Goal: Task Accomplishment & Management: Manage account settings

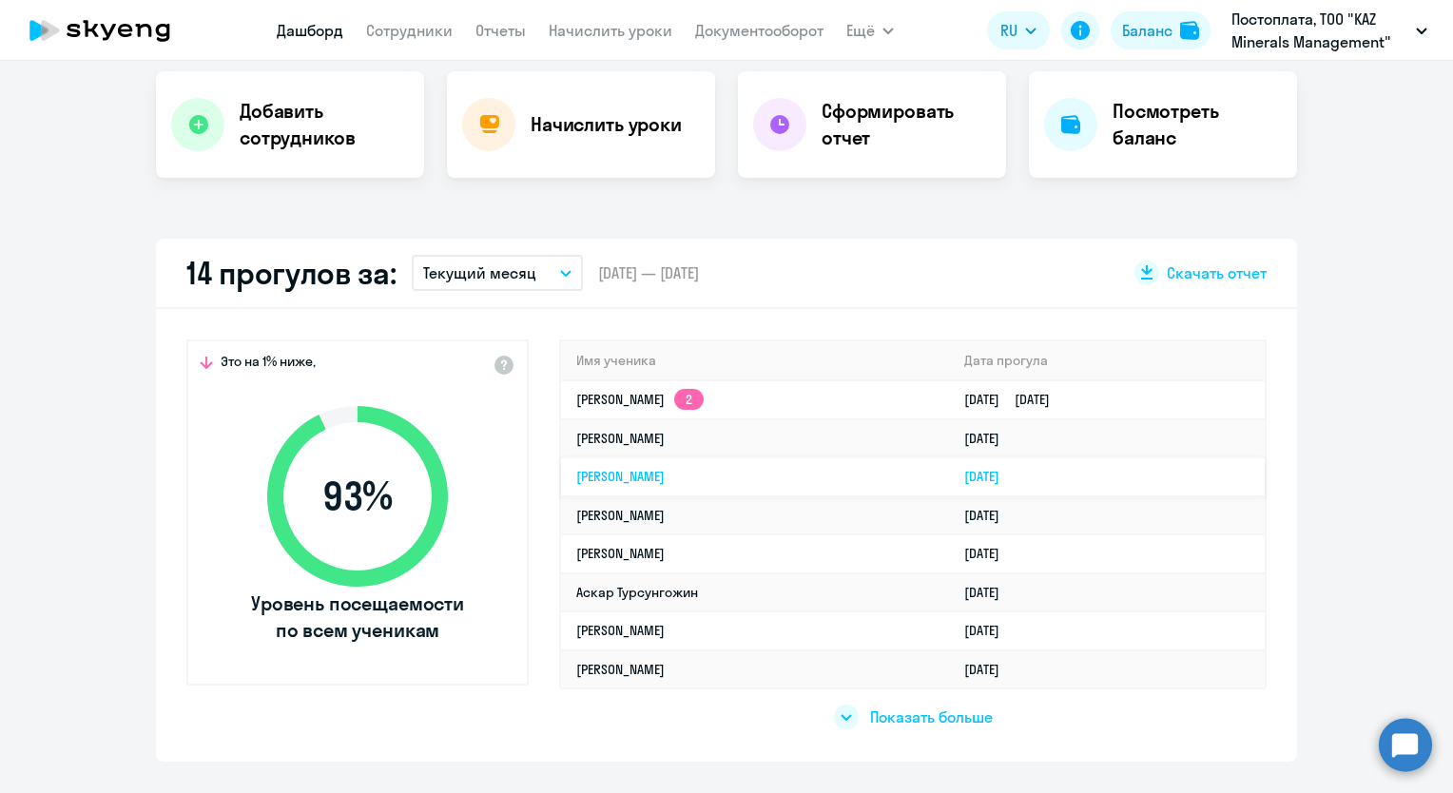
scroll to position [570, 0]
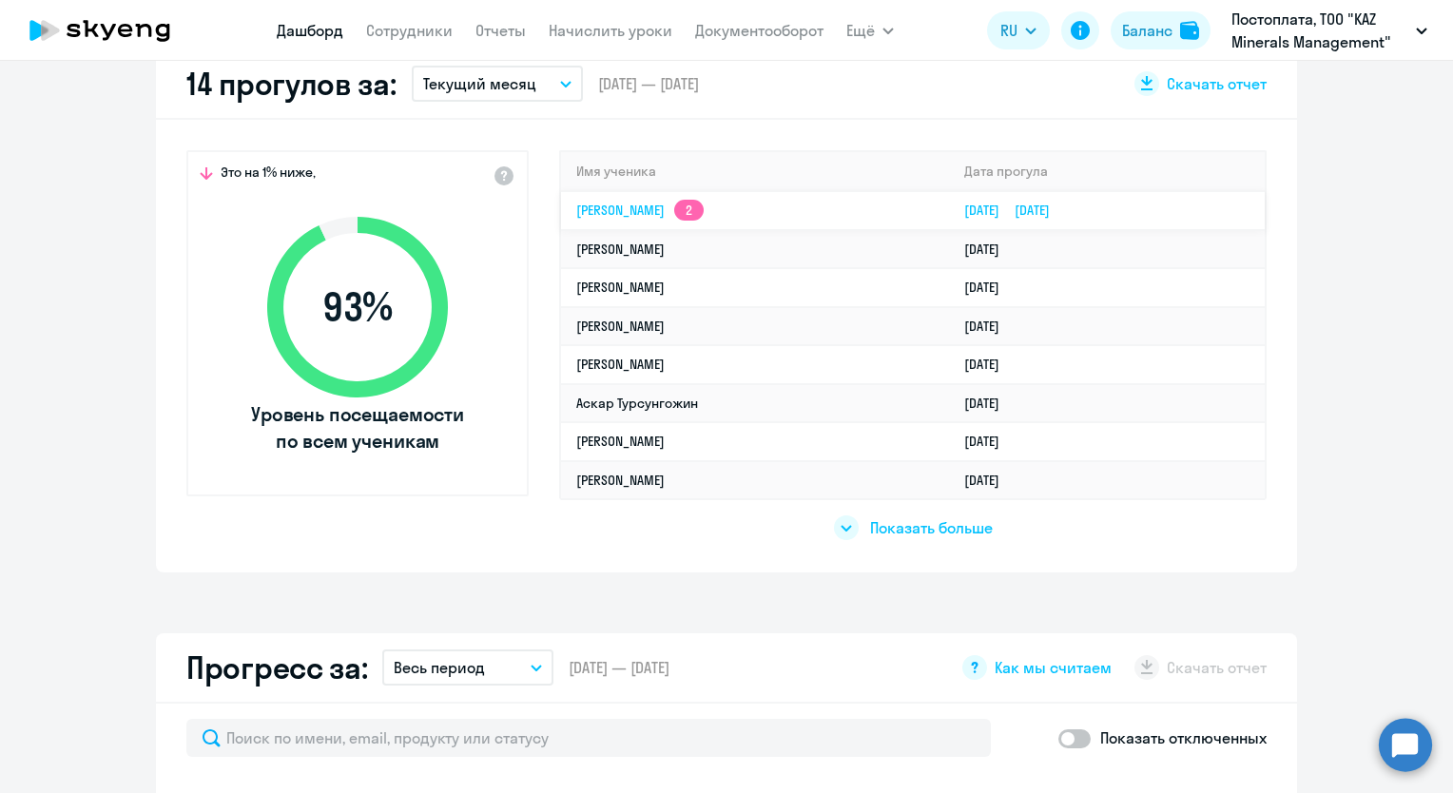
click at [663, 208] on link "[PERSON_NAME] 2" at bounding box center [639, 210] width 127 height 17
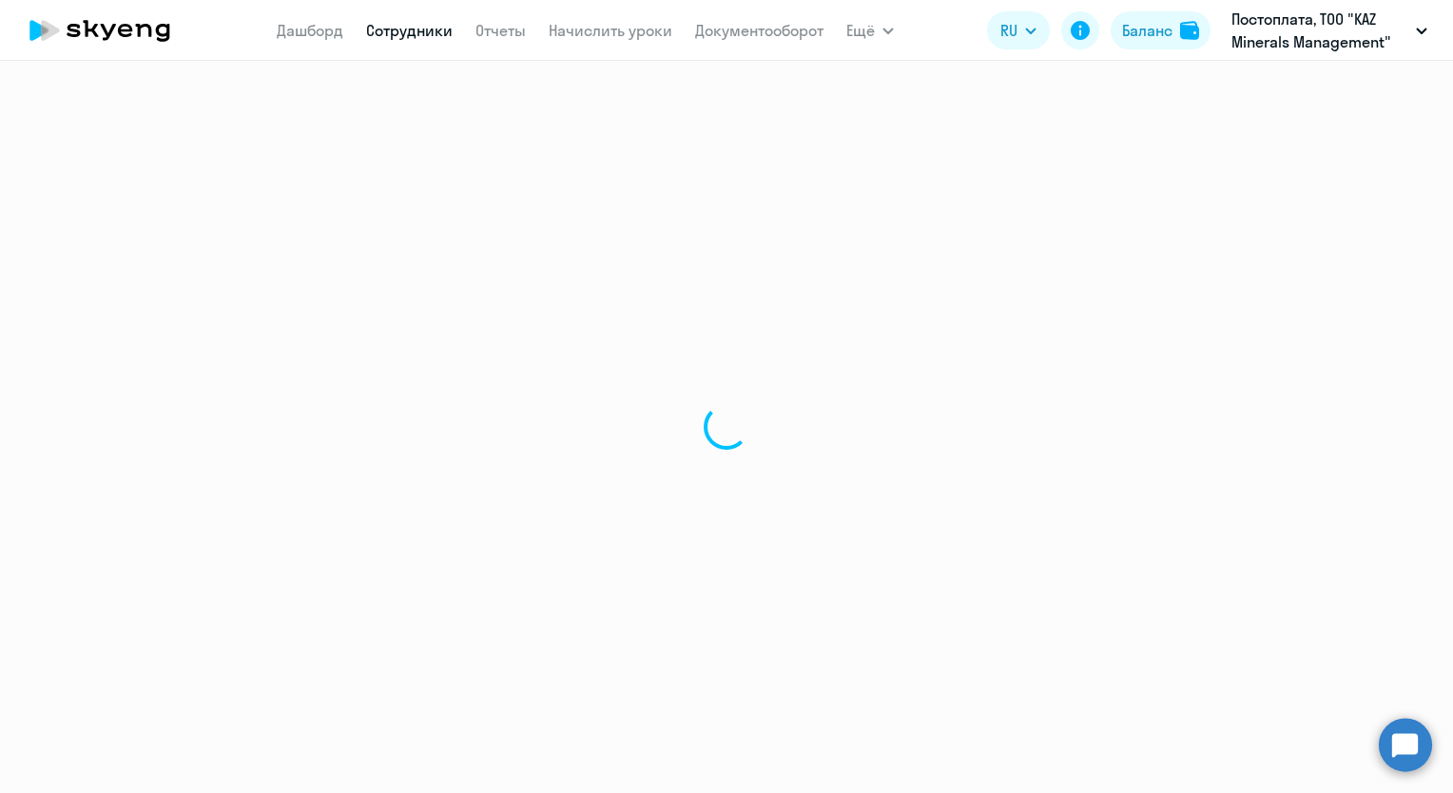
select select "english"
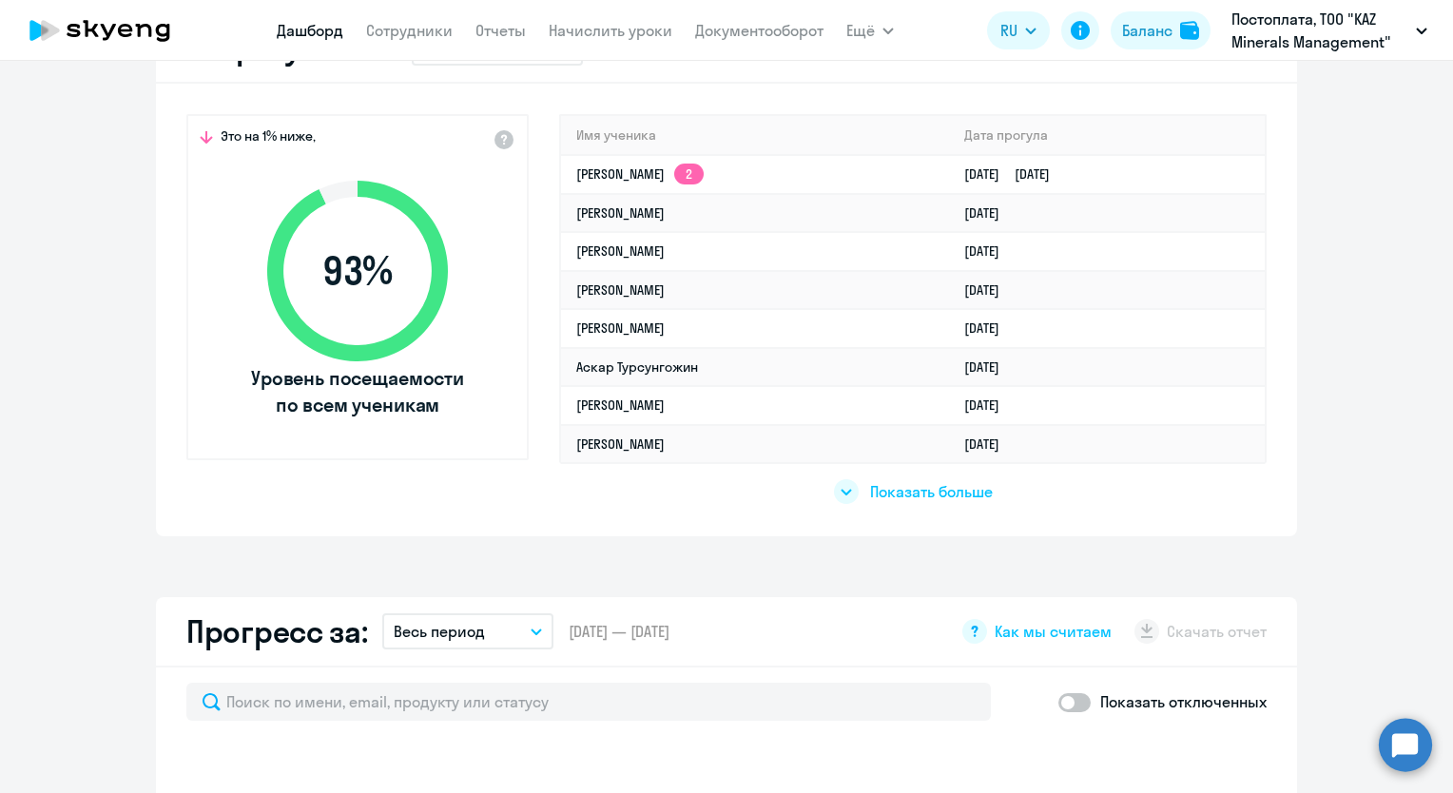
scroll to position [761, 0]
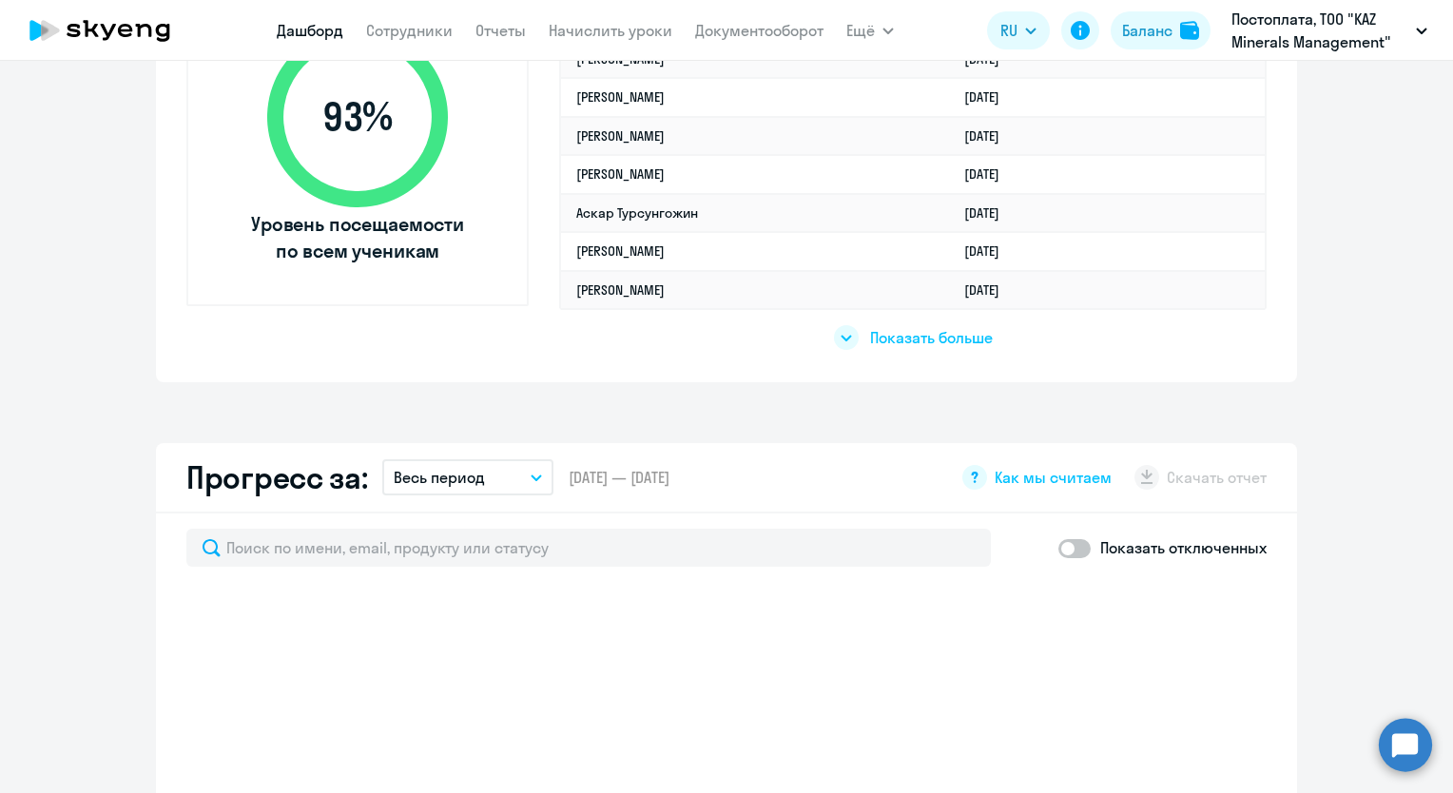
click at [898, 339] on span "Показать больше" at bounding box center [931, 337] width 123 height 21
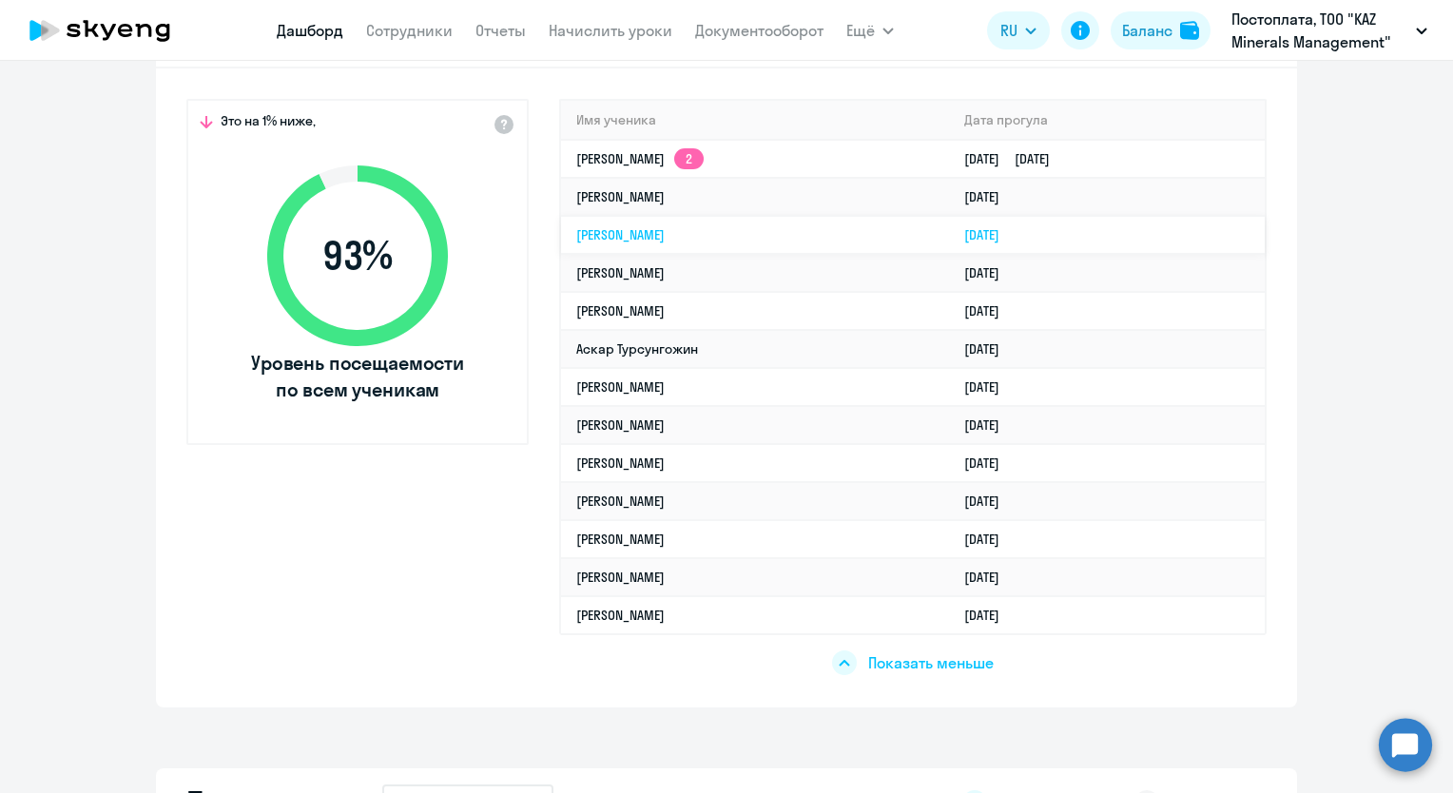
scroll to position [475, 0]
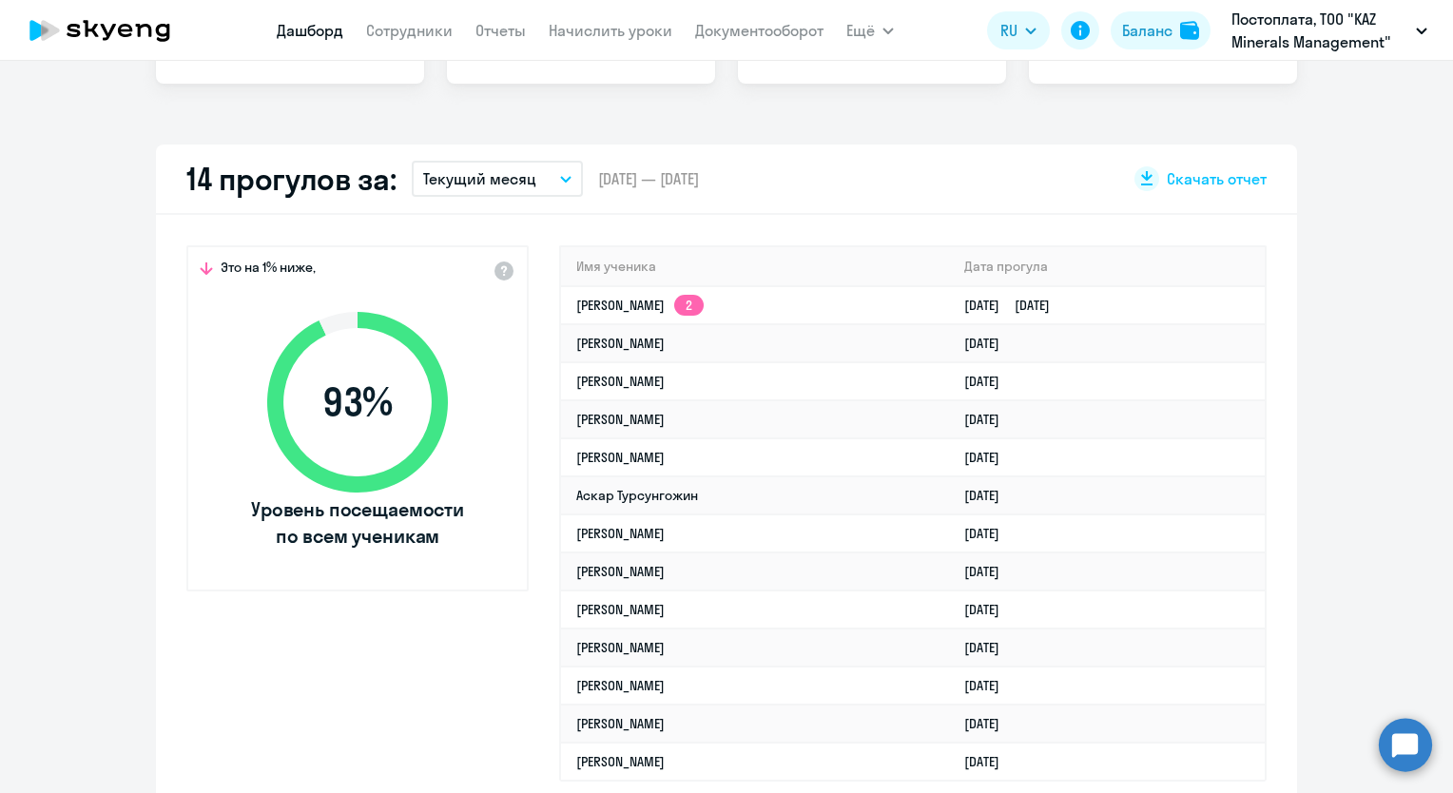
select select "30"
click at [628, 263] on th "Имя ученика" at bounding box center [755, 266] width 388 height 39
click at [560, 177] on icon "button" at bounding box center [565, 179] width 11 height 7
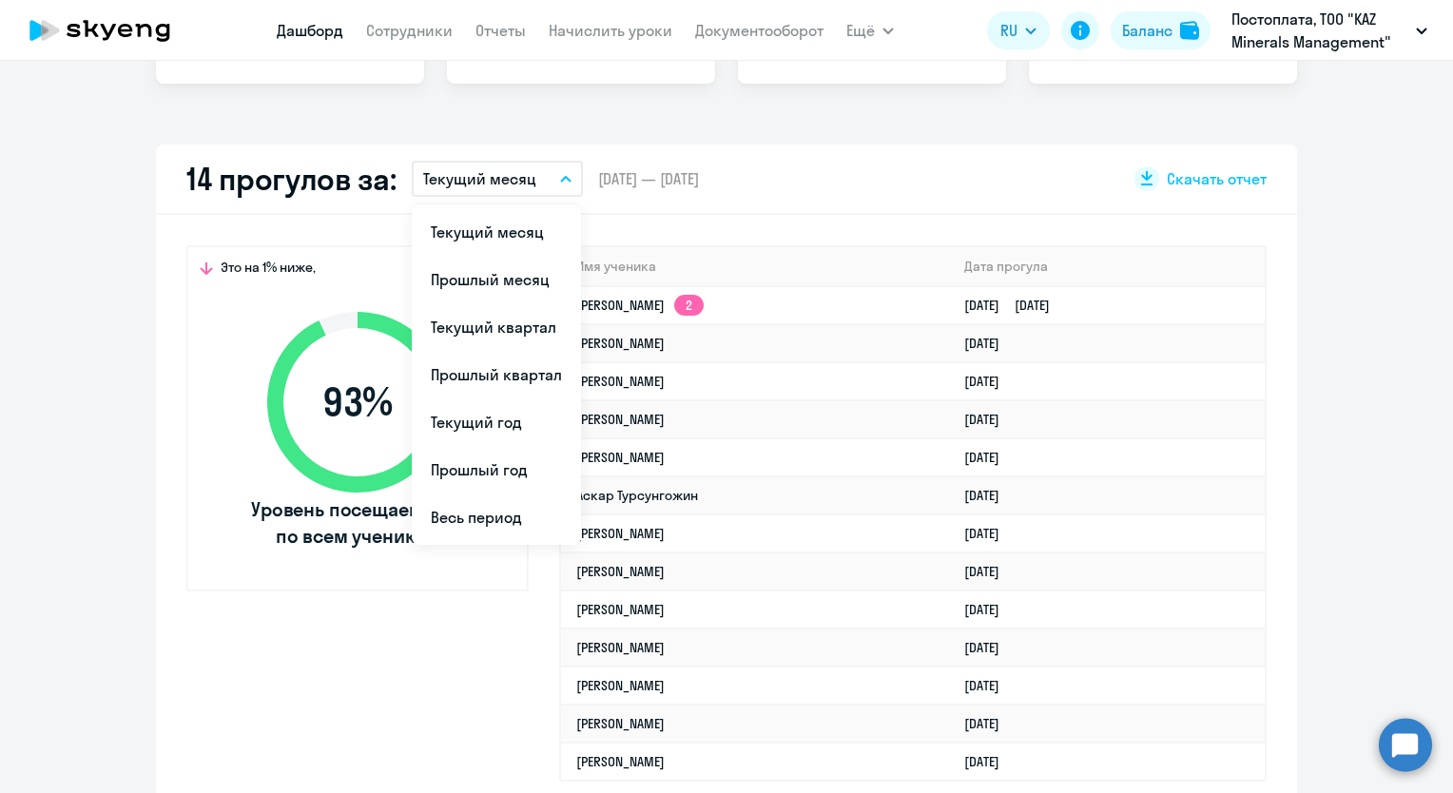
click at [561, 177] on icon "button" at bounding box center [566, 179] width 10 height 5
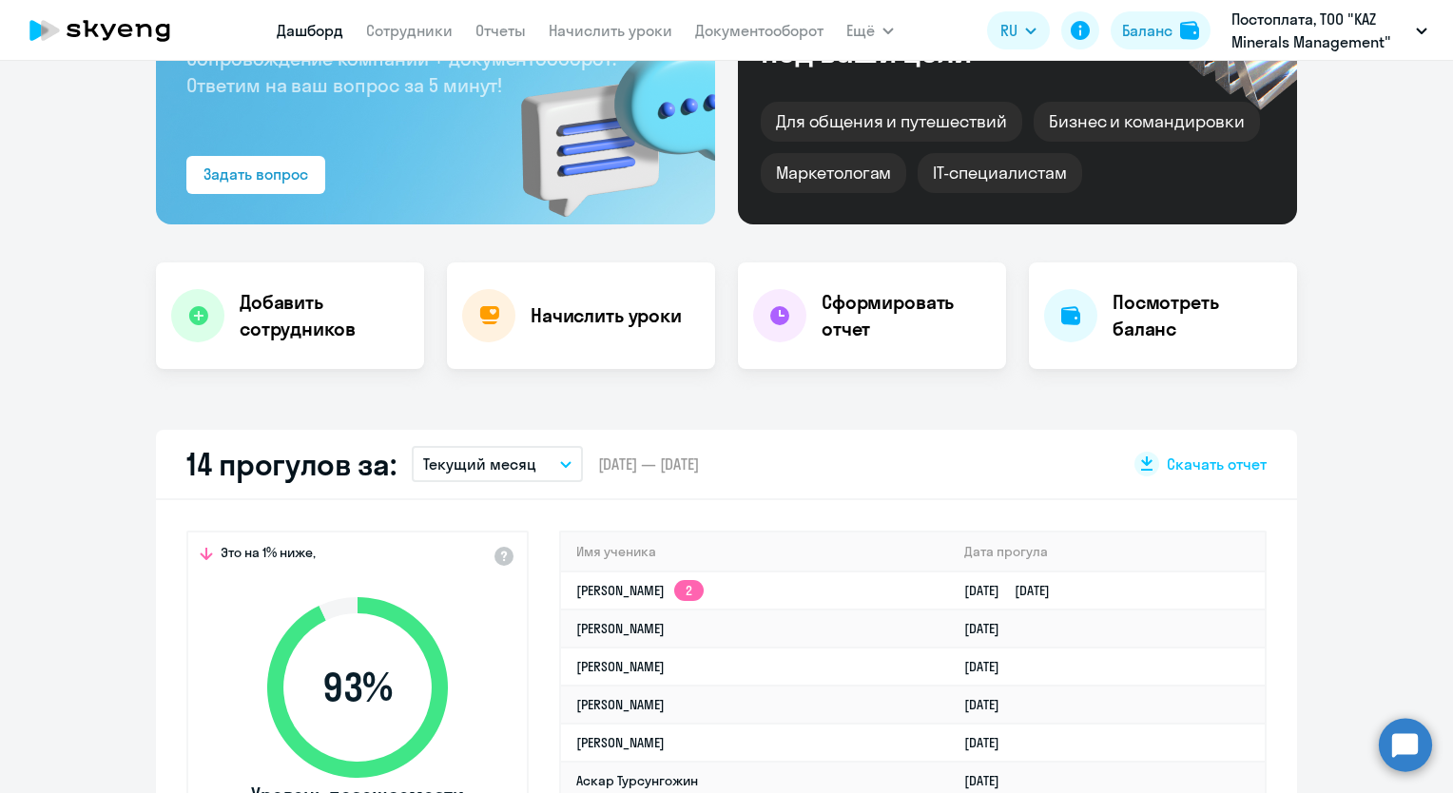
scroll to position [0, 0]
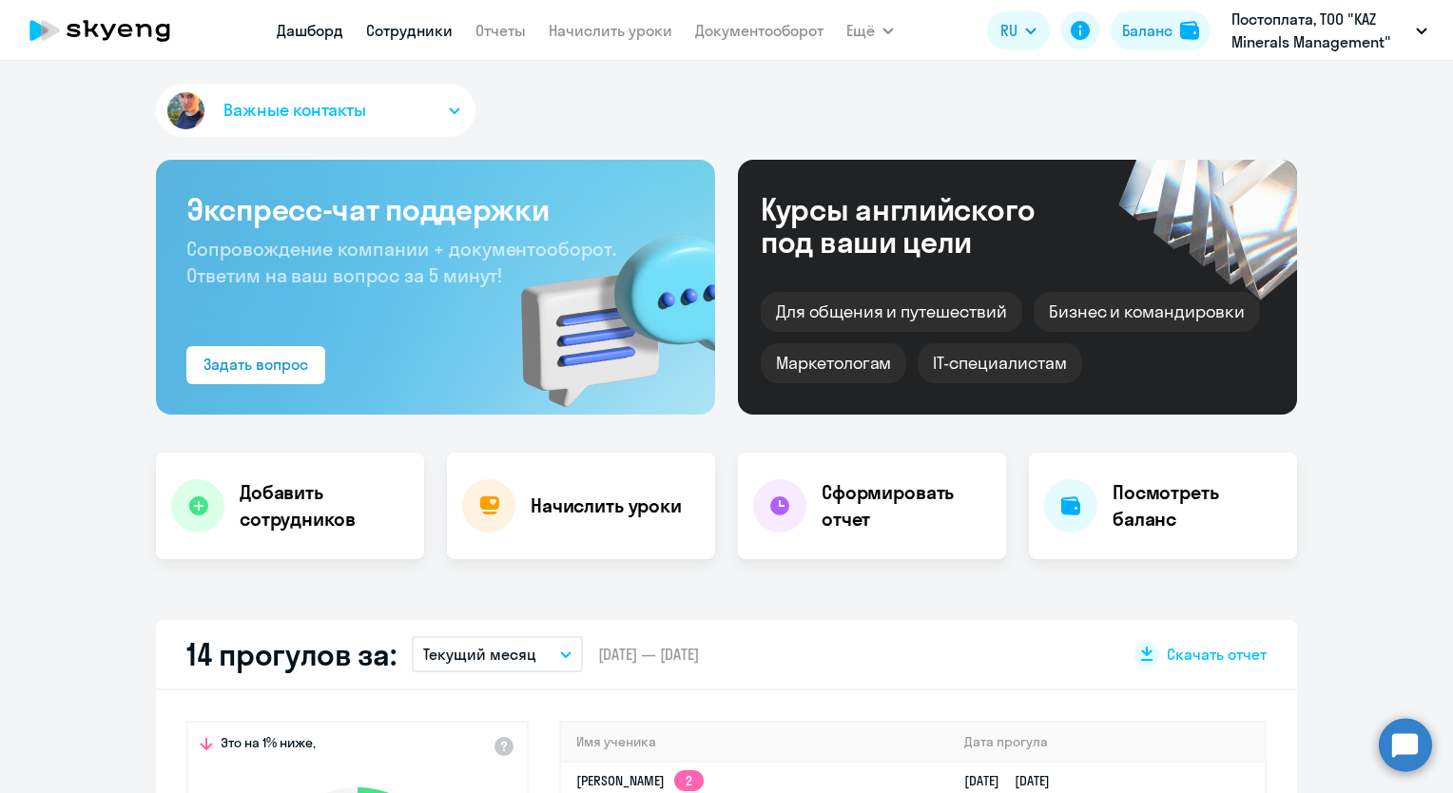
click at [418, 33] on link "Сотрудники" at bounding box center [409, 30] width 87 height 19
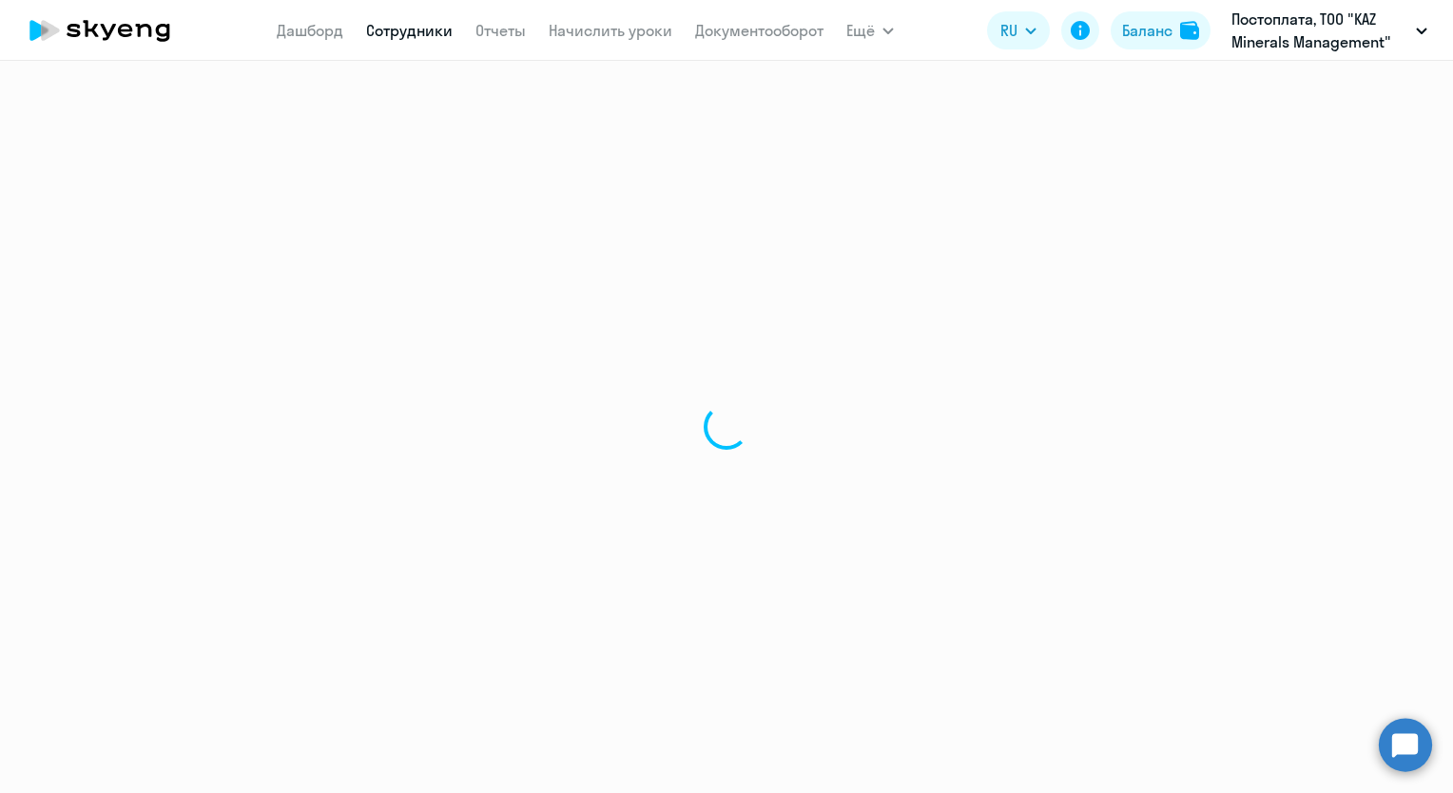
select select "30"
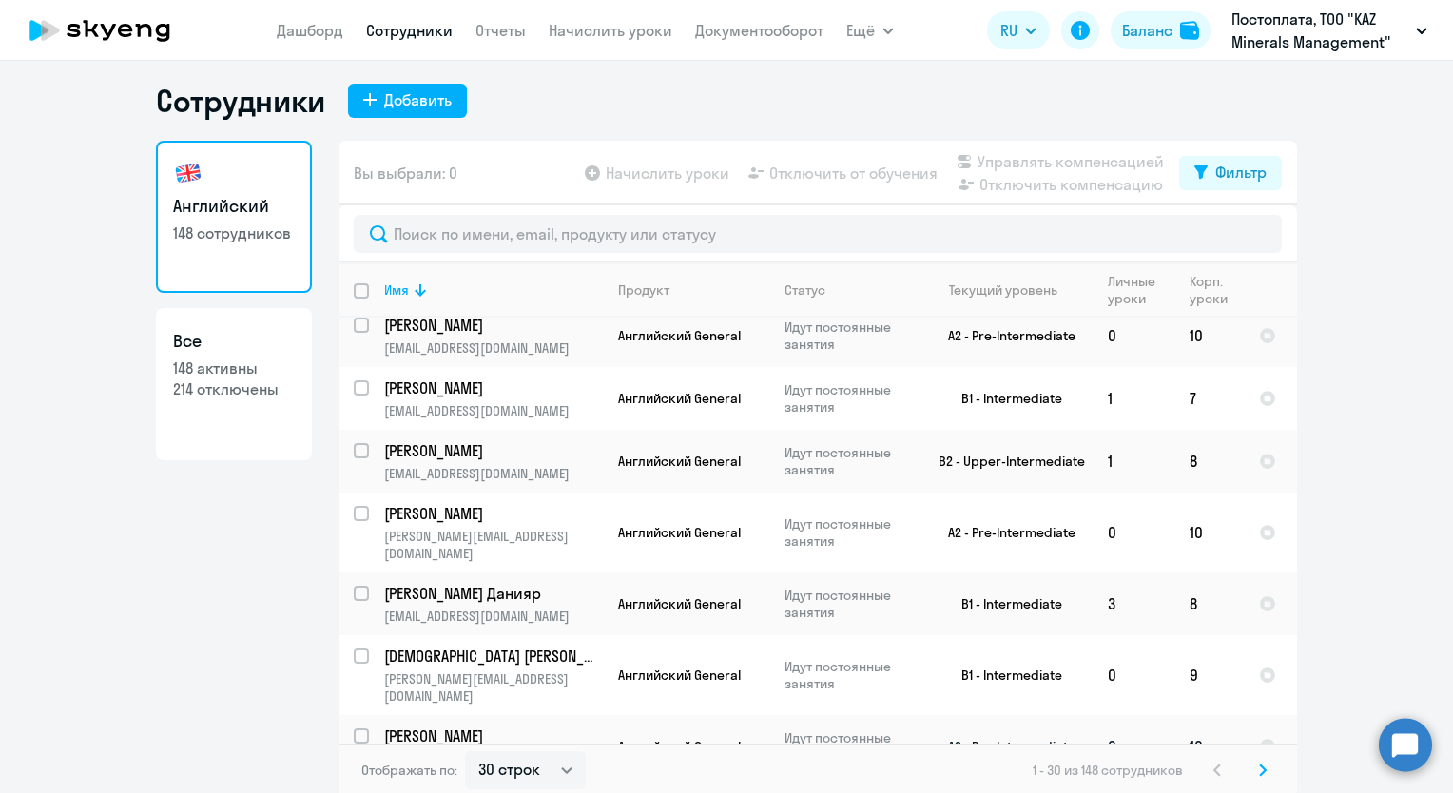
scroll to position [11, 0]
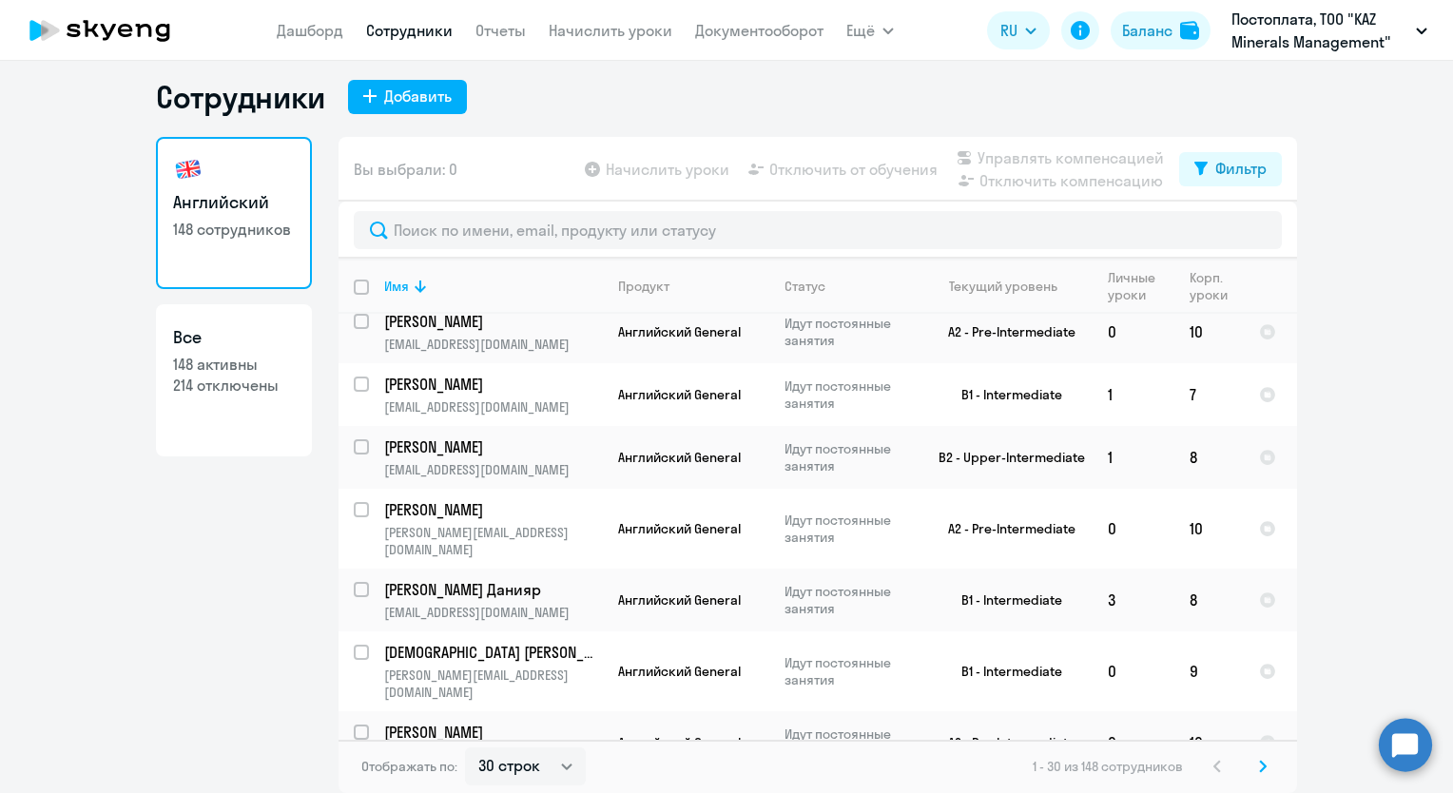
click at [1259, 765] on icon at bounding box center [1263, 766] width 8 height 13
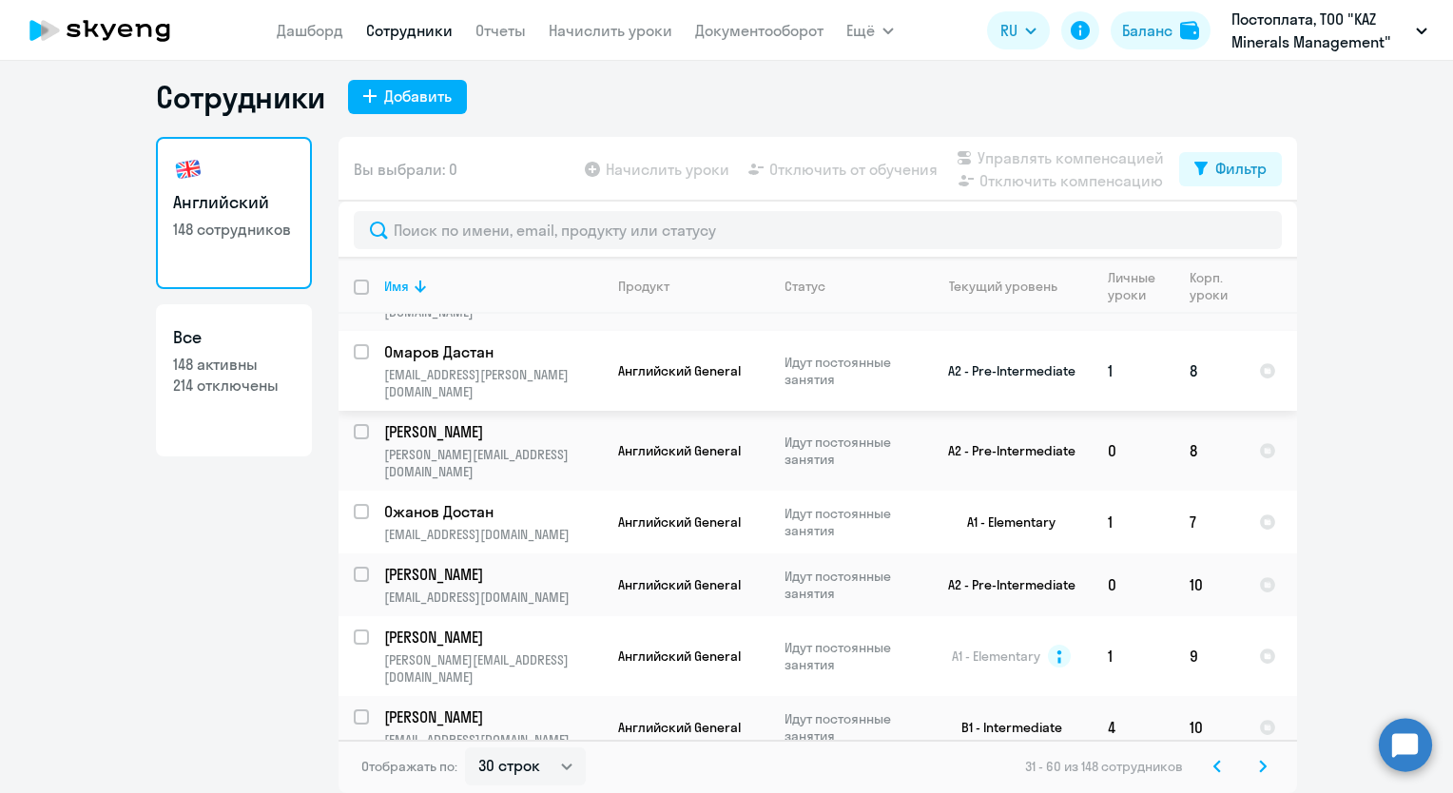
scroll to position [1517, 0]
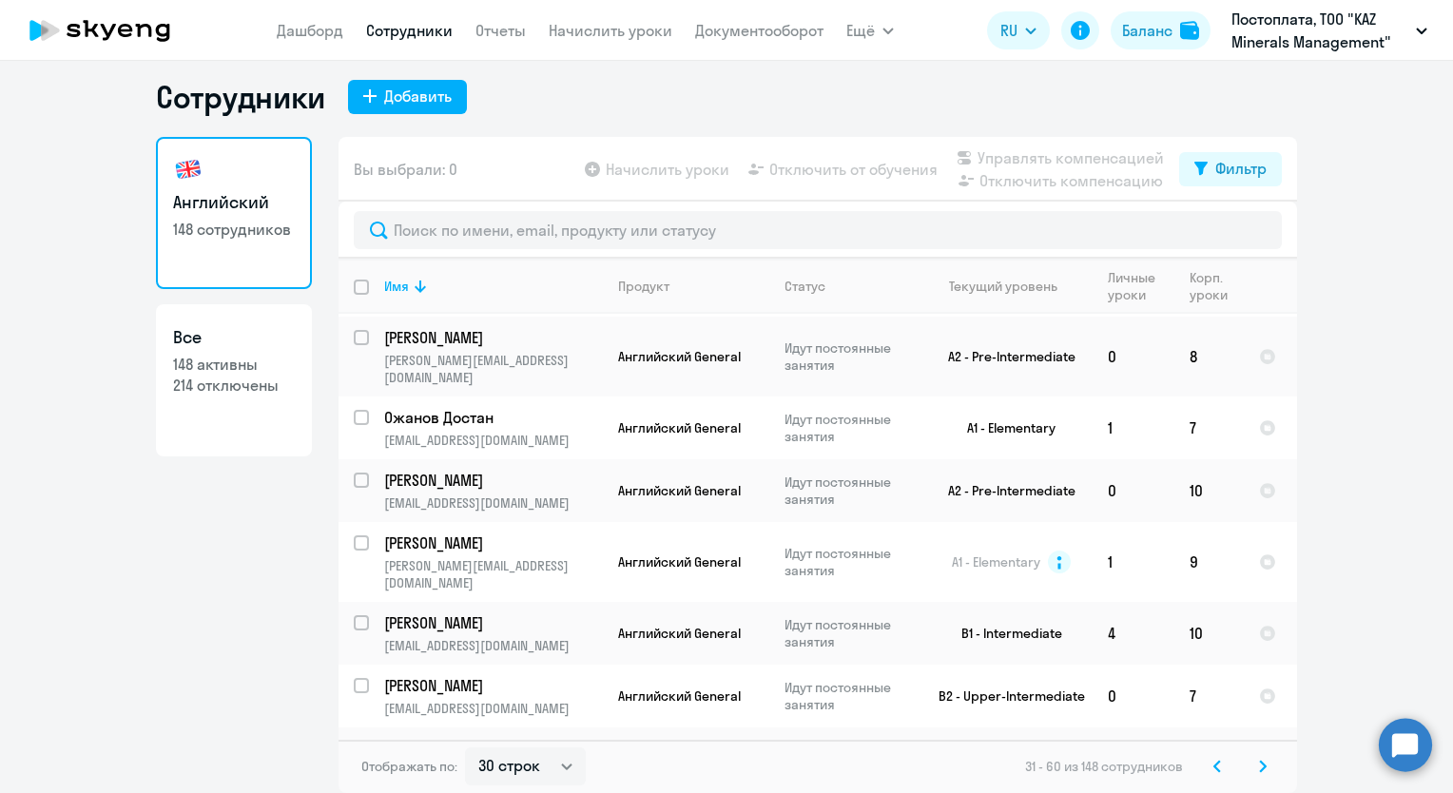
click at [1260, 768] on icon at bounding box center [1263, 766] width 6 height 10
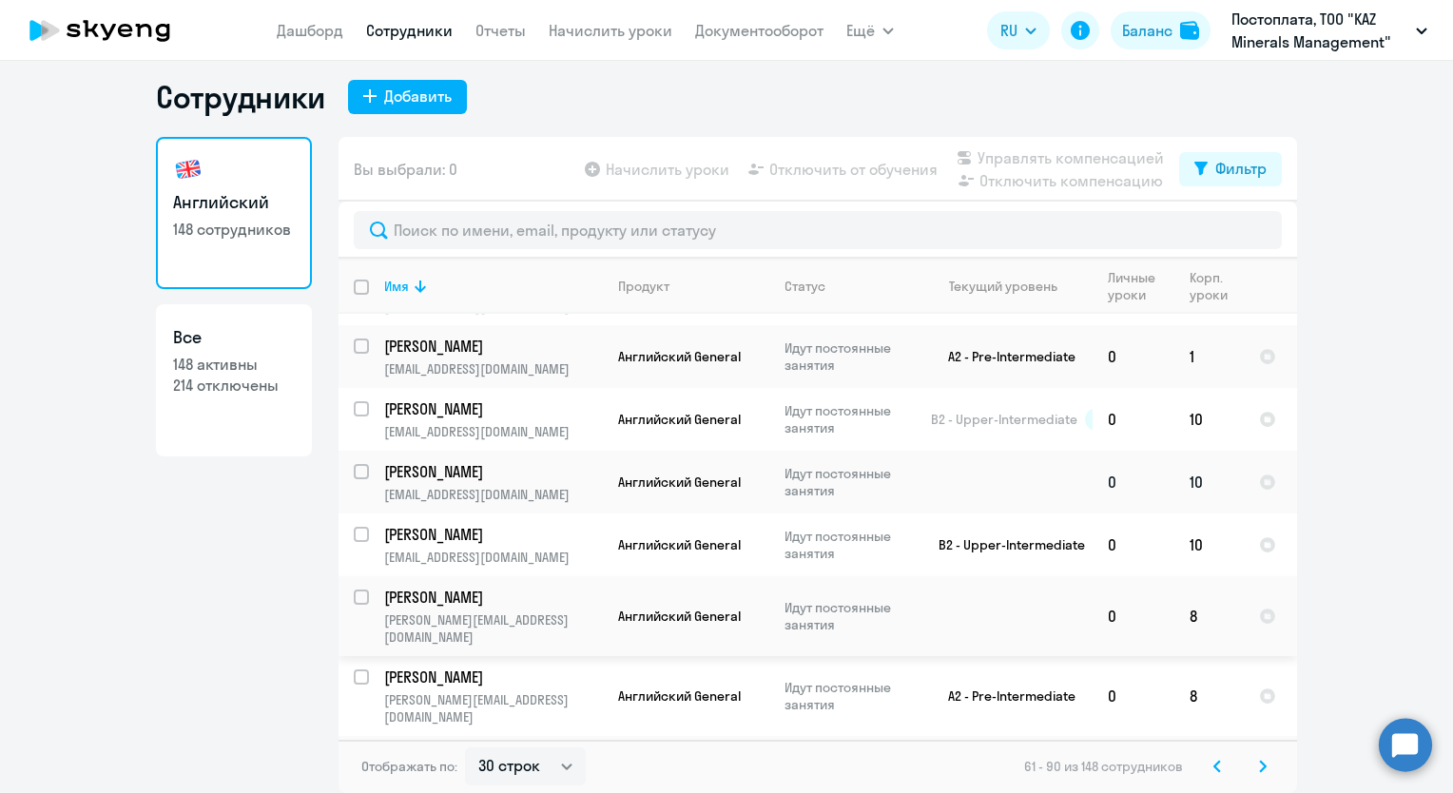
scroll to position [1468, 0]
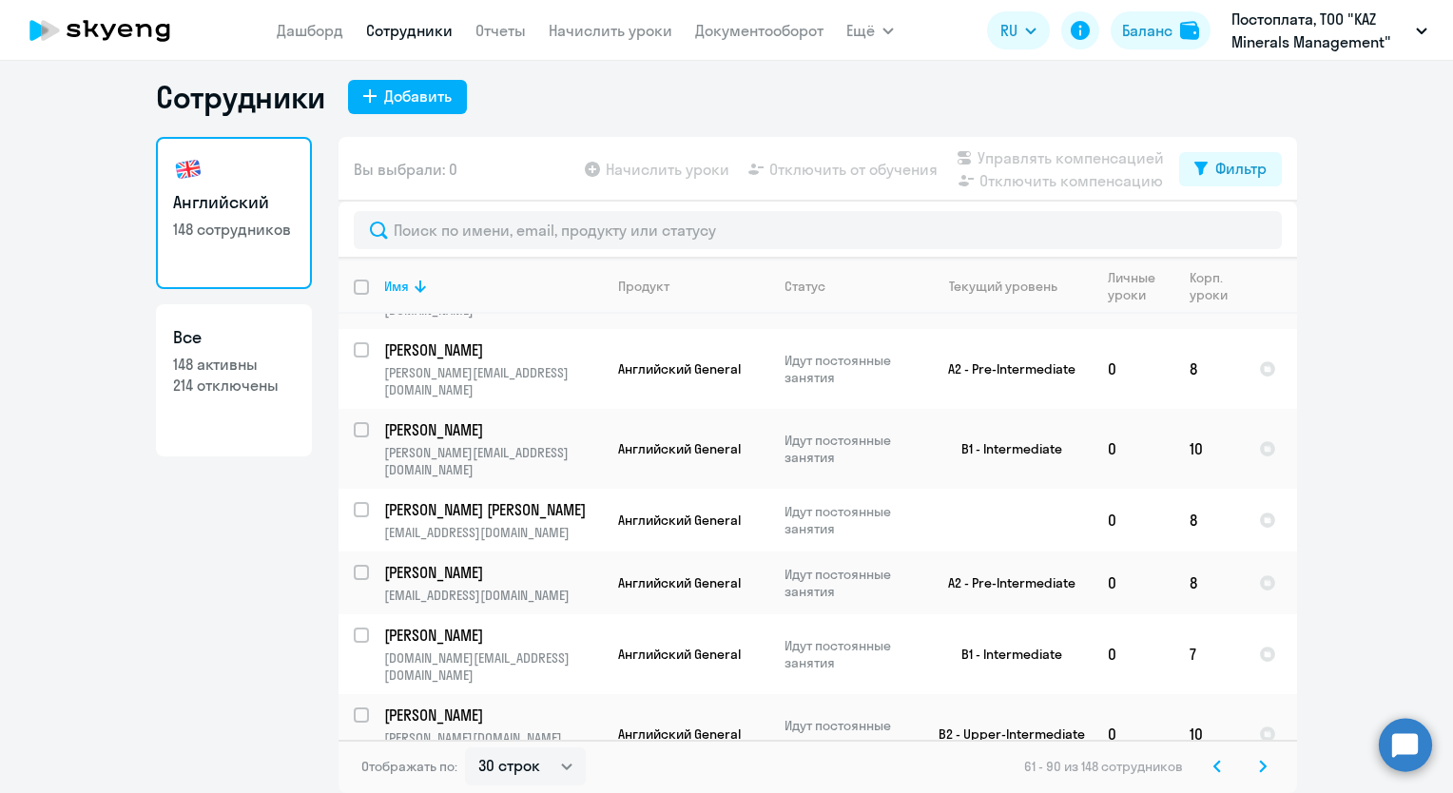
click at [1260, 764] on icon at bounding box center [1263, 766] width 6 height 10
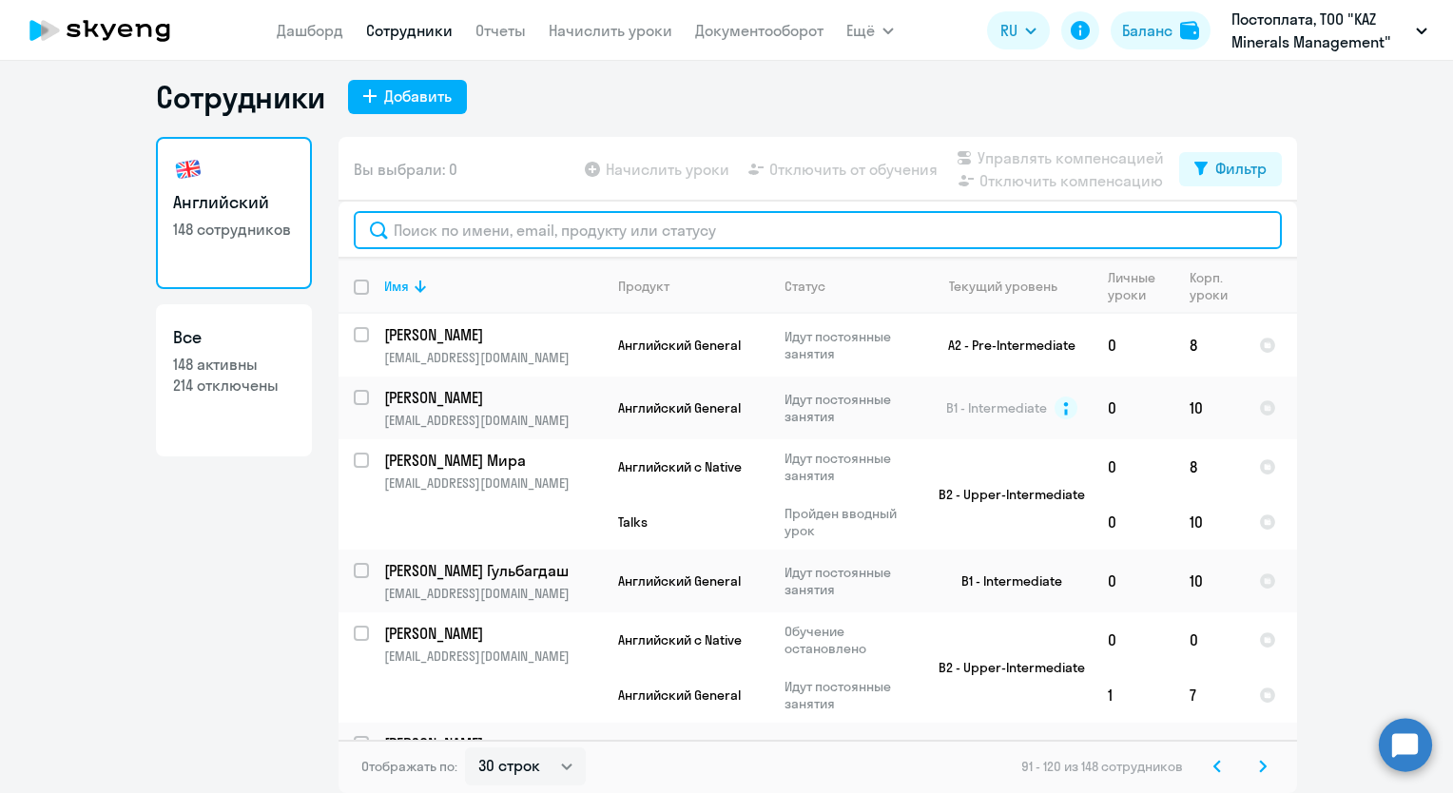
click at [602, 235] on input "text" at bounding box center [818, 230] width 928 height 38
click at [471, 229] on input "text" at bounding box center [818, 230] width 928 height 38
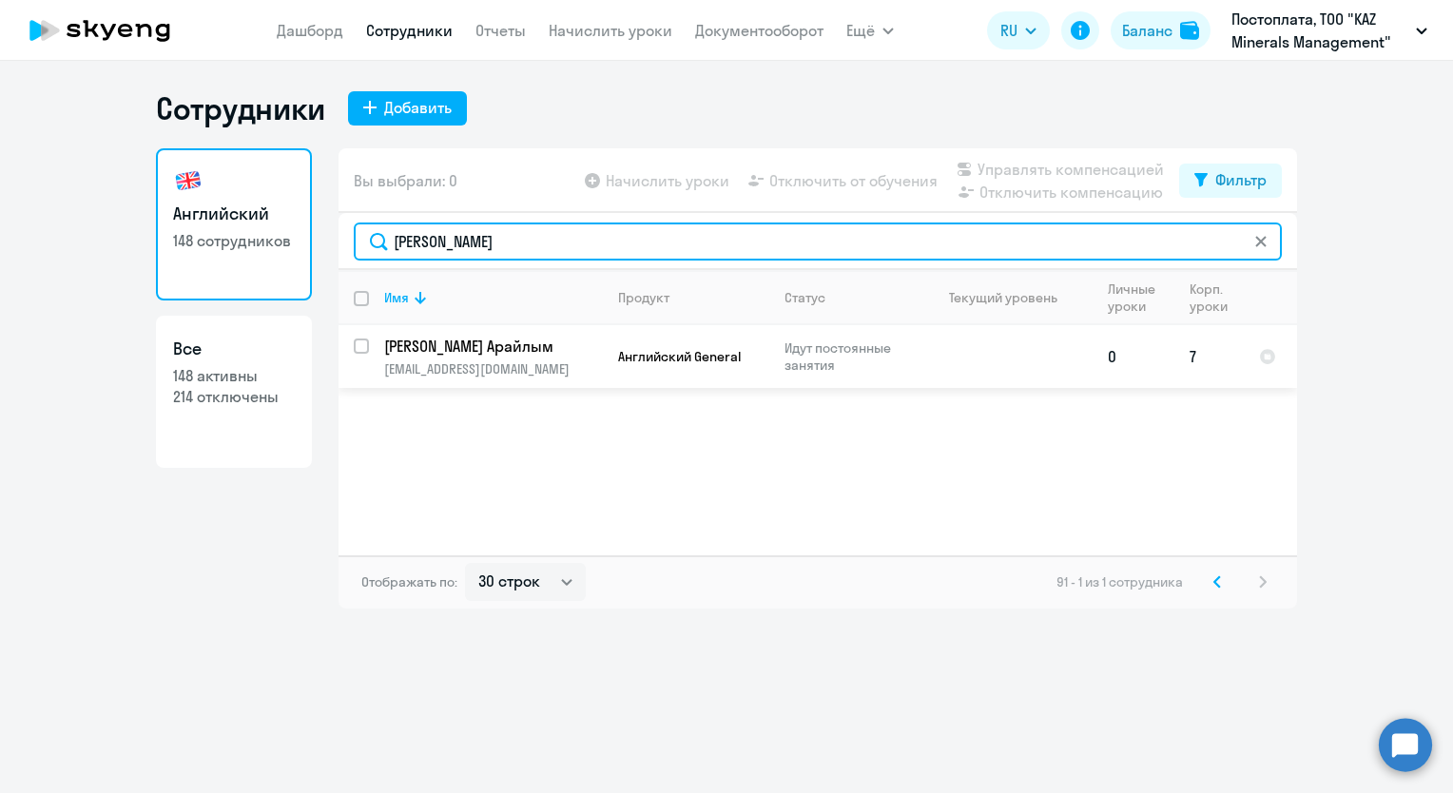
type input "[PERSON_NAME]"
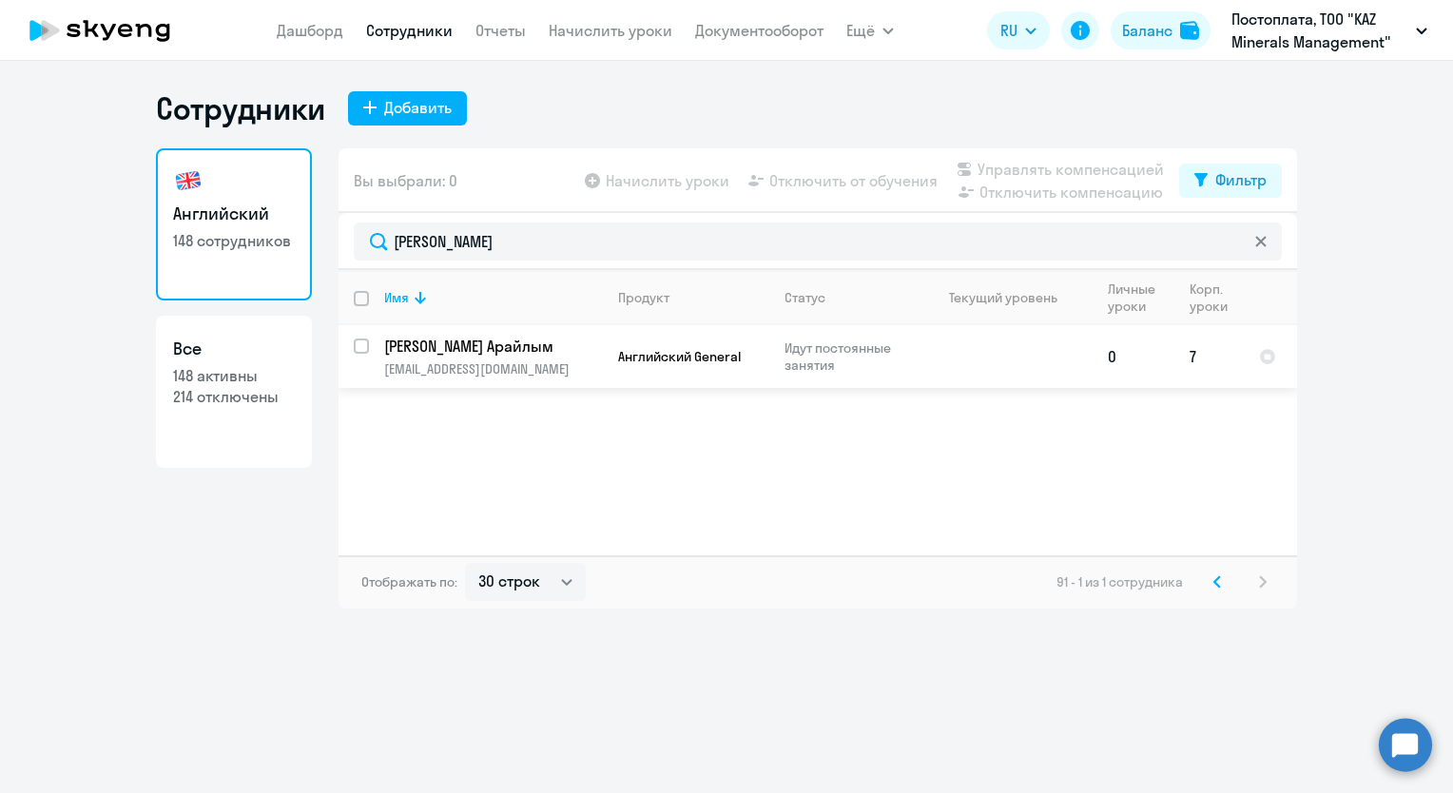
click at [498, 348] on p "[PERSON_NAME] Арайлым" at bounding box center [491, 346] width 215 height 21
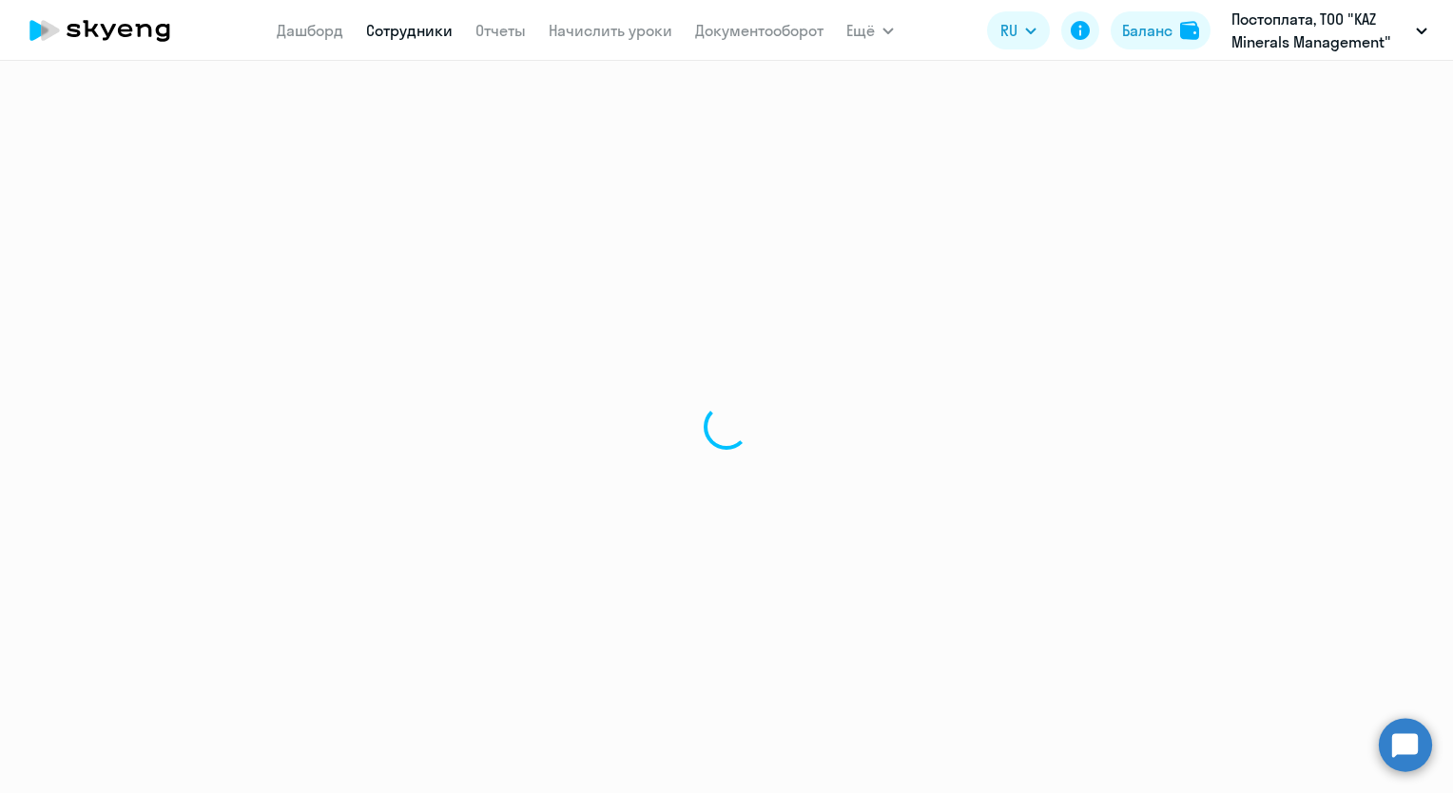
select select "english"
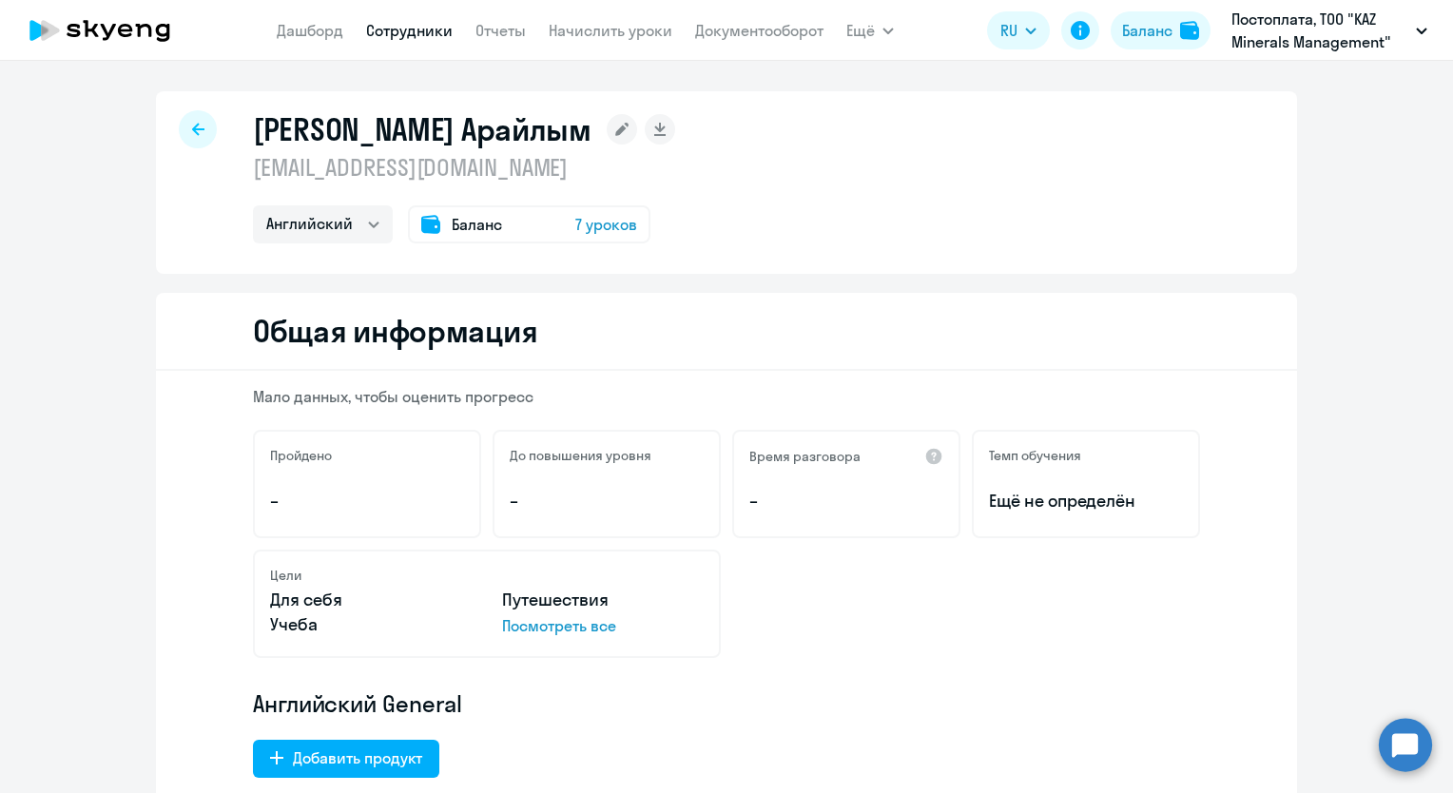
click at [399, 34] on link "Сотрудники" at bounding box center [409, 30] width 87 height 19
select select "30"
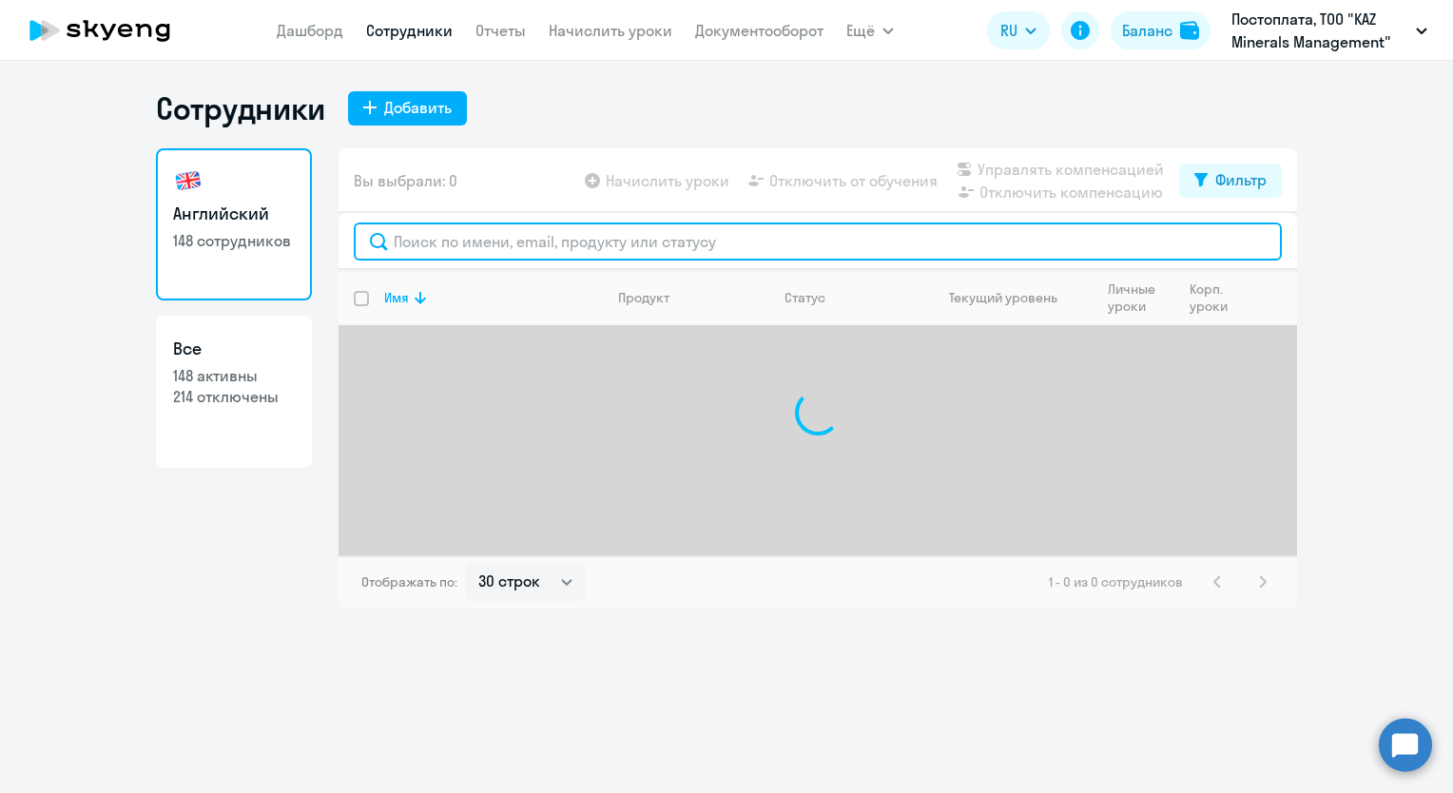
click at [440, 247] on input "text" at bounding box center [818, 241] width 928 height 38
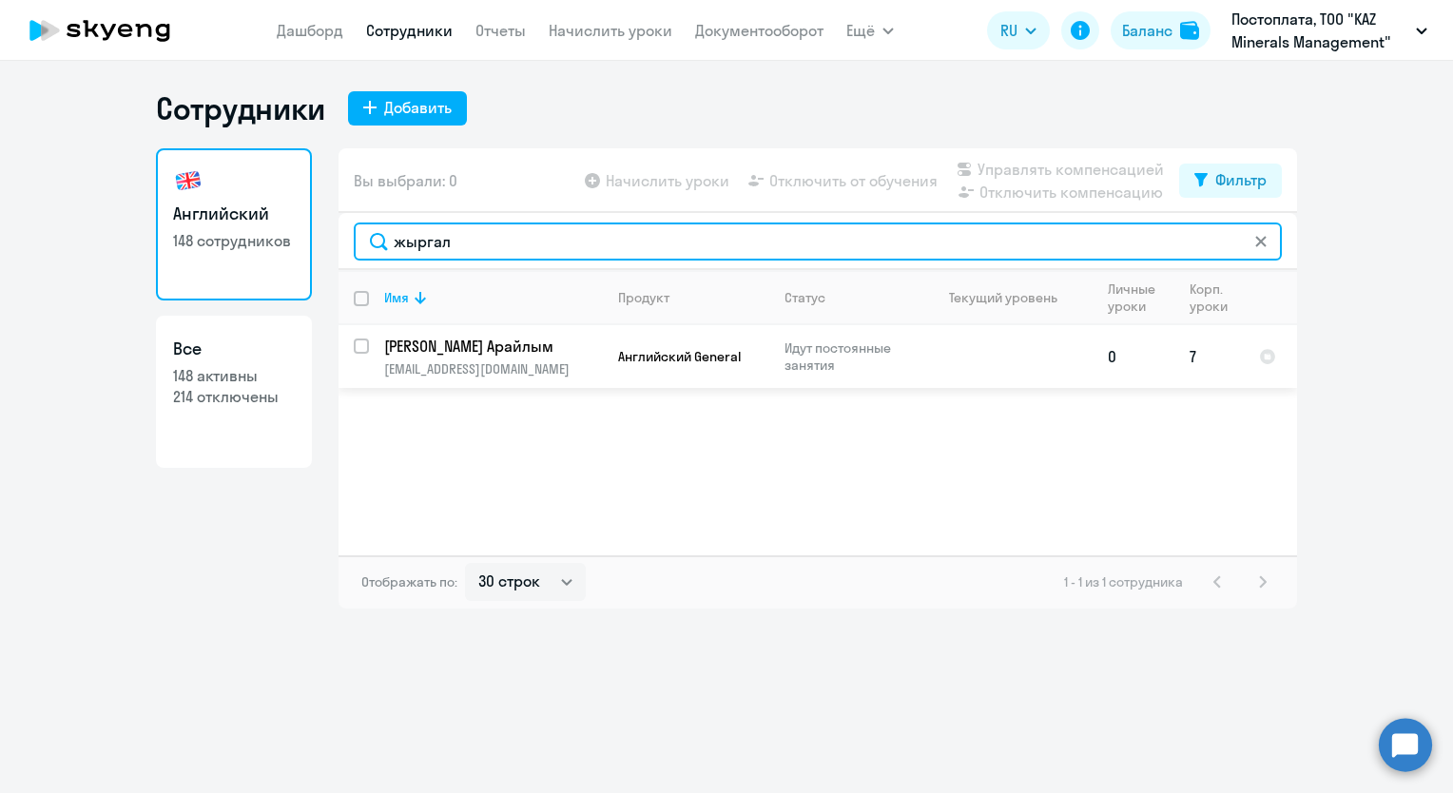
type input "жыргал"
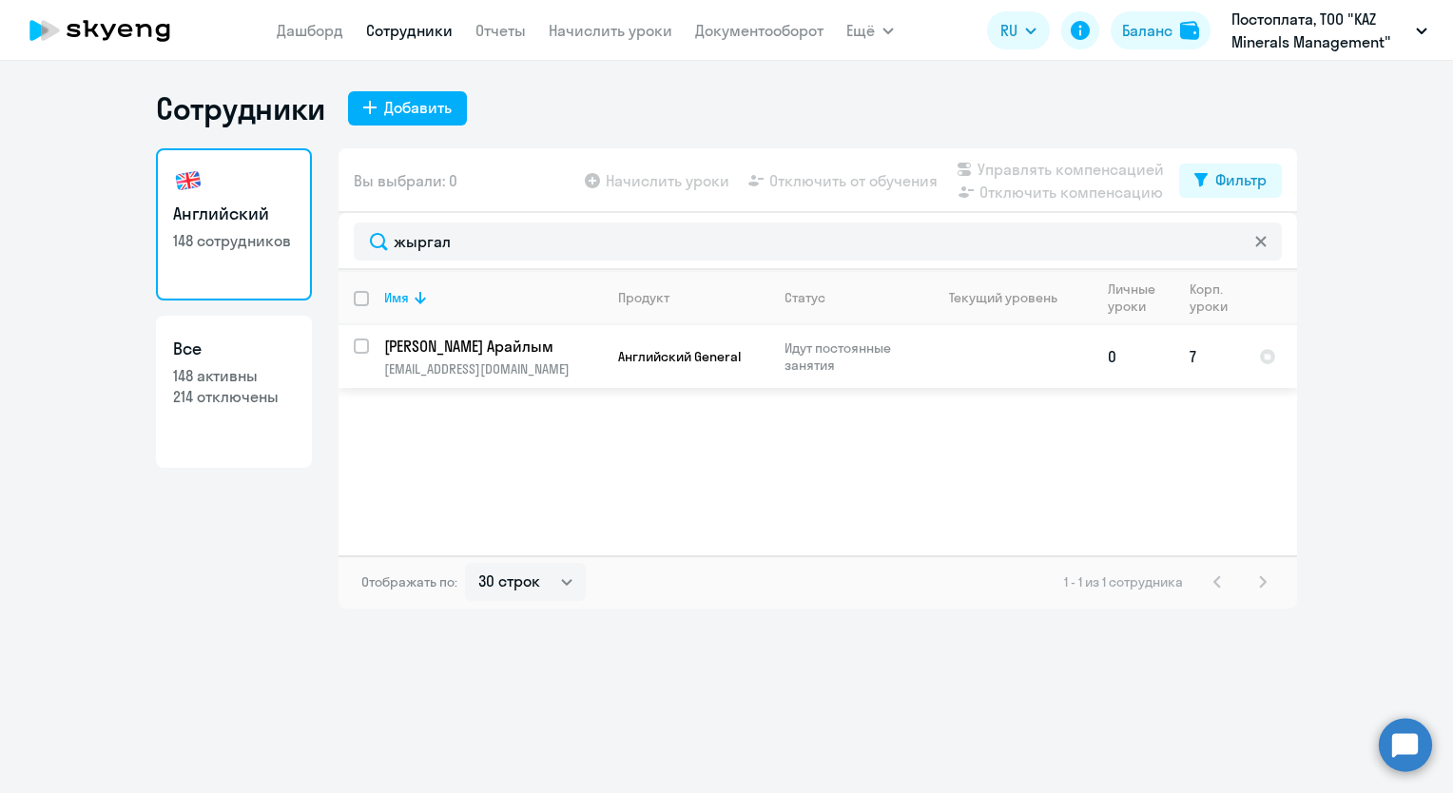
click at [361, 348] on input "select row 41064936" at bounding box center [373, 357] width 38 height 38
checkbox input "true"
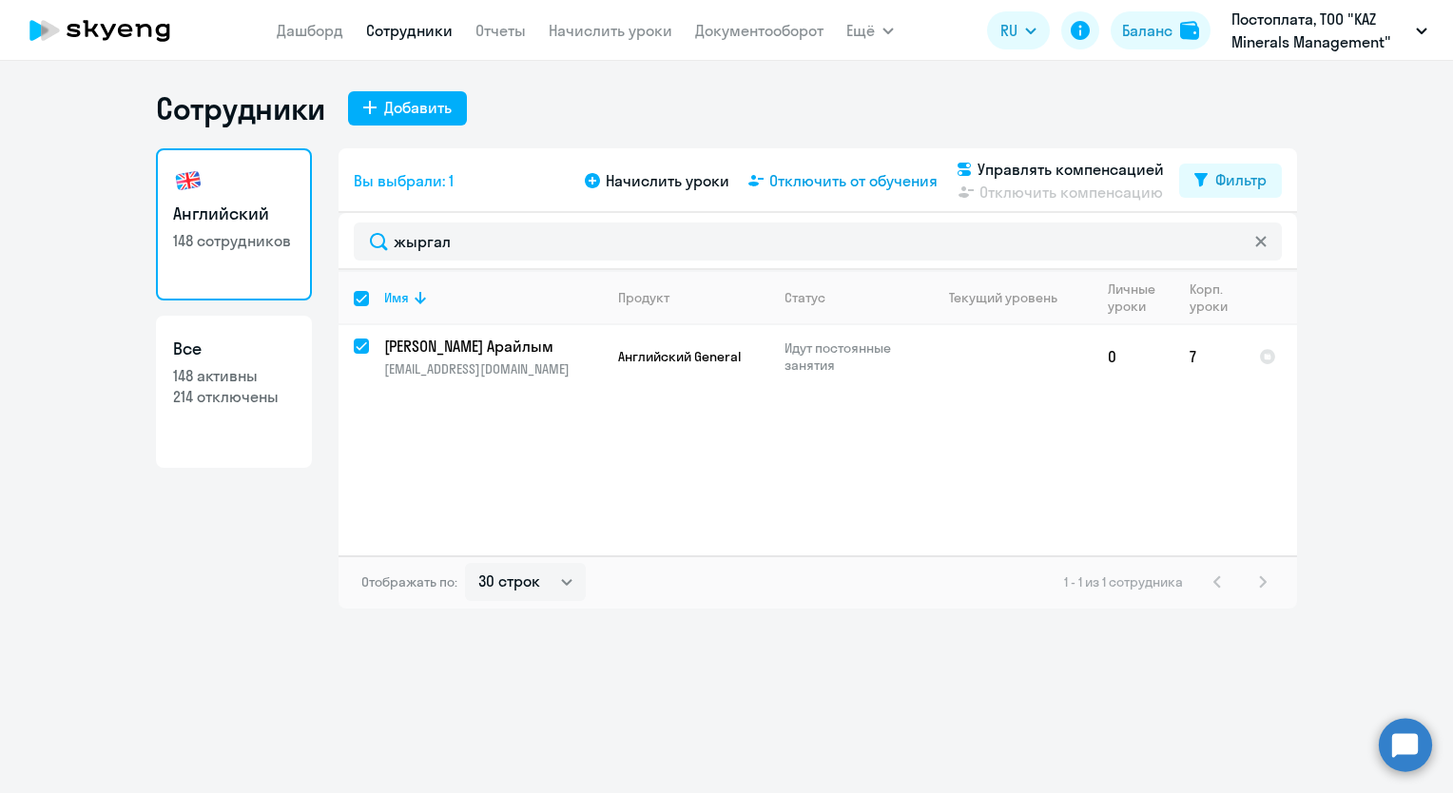
click at [828, 184] on span "Отключить от обучения" at bounding box center [853, 180] width 168 height 23
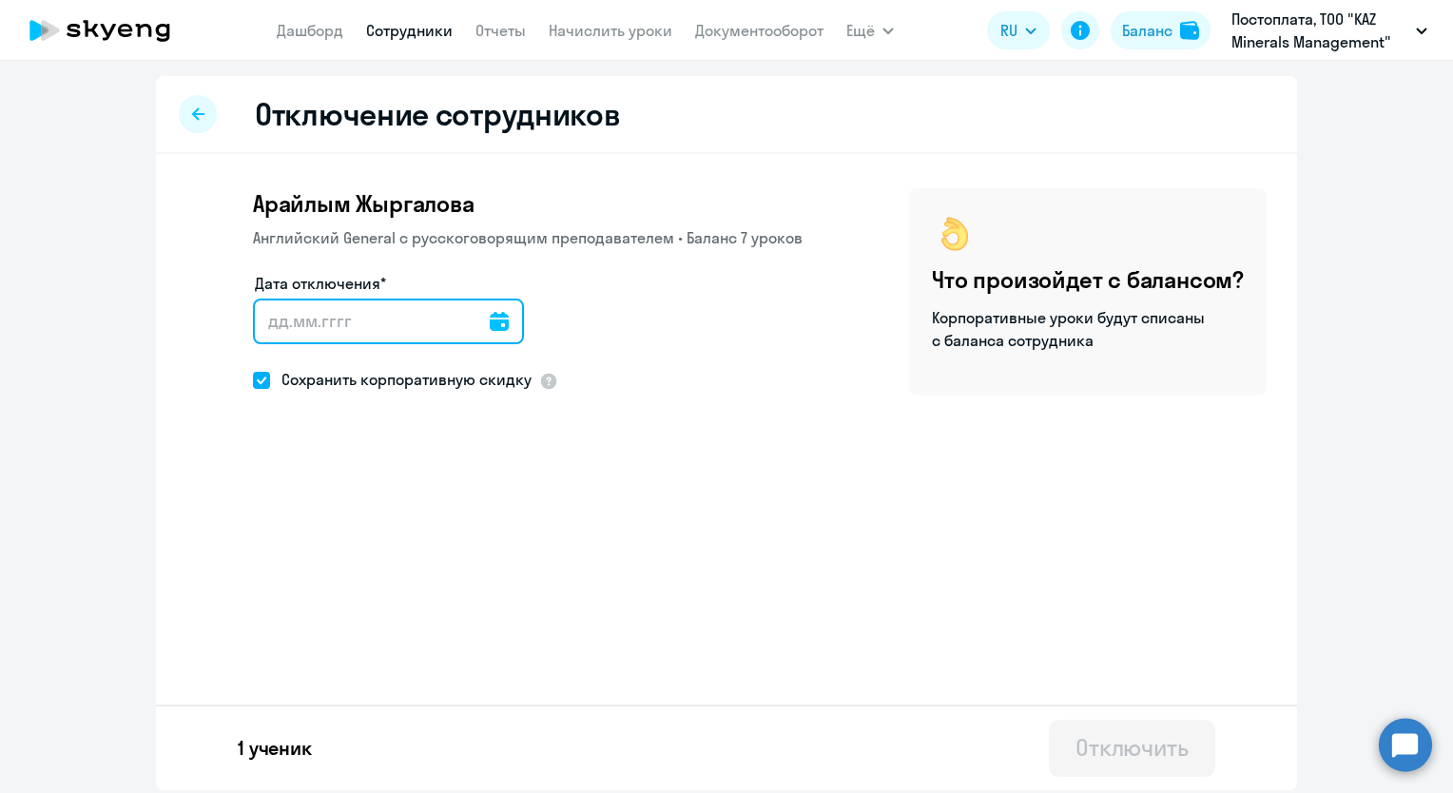
click at [378, 330] on input "Дата отключения*" at bounding box center [388, 322] width 271 height 46
click at [501, 319] on input "Дата отключения*" at bounding box center [388, 322] width 271 height 46
click at [499, 319] on icon at bounding box center [499, 321] width 19 height 19
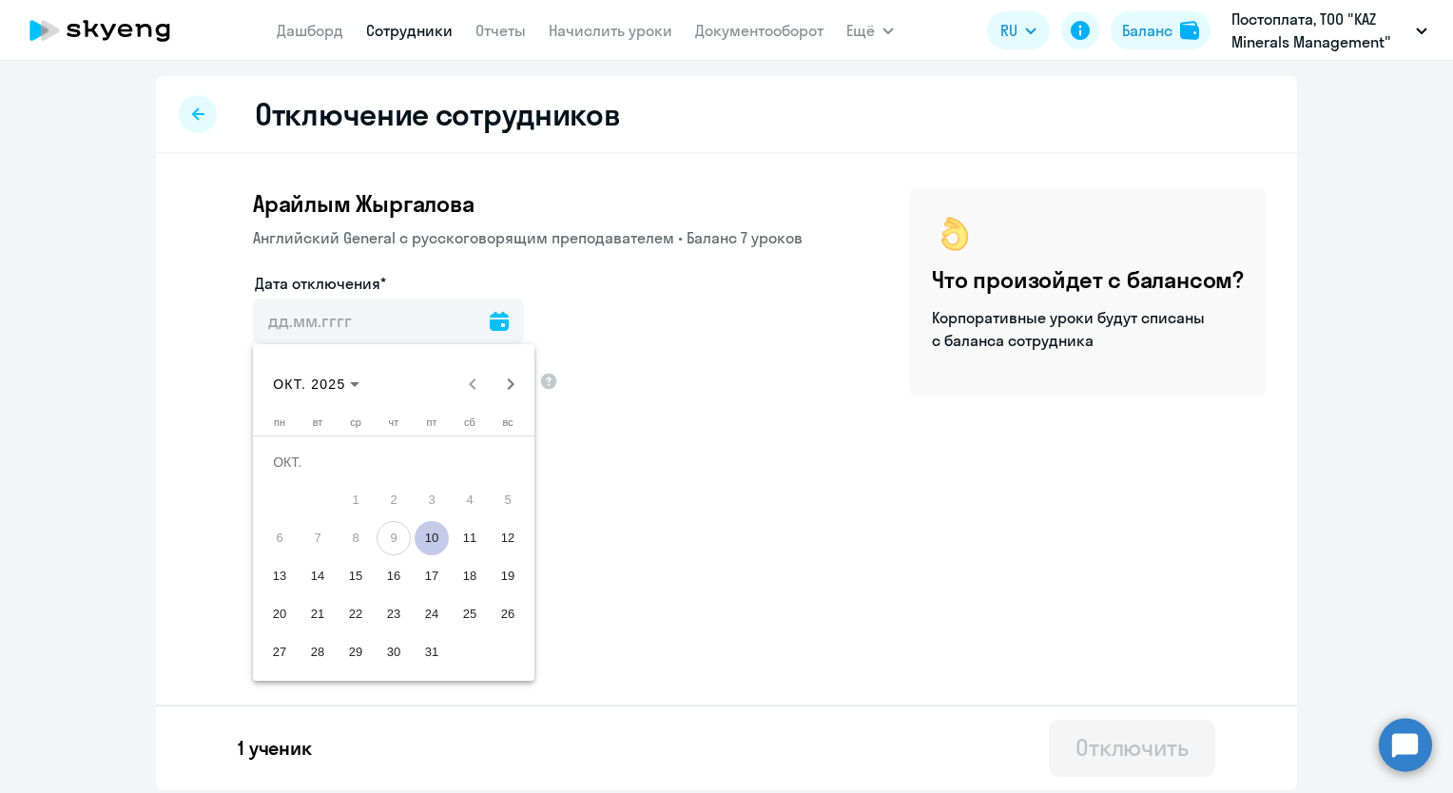
click at [429, 539] on span "10" at bounding box center [432, 538] width 34 height 34
type input "[DATE]"
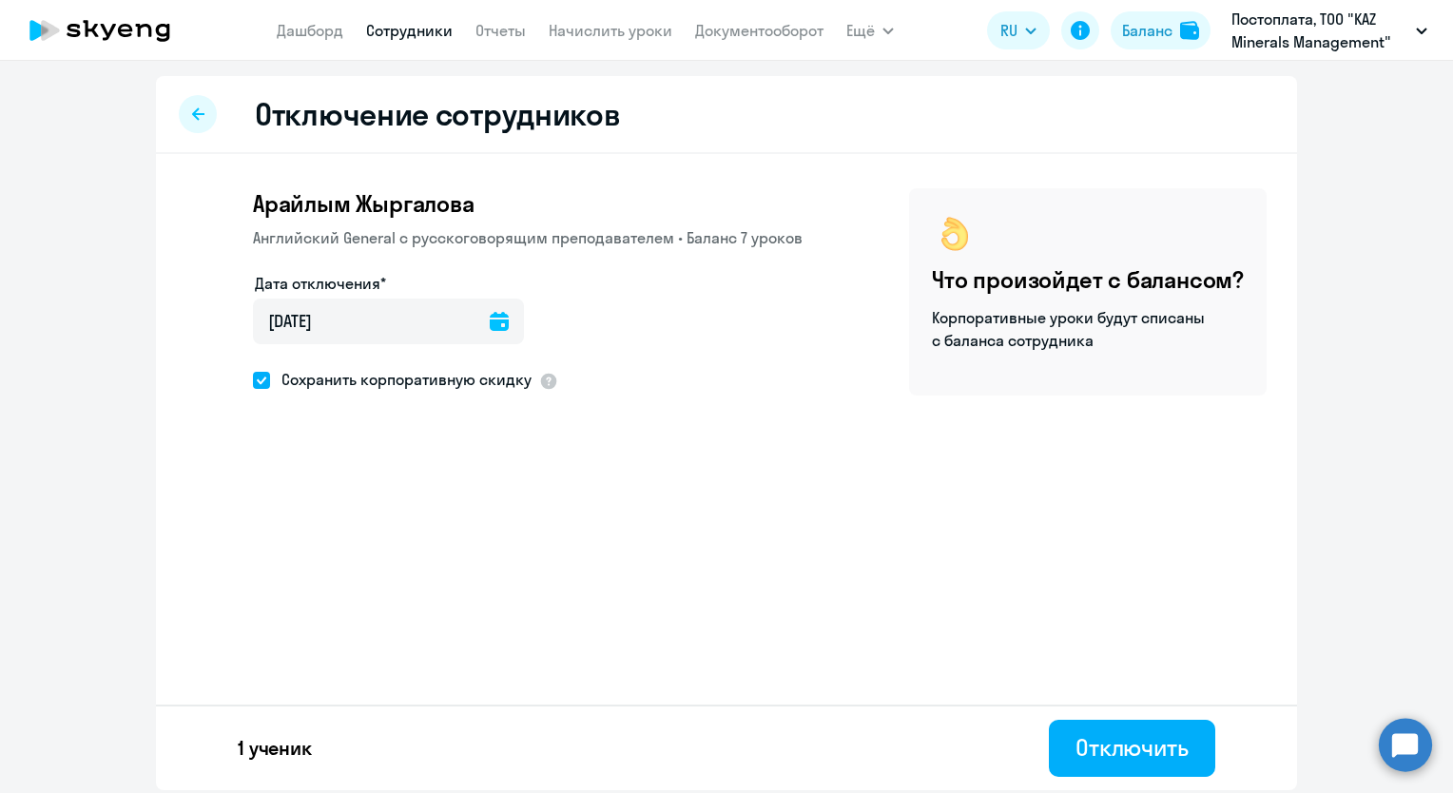
click at [255, 382] on span at bounding box center [261, 380] width 17 height 17
click at [253, 380] on input "Сохранить корпоративную скидку" at bounding box center [252, 379] width 1 height 1
checkbox input "false"
click at [508, 540] on div "Отключение сотрудников Арайлым Жыргалова Английский General с [DEMOGRAPHIC_DATA…" at bounding box center [726, 433] width 1141 height 714
click at [1116, 753] on div "Отключить" at bounding box center [1131, 747] width 113 height 30
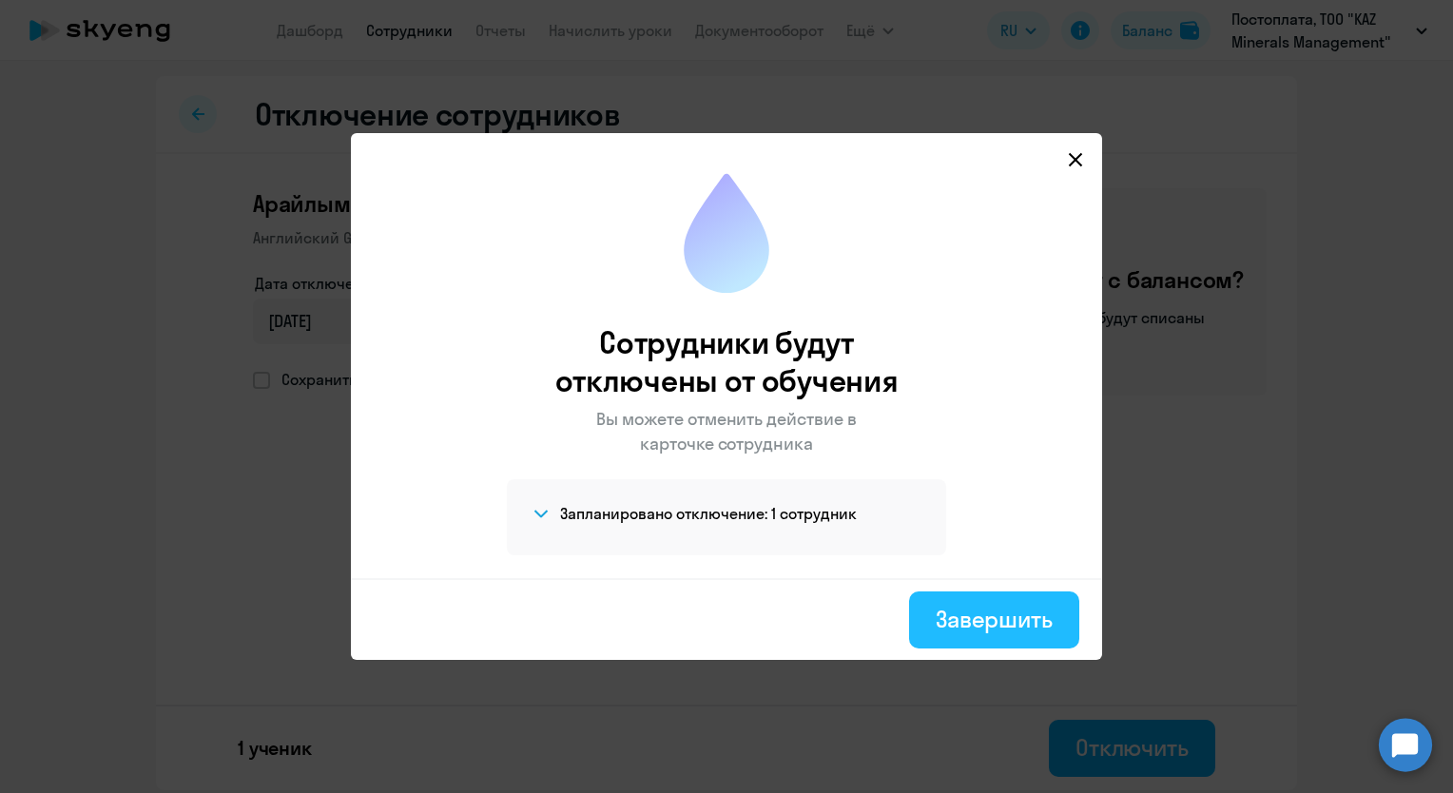
click at [996, 612] on div "Завершить" at bounding box center [994, 619] width 117 height 30
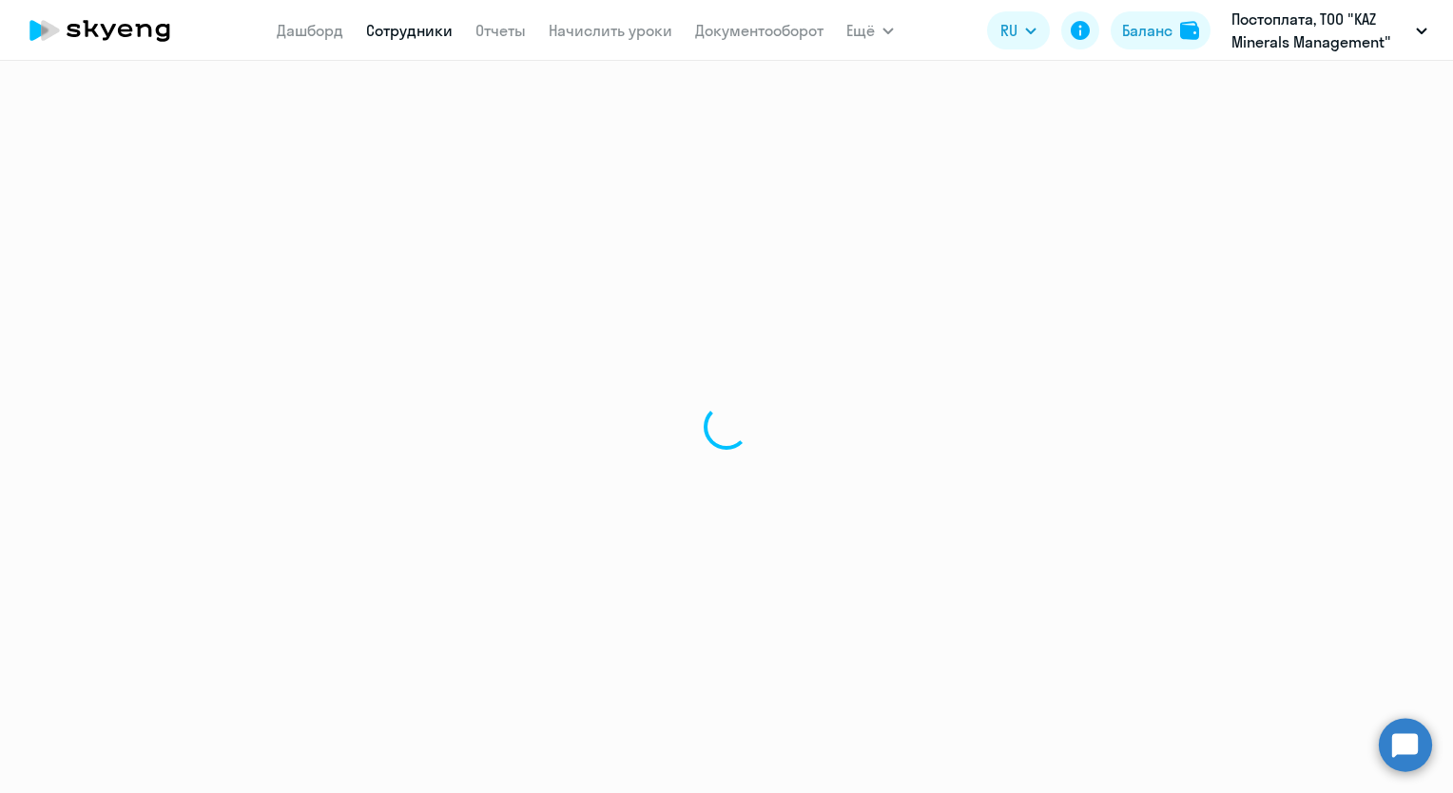
select select "30"
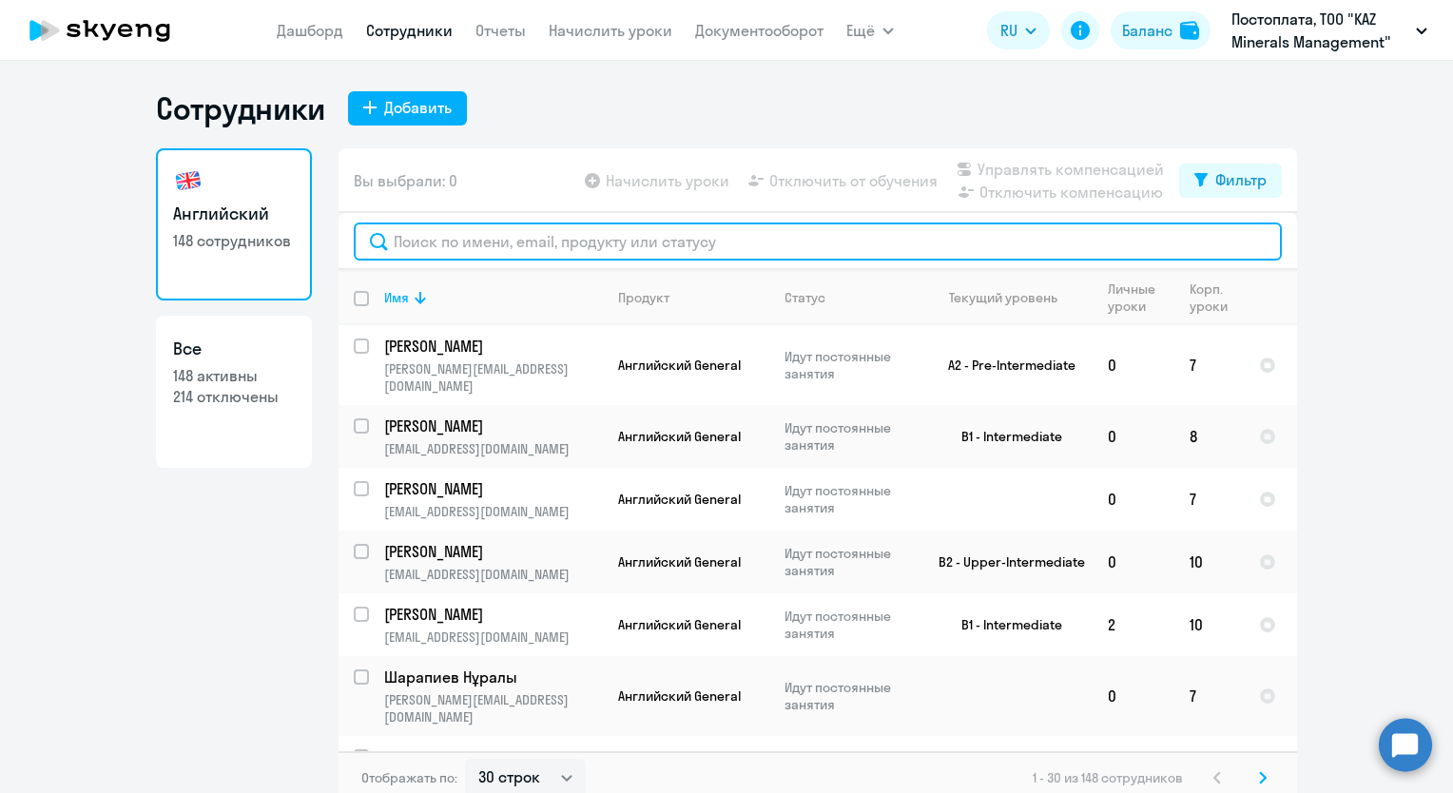
click at [424, 243] on input "text" at bounding box center [818, 241] width 928 height 38
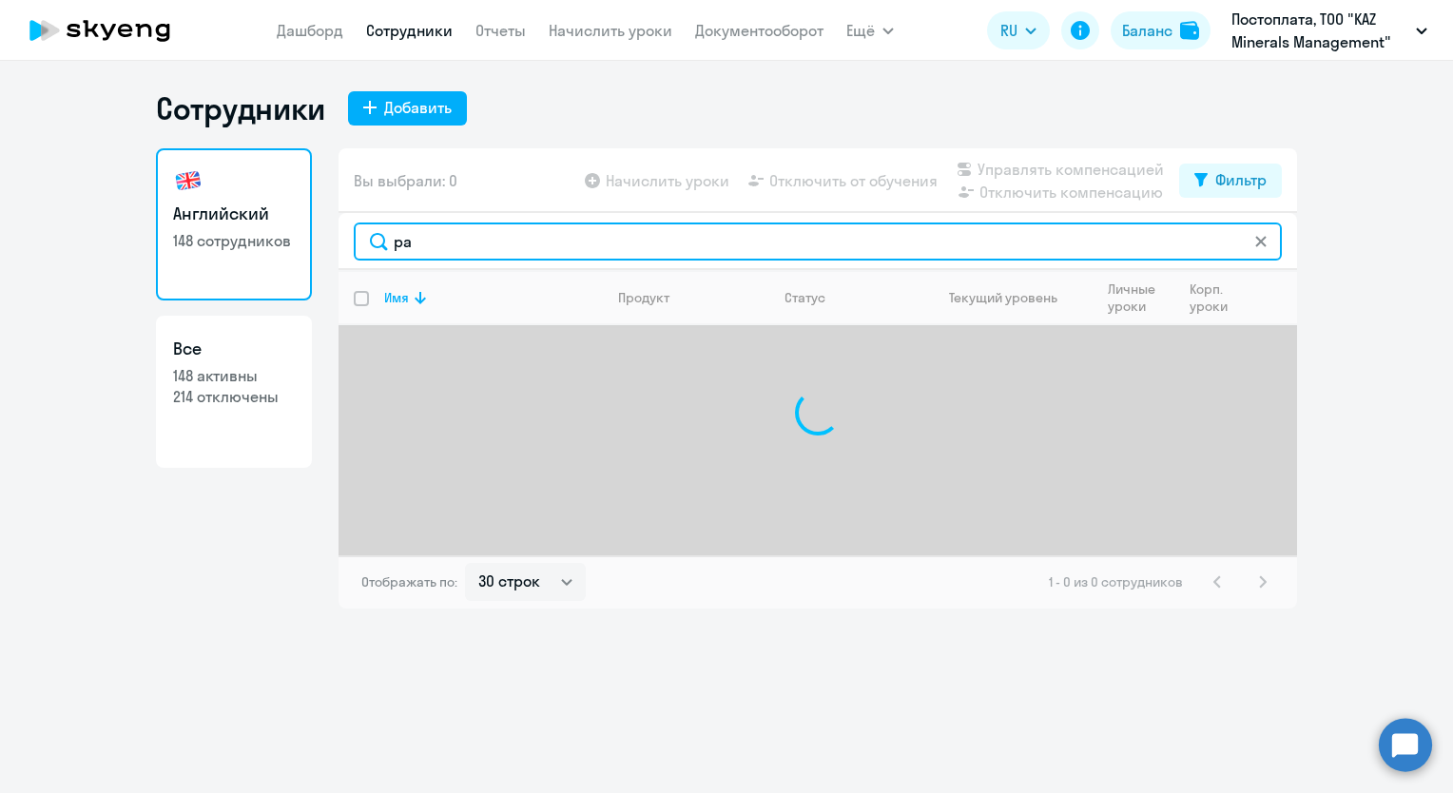
type input "р"
type input "ж"
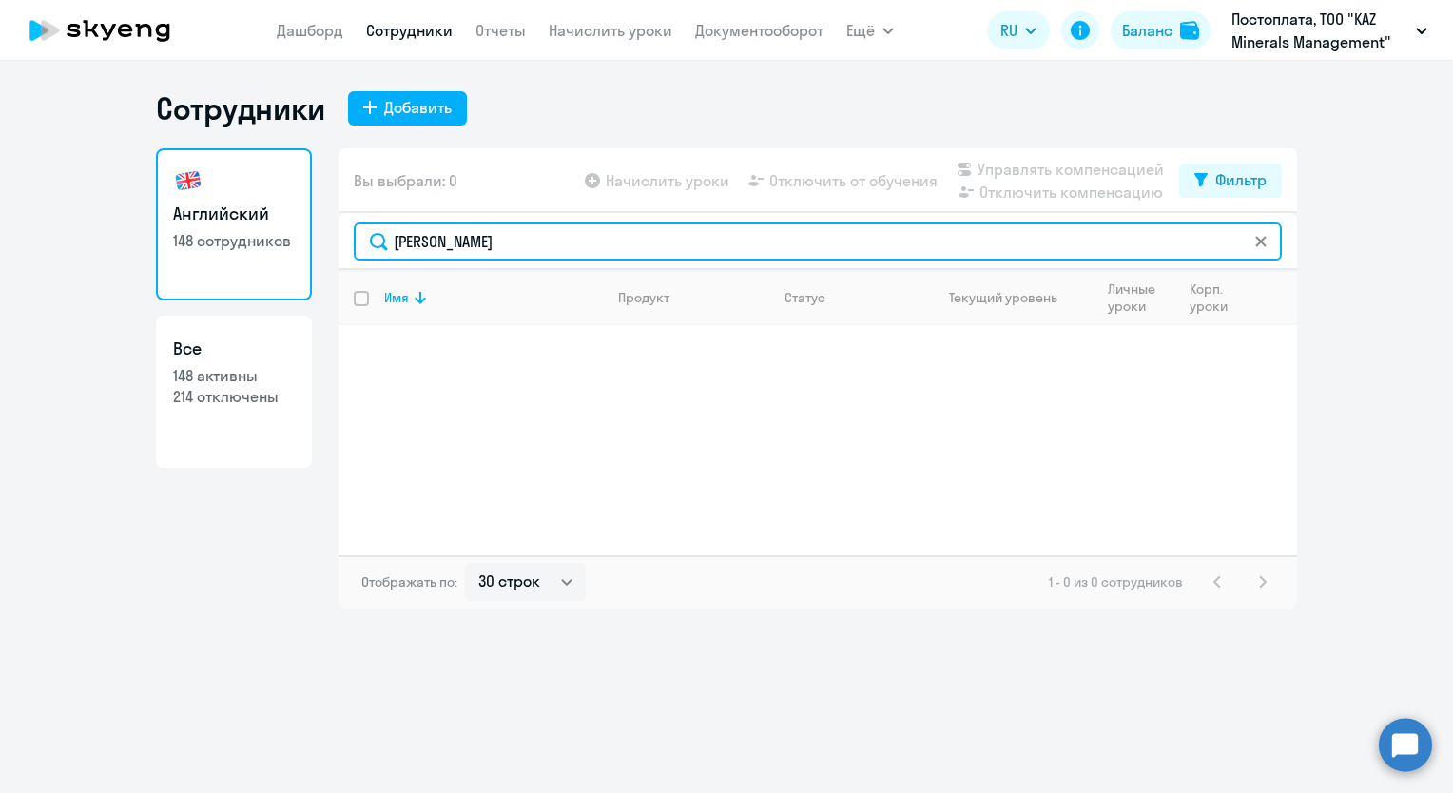
drag, startPoint x: 450, startPoint y: 242, endPoint x: 322, endPoint y: 256, distance: 128.2
click at [323, 253] on div "Английский 148 сотрудников Все 148 активны 214 отключены Вы выбрали: 0 Начислит…" at bounding box center [726, 378] width 1141 height 460
drag, startPoint x: 544, startPoint y: 242, endPoint x: 334, endPoint y: 241, distance: 210.1
click at [334, 241] on div "Английский 148 сотрудников Все 148 активны 214 отключены Вы выбрали: 0 Начислит…" at bounding box center [726, 378] width 1141 height 460
drag, startPoint x: 483, startPoint y: 242, endPoint x: 329, endPoint y: 251, distance: 154.3
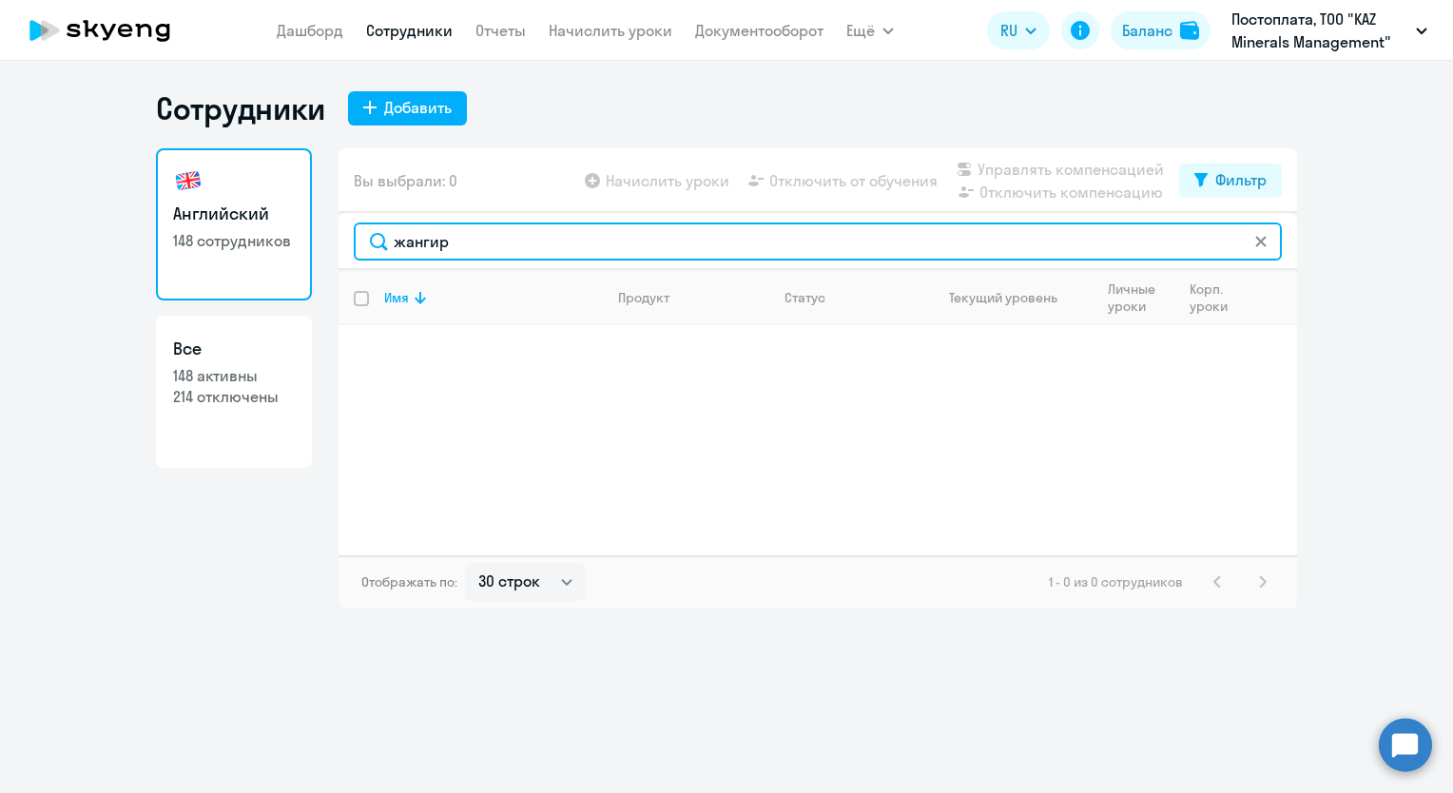
click at [329, 251] on div "Английский 148 сотрудников Все 148 активны 214 отключены Вы выбрали: 0 Начислит…" at bounding box center [726, 378] width 1141 height 460
drag, startPoint x: 473, startPoint y: 241, endPoint x: 352, endPoint y: 242, distance: 120.8
click at [352, 242] on div "цыганок" at bounding box center [817, 241] width 958 height 57
type input "е"
drag, startPoint x: 447, startPoint y: 242, endPoint x: 308, endPoint y: 250, distance: 139.0
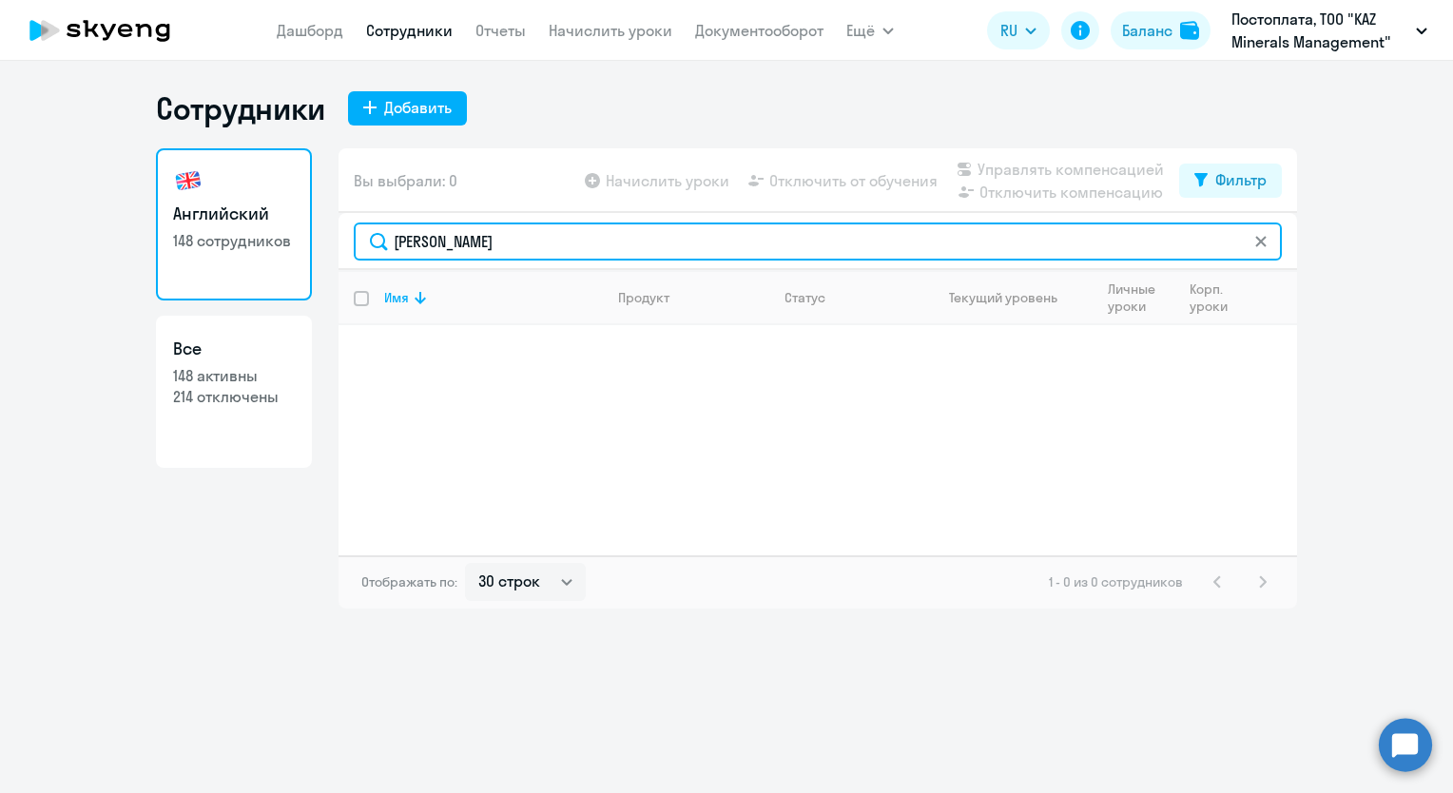
click at [308, 250] on div "Английский 148 сотрудников Все 148 активны 214 отключены Вы выбрали: 0 Начислит…" at bounding box center [726, 378] width 1141 height 460
drag, startPoint x: 478, startPoint y: 236, endPoint x: 339, endPoint y: 251, distance: 139.6
click at [342, 246] on div "умарова" at bounding box center [817, 241] width 958 height 57
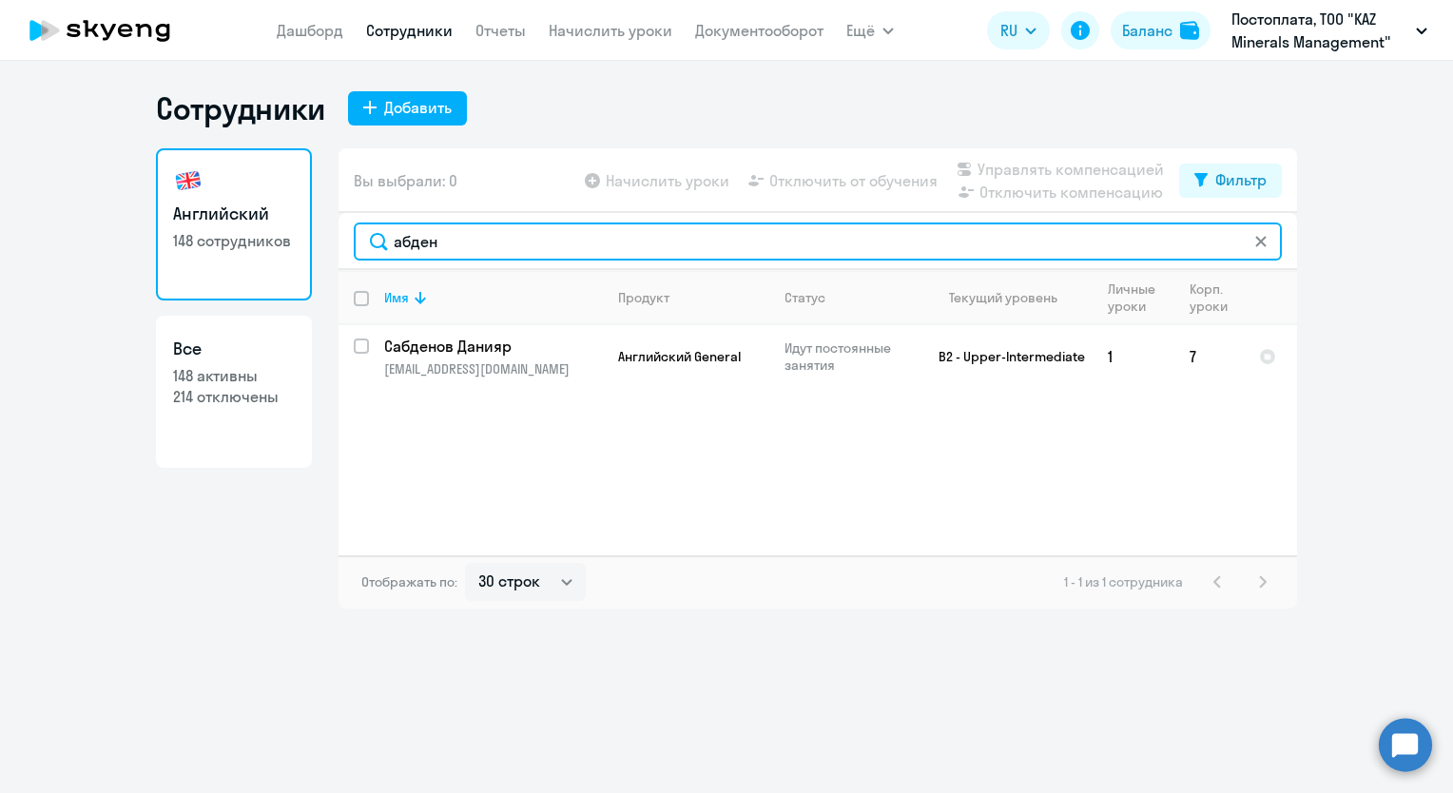
drag, startPoint x: 474, startPoint y: 242, endPoint x: 350, endPoint y: 243, distance: 124.6
click at [350, 243] on div "абден" at bounding box center [817, 241] width 958 height 57
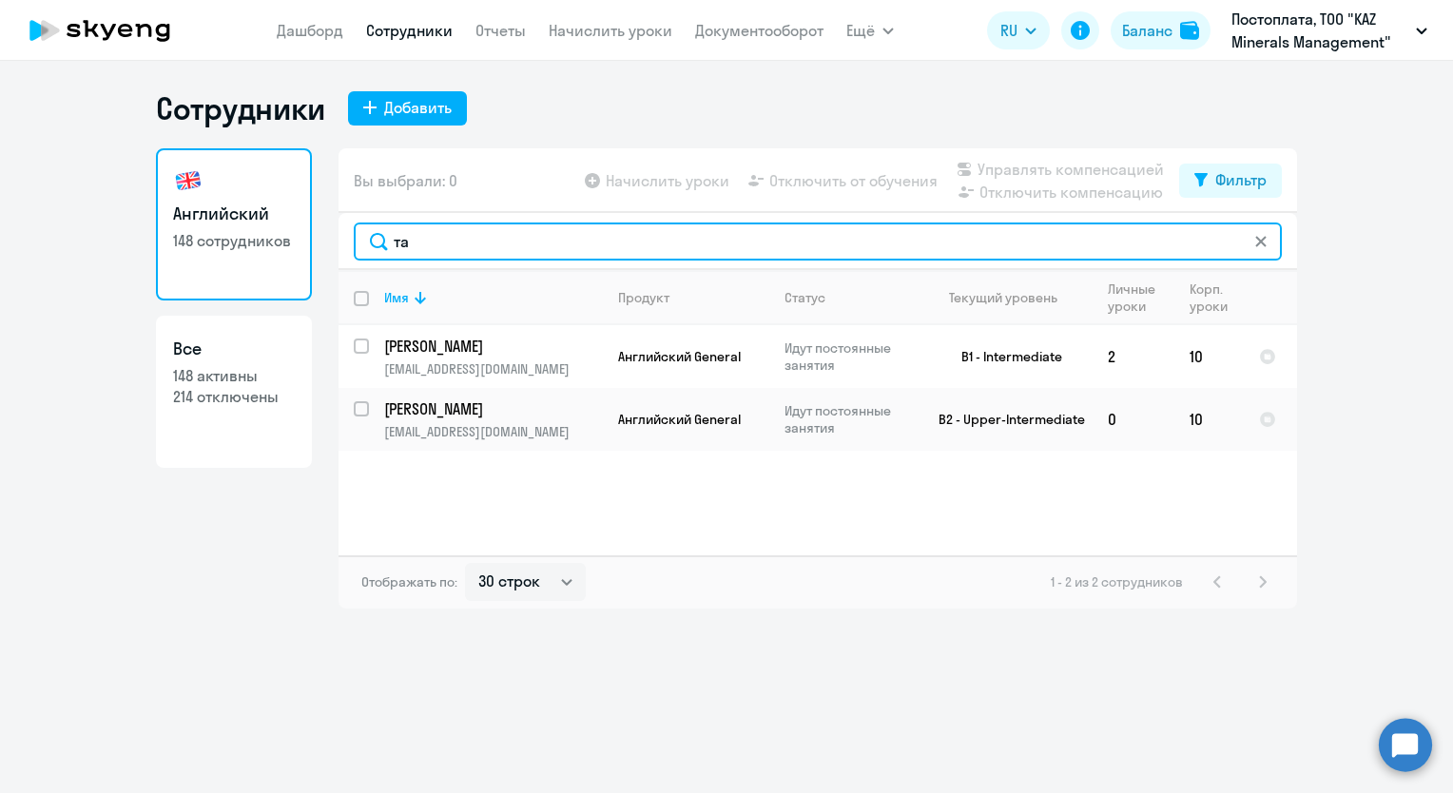
type input "т"
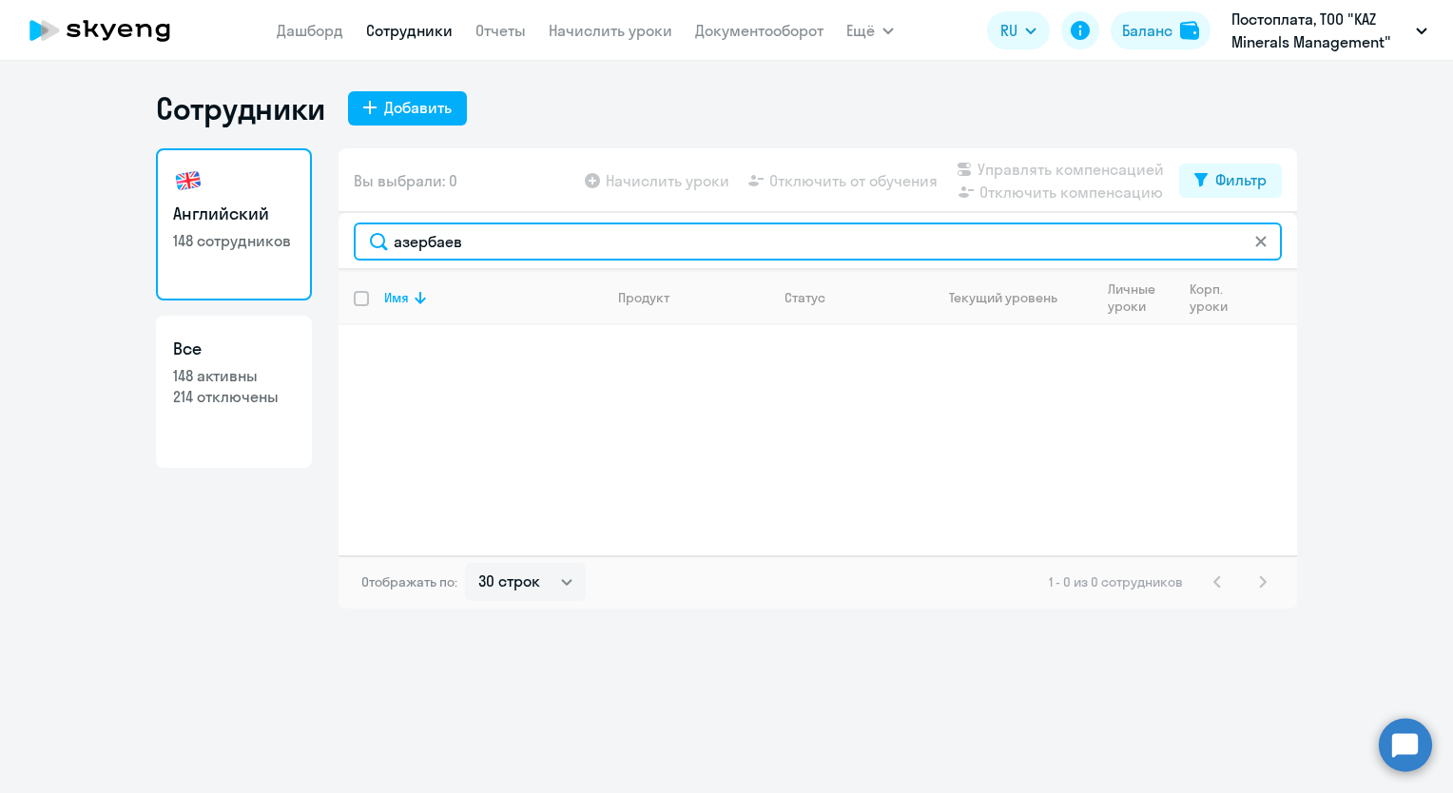
drag, startPoint x: 477, startPoint y: 242, endPoint x: 339, endPoint y: 247, distance: 138.0
click at [339, 247] on div "азербаев" at bounding box center [817, 241] width 958 height 57
drag, startPoint x: 490, startPoint y: 232, endPoint x: 373, endPoint y: 251, distance: 118.5
click at [377, 247] on input "[PERSON_NAME]" at bounding box center [818, 241] width 928 height 38
drag, startPoint x: 425, startPoint y: 245, endPoint x: 321, endPoint y: 254, distance: 104.0
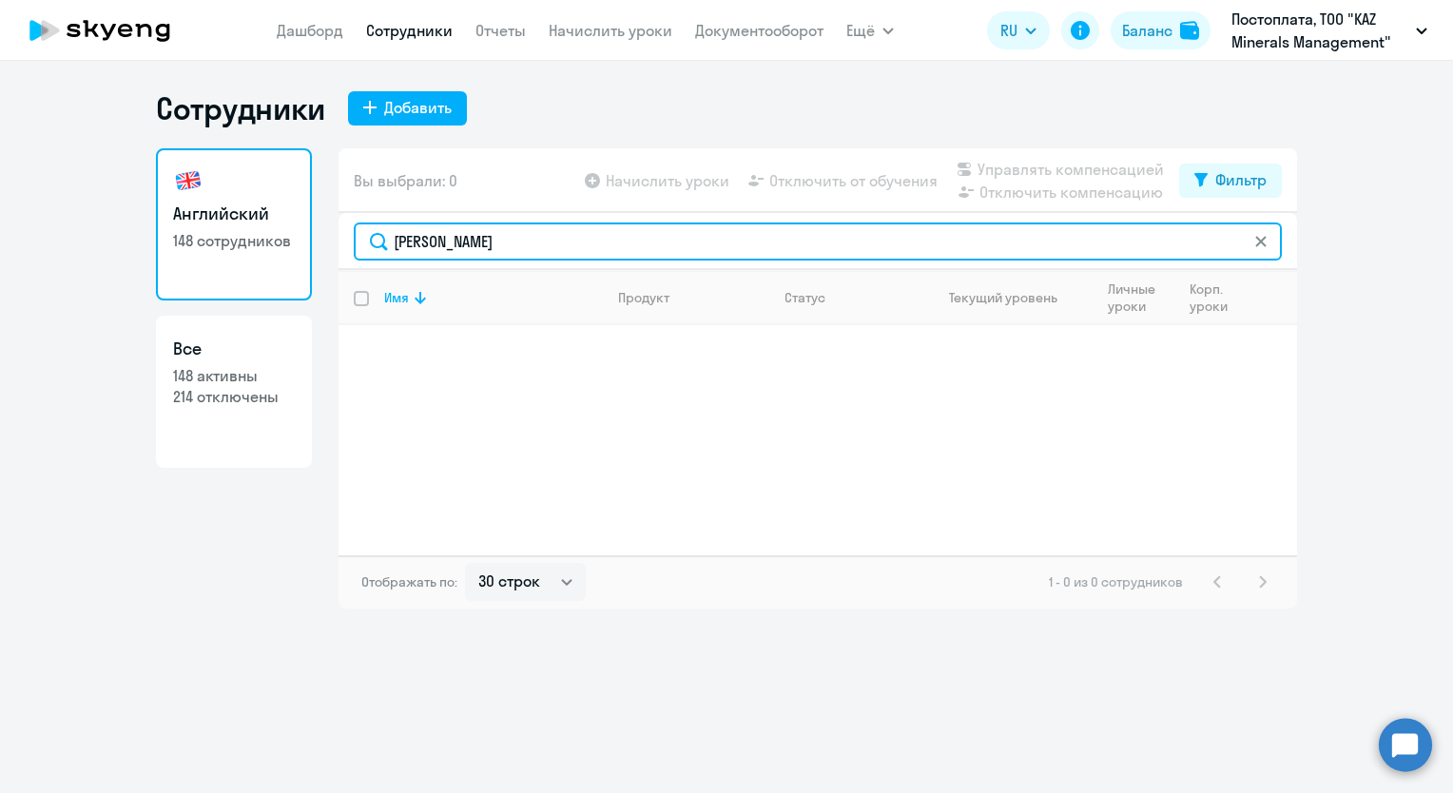
click at [321, 254] on div "Английский 148 сотрудников Все 148 активны 214 отключены Вы выбрали: 0 Начислит…" at bounding box center [726, 378] width 1141 height 460
drag, startPoint x: 503, startPoint y: 245, endPoint x: 364, endPoint y: 253, distance: 139.0
click at [364, 253] on input "[PERSON_NAME]" at bounding box center [818, 241] width 928 height 38
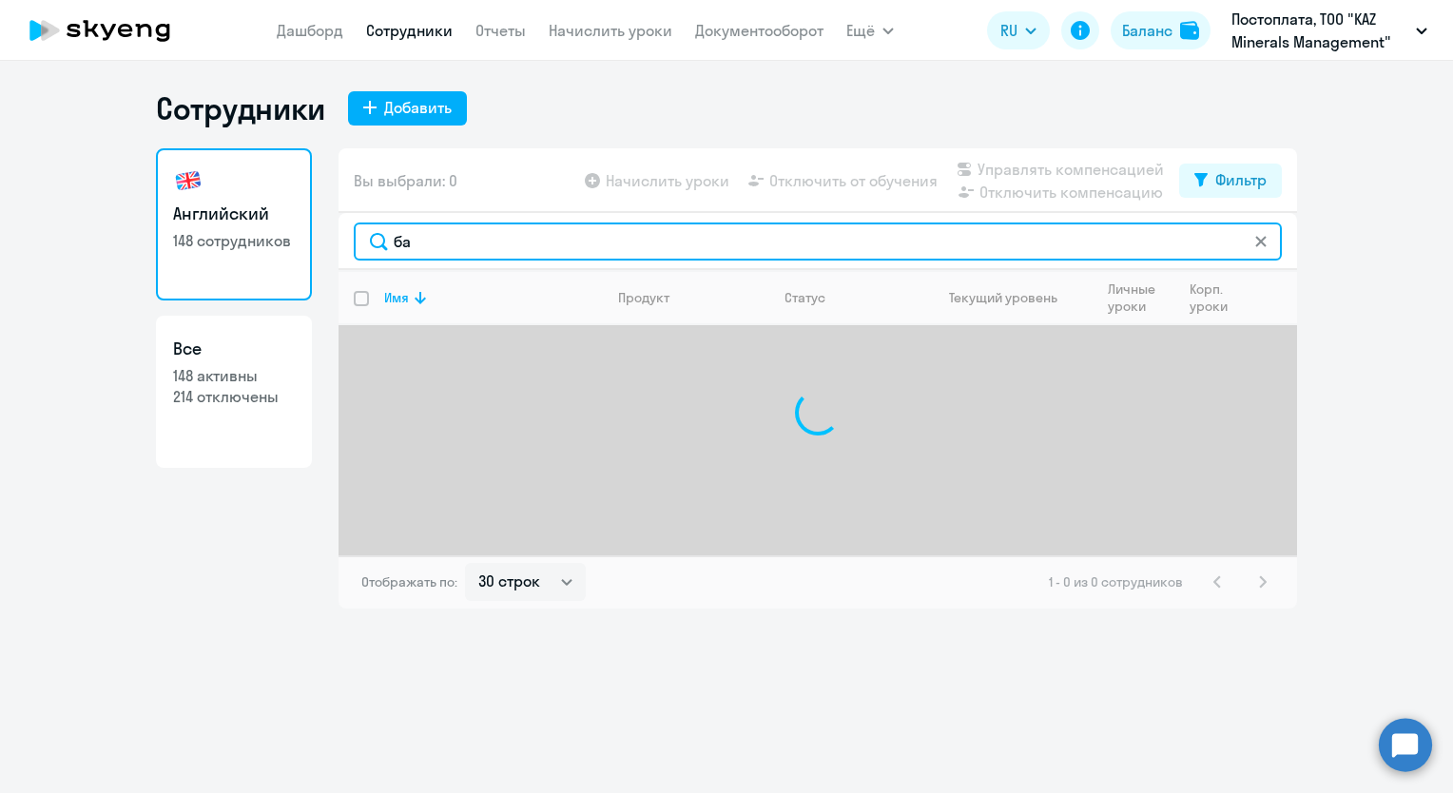
type input "б"
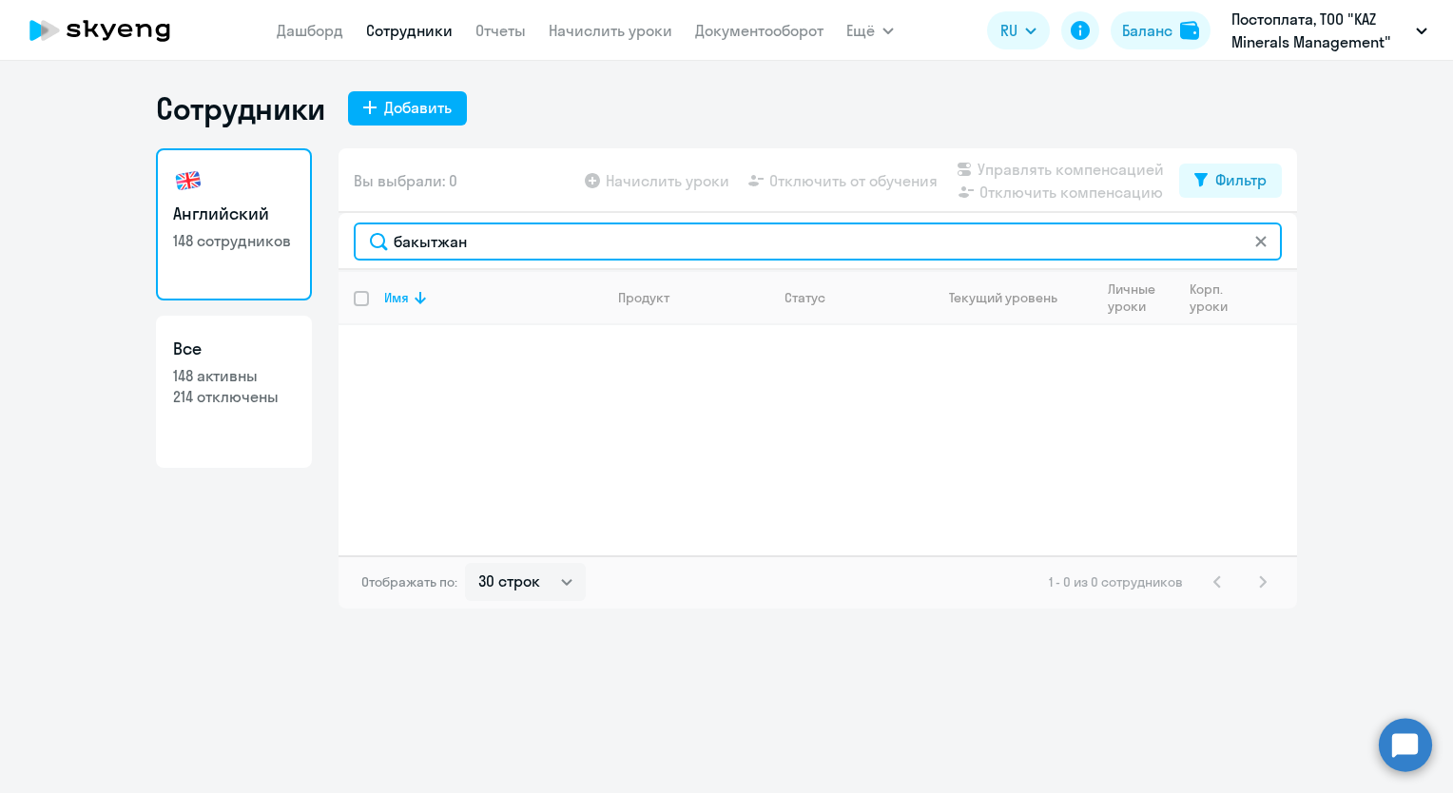
drag, startPoint x: 473, startPoint y: 242, endPoint x: 354, endPoint y: 266, distance: 121.4
click at [354, 266] on div "бакытжан" at bounding box center [817, 241] width 958 height 57
drag, startPoint x: 487, startPoint y: 243, endPoint x: 316, endPoint y: 245, distance: 171.2
click at [316, 245] on div "Английский 148 сотрудников Все 148 активны 214 отключены Вы выбрали: 0 Начислит…" at bounding box center [726, 378] width 1141 height 460
drag, startPoint x: 507, startPoint y: 240, endPoint x: 379, endPoint y: 239, distance: 127.4
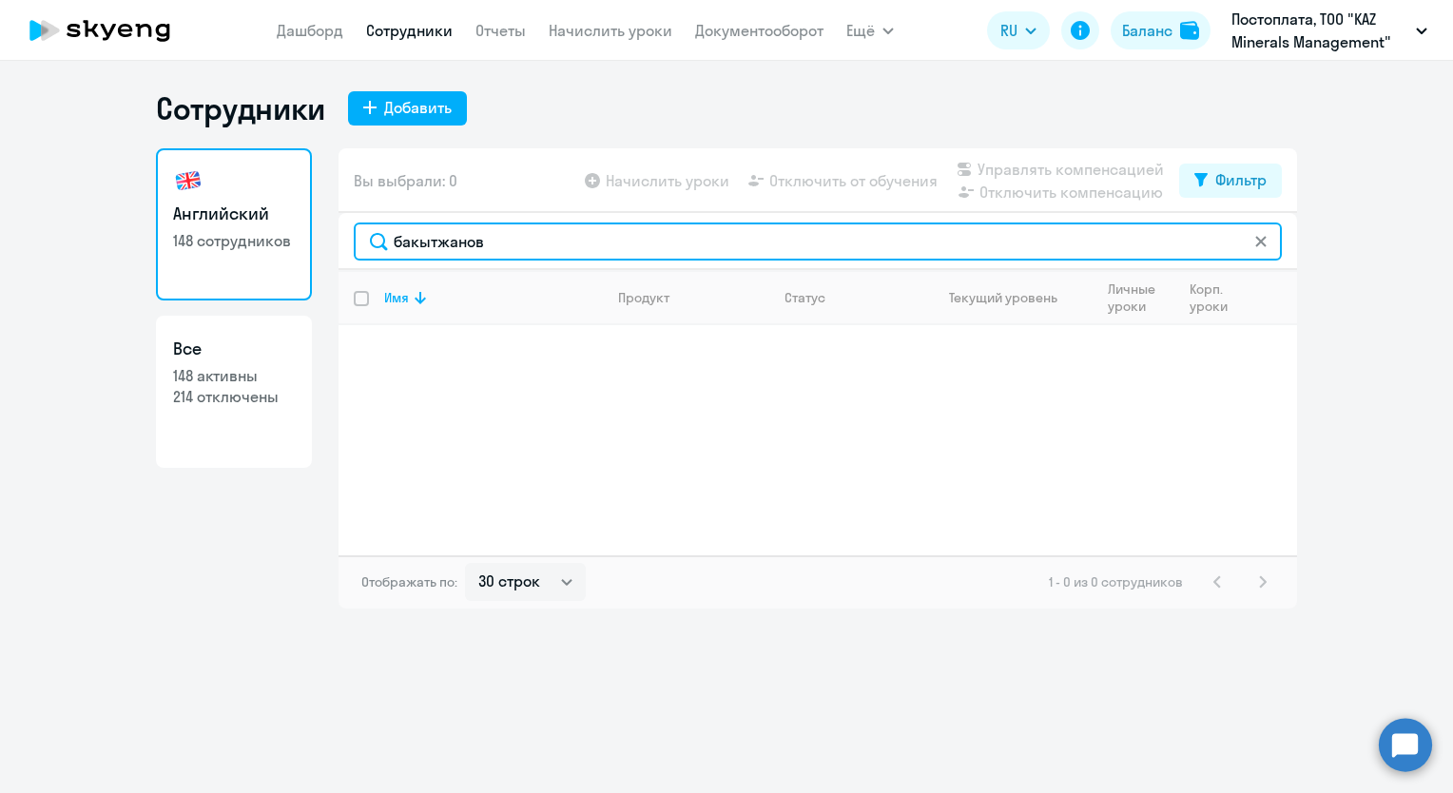
click at [379, 239] on input "бакытжанов" at bounding box center [818, 241] width 928 height 38
click at [346, 238] on div "[PERSON_NAME]" at bounding box center [817, 241] width 958 height 57
drag, startPoint x: 479, startPoint y: 245, endPoint x: 312, endPoint y: 246, distance: 167.3
click at [312, 246] on div "Английский 148 сотрудников Все 148 активны 214 отключены Вы выбрали: 0 Начислит…" at bounding box center [726, 378] width 1141 height 460
drag, startPoint x: 460, startPoint y: 242, endPoint x: 363, endPoint y: 239, distance: 97.1
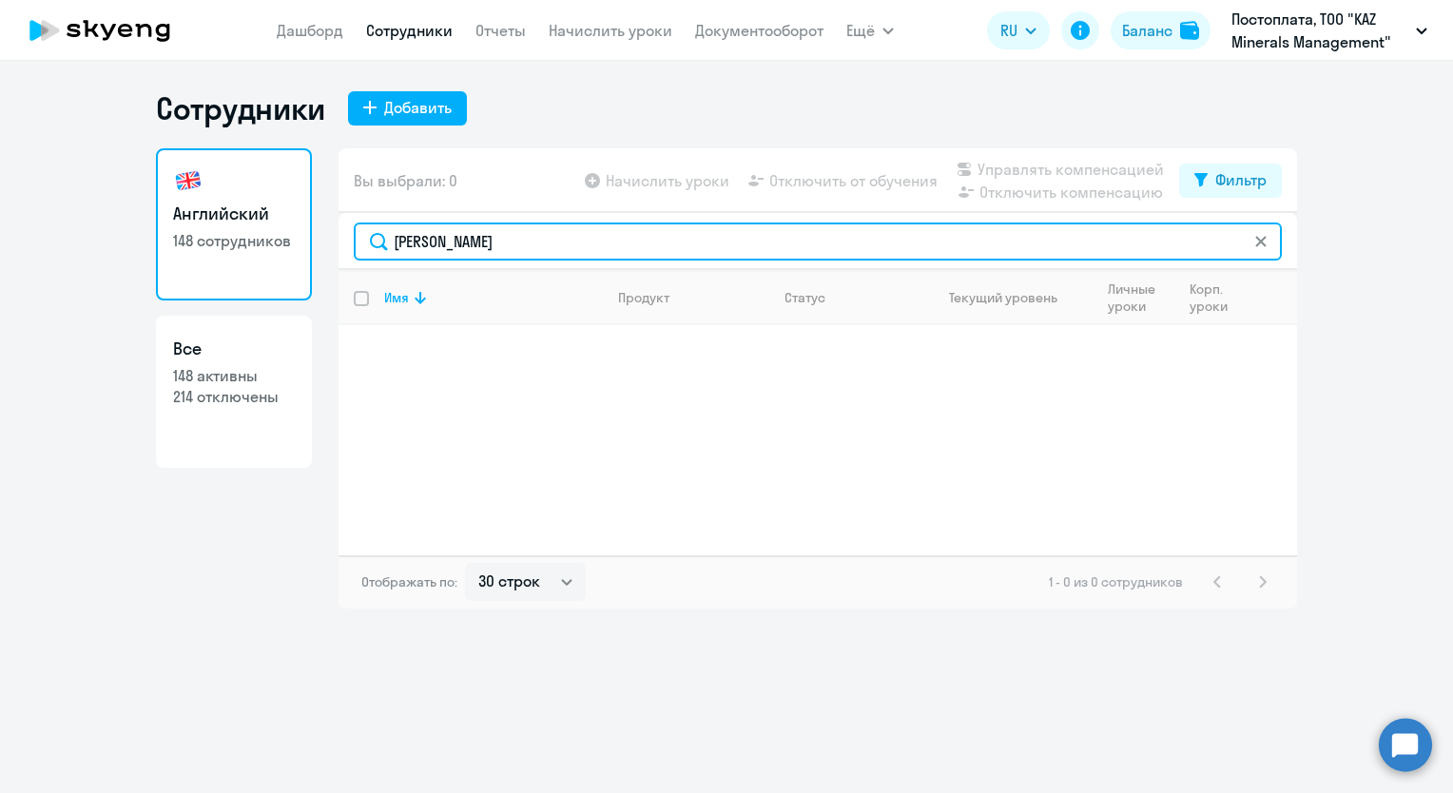
click at [363, 239] on input "[PERSON_NAME]" at bounding box center [818, 241] width 928 height 38
drag, startPoint x: 456, startPoint y: 243, endPoint x: 330, endPoint y: 242, distance: 126.5
click at [330, 242] on div "Английский 148 сотрудников Все 148 активны 214 отключены Вы выбрали: 0 Начислит…" at bounding box center [726, 378] width 1141 height 460
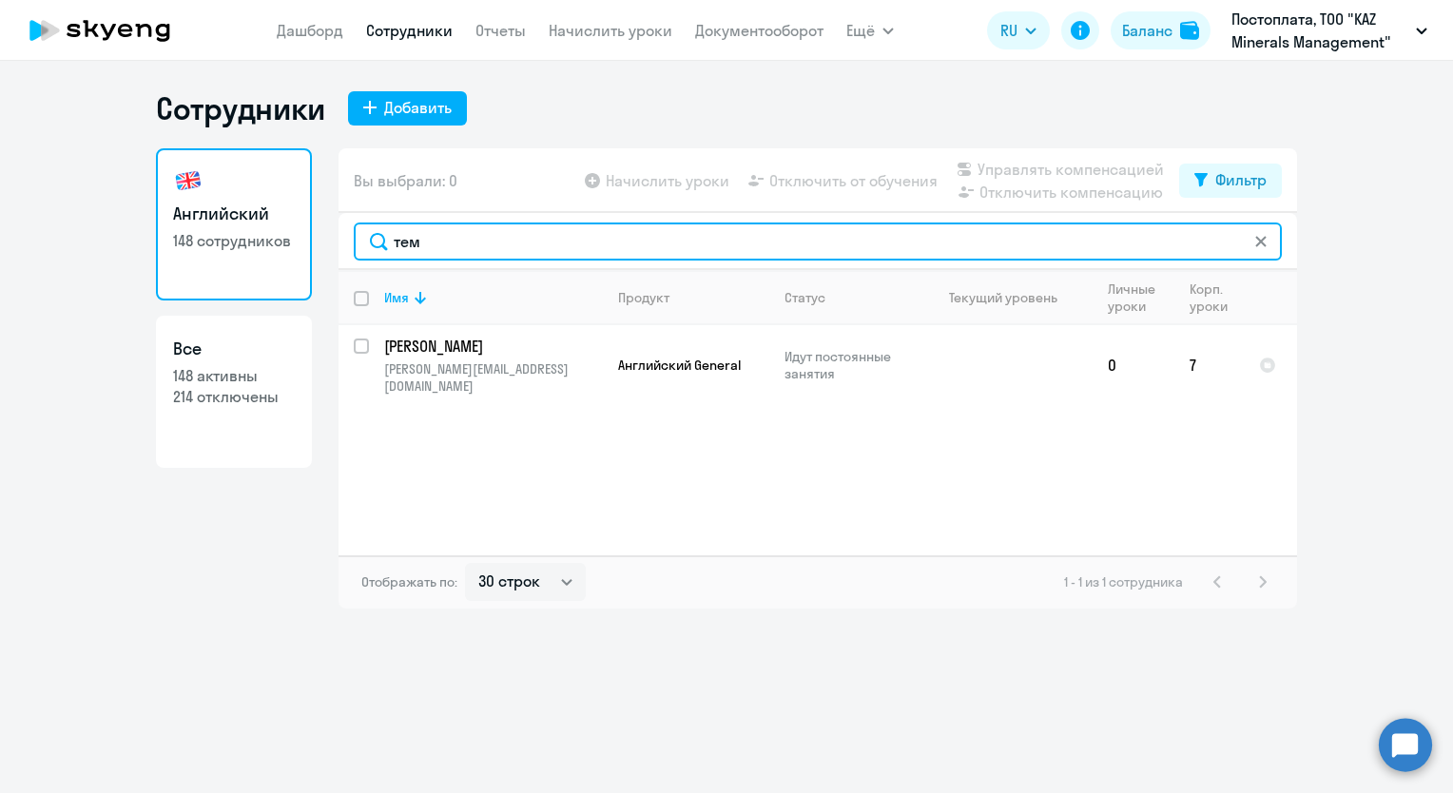
drag, startPoint x: 459, startPoint y: 246, endPoint x: 325, endPoint y: 243, distance: 134.1
click at [325, 243] on div "Английский 148 сотрудников Все 148 активны 214 отключены Вы выбрали: 0 Начислит…" at bounding box center [726, 378] width 1141 height 460
drag, startPoint x: 523, startPoint y: 238, endPoint x: 300, endPoint y: 243, distance: 222.6
click at [300, 243] on div "Английский 148 сотрудников Все 148 активны 214 отключены Вы выбрали: 0 Начислит…" at bounding box center [726, 378] width 1141 height 460
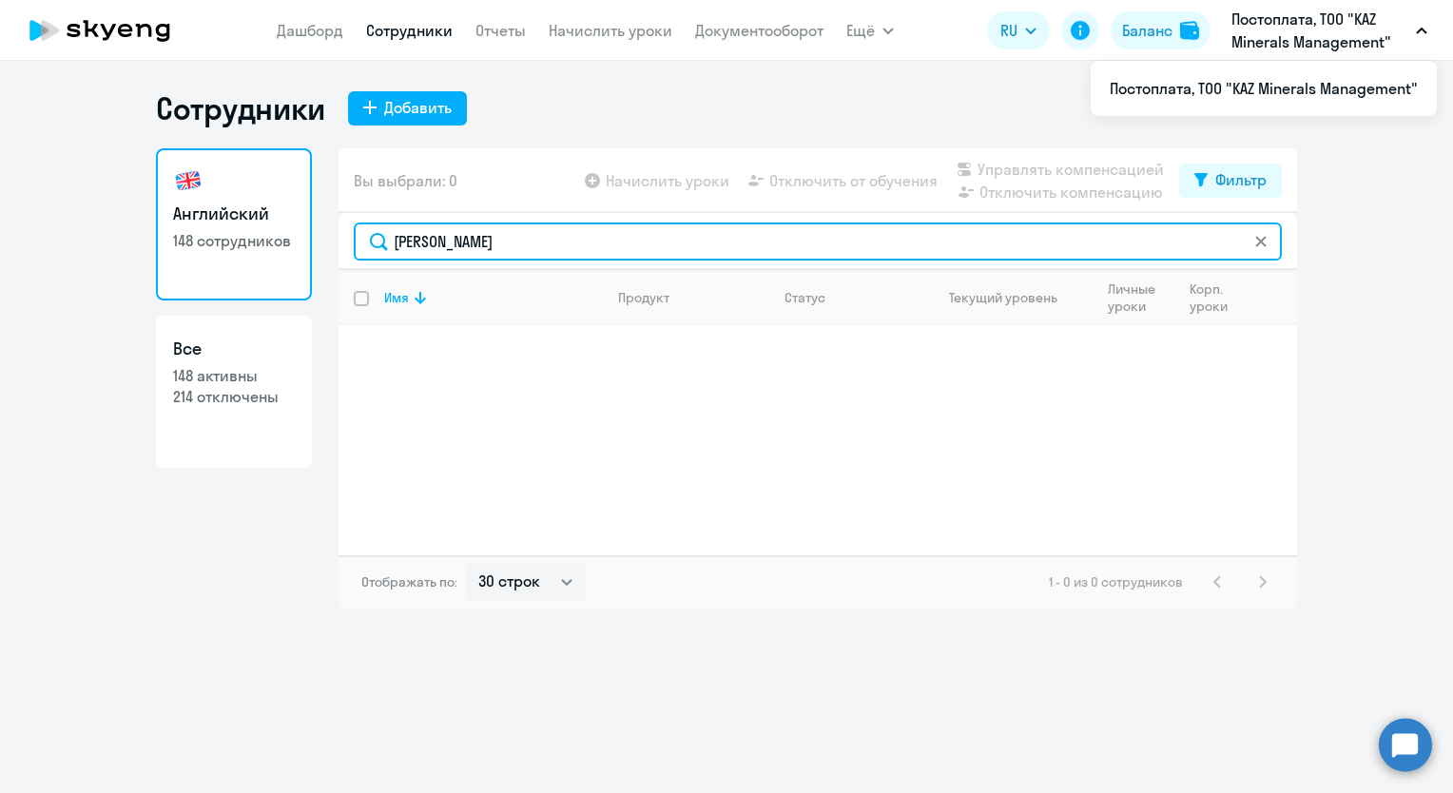
drag, startPoint x: 469, startPoint y: 238, endPoint x: 337, endPoint y: 241, distance: 132.2
click at [337, 241] on div "Английский 148 сотрудников Все 148 активны 214 отключены Вы выбрали: 0 Начислит…" at bounding box center [726, 378] width 1141 height 460
drag, startPoint x: 473, startPoint y: 246, endPoint x: 313, endPoint y: 259, distance: 160.2
click at [314, 256] on div "Английский 148 сотрудников Все 148 активны 214 отключены Вы выбрали: 0 Начислит…" at bounding box center [726, 378] width 1141 height 460
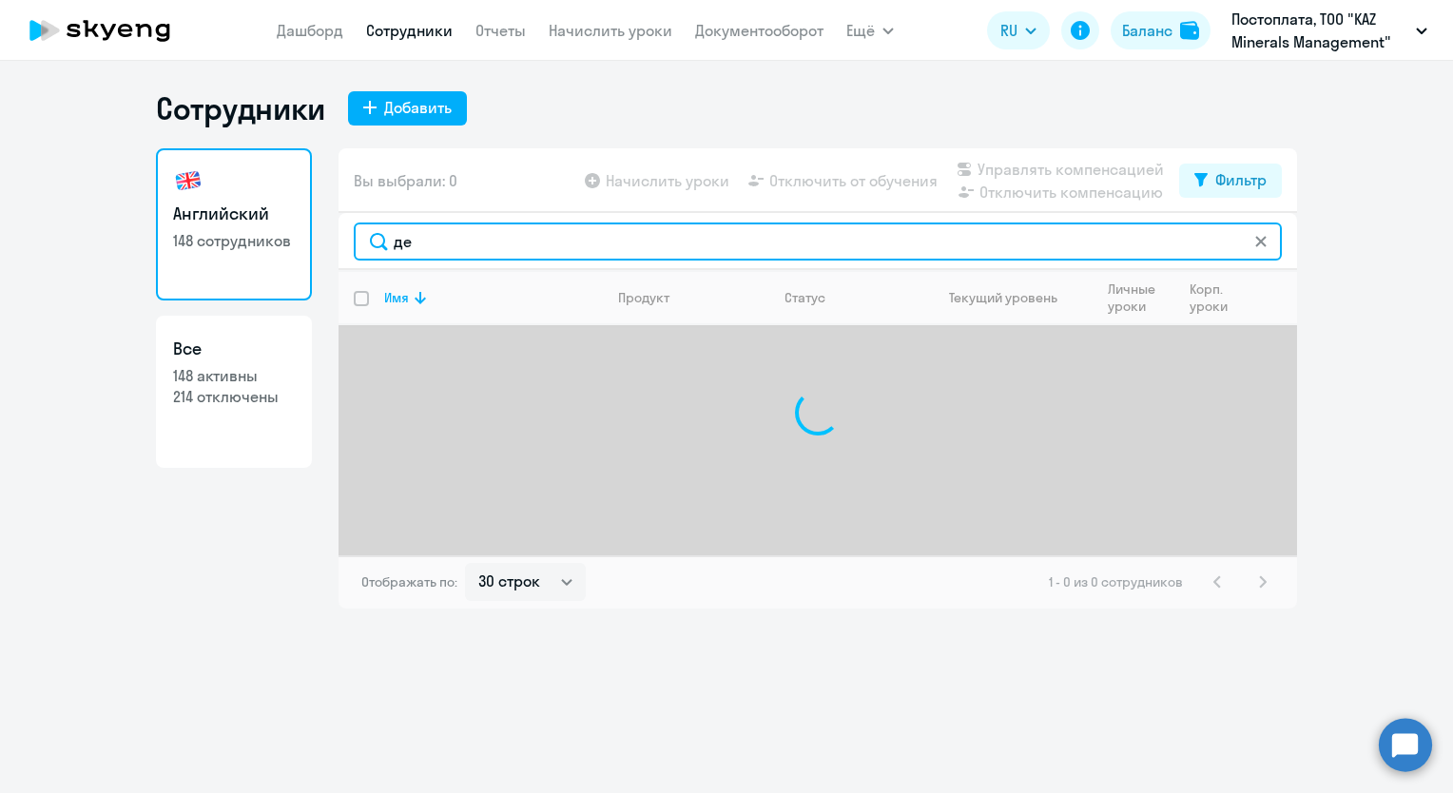
type input "д"
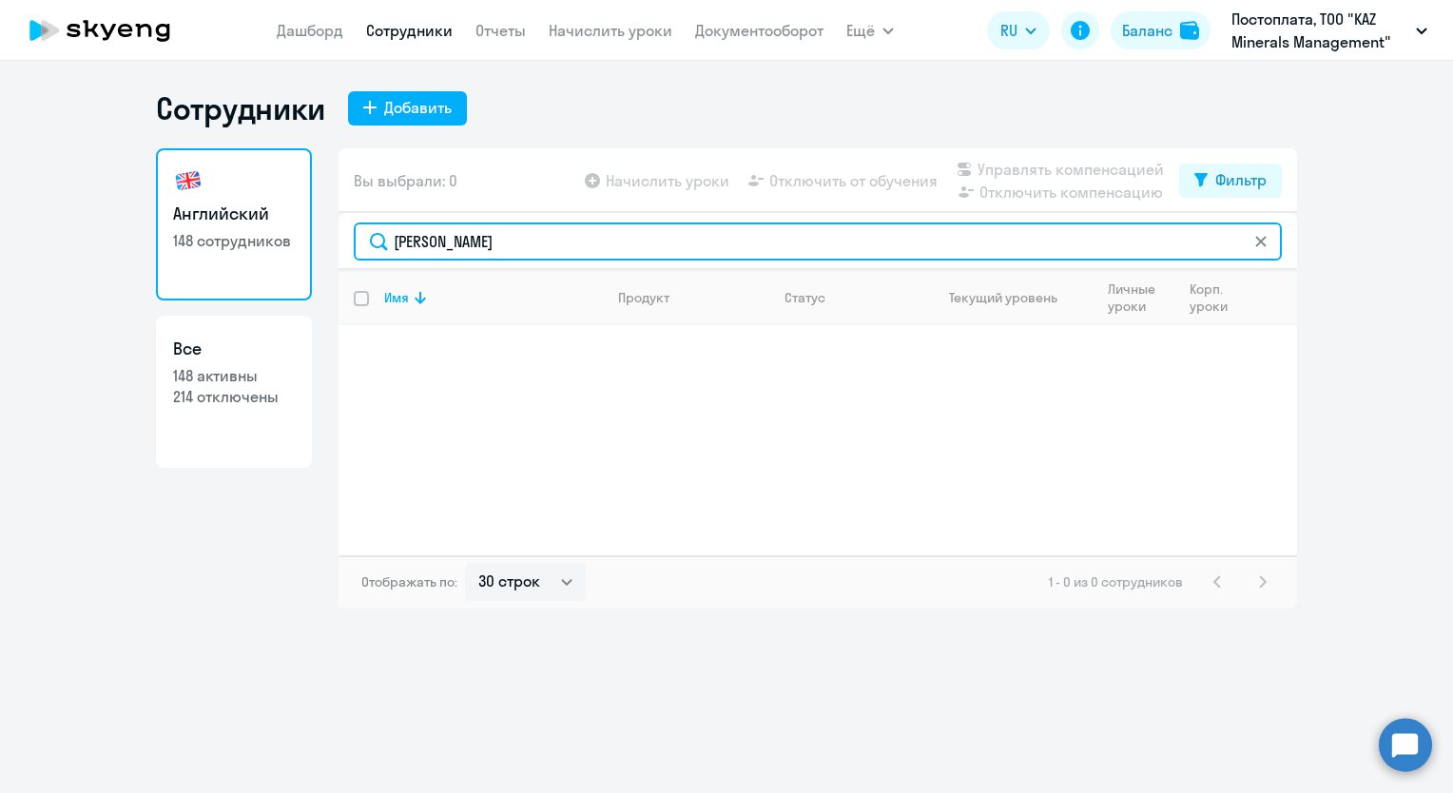
drag, startPoint x: 497, startPoint y: 242, endPoint x: 281, endPoint y: 237, distance: 215.9
click at [281, 237] on div "Английский 148 сотрудников Все 148 активны 214 отключены Вы выбрали: 0 Начислит…" at bounding box center [726, 378] width 1141 height 460
drag, startPoint x: 479, startPoint y: 236, endPoint x: 353, endPoint y: 254, distance: 127.7
click at [353, 254] on div "[PERSON_NAME]" at bounding box center [817, 241] width 958 height 57
click at [494, 248] on input "дусвалиев" at bounding box center [818, 241] width 928 height 38
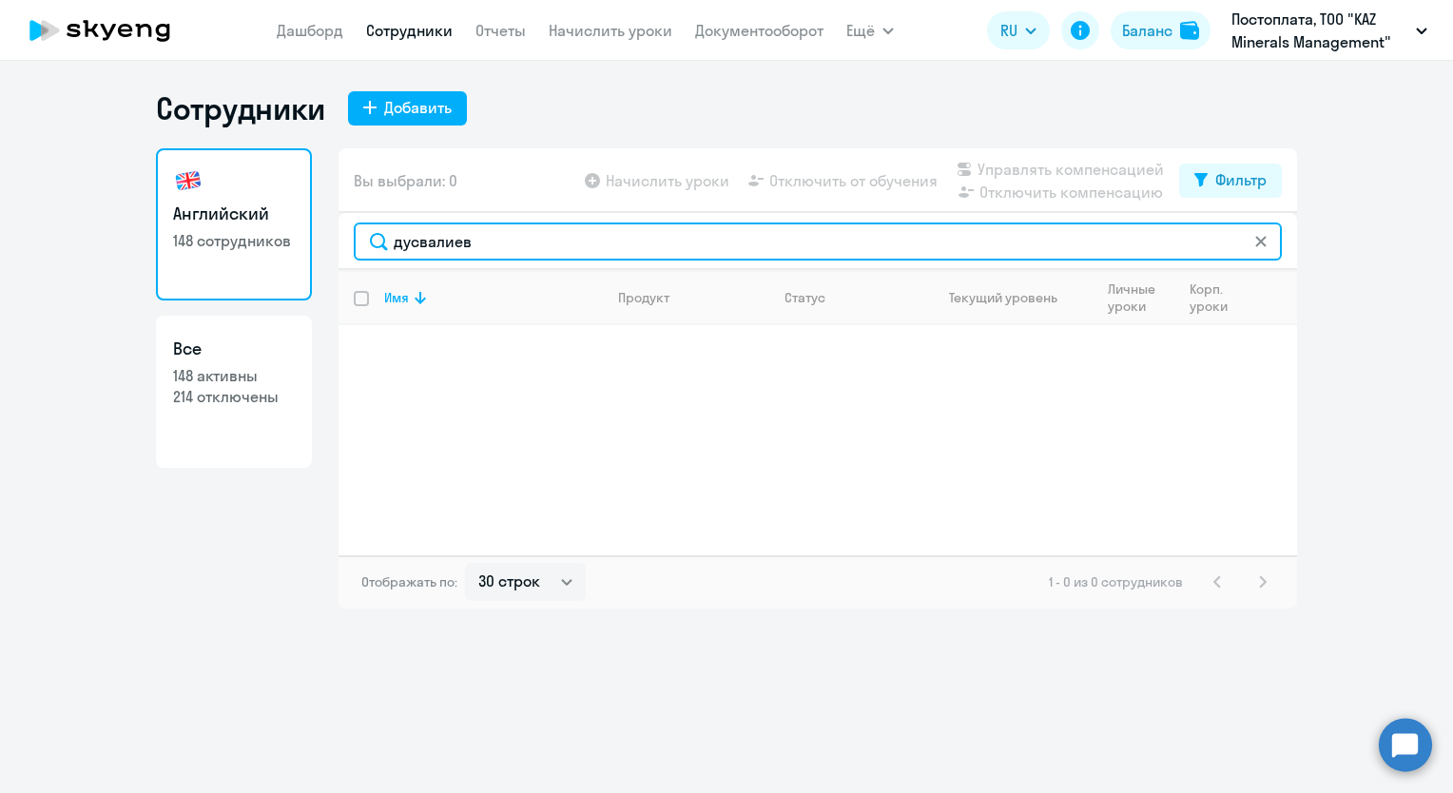
drag, startPoint x: 485, startPoint y: 241, endPoint x: 329, endPoint y: 257, distance: 156.8
click at [329, 257] on div "Английский 148 сотрудников Все 148 активны 214 отключены Вы выбрали: 0 Начислит…" at bounding box center [726, 378] width 1141 height 460
drag, startPoint x: 504, startPoint y: 240, endPoint x: 399, endPoint y: 245, distance: 104.7
click at [399, 245] on input "есенгужина" at bounding box center [818, 241] width 928 height 38
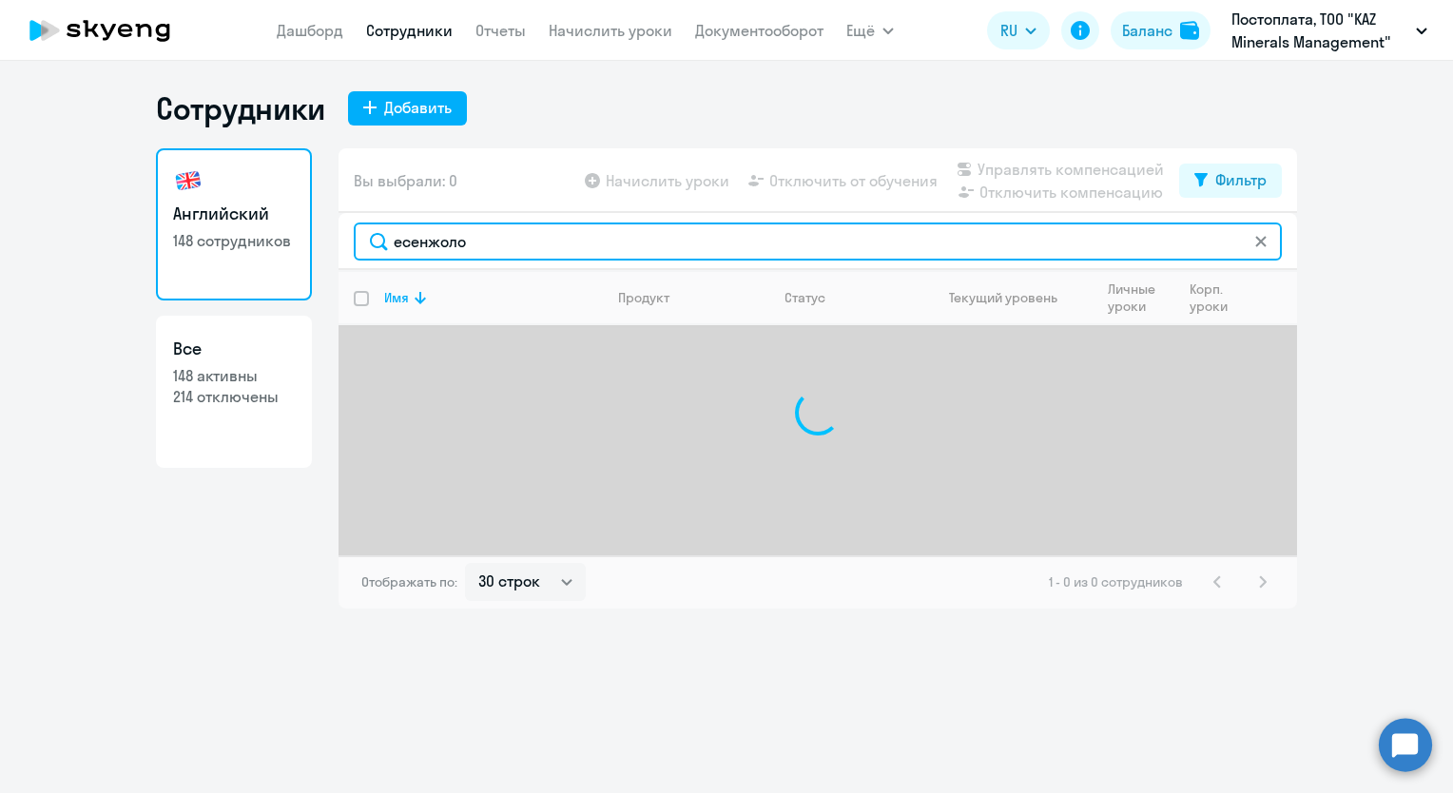
type input "есенжолов"
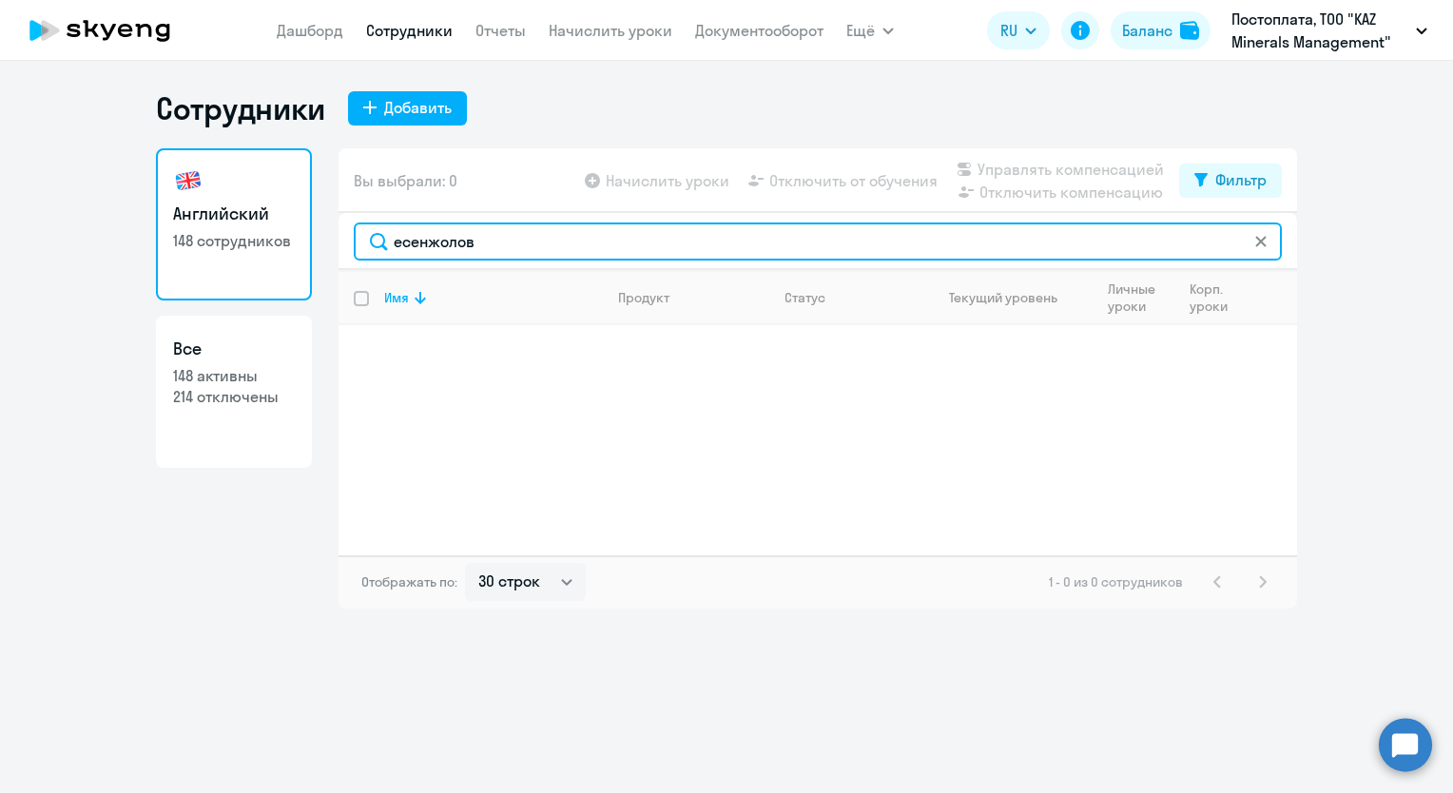
drag, startPoint x: 500, startPoint y: 242, endPoint x: 373, endPoint y: 242, distance: 127.4
click at [373, 242] on input "есенжолов" at bounding box center [818, 241] width 928 height 38
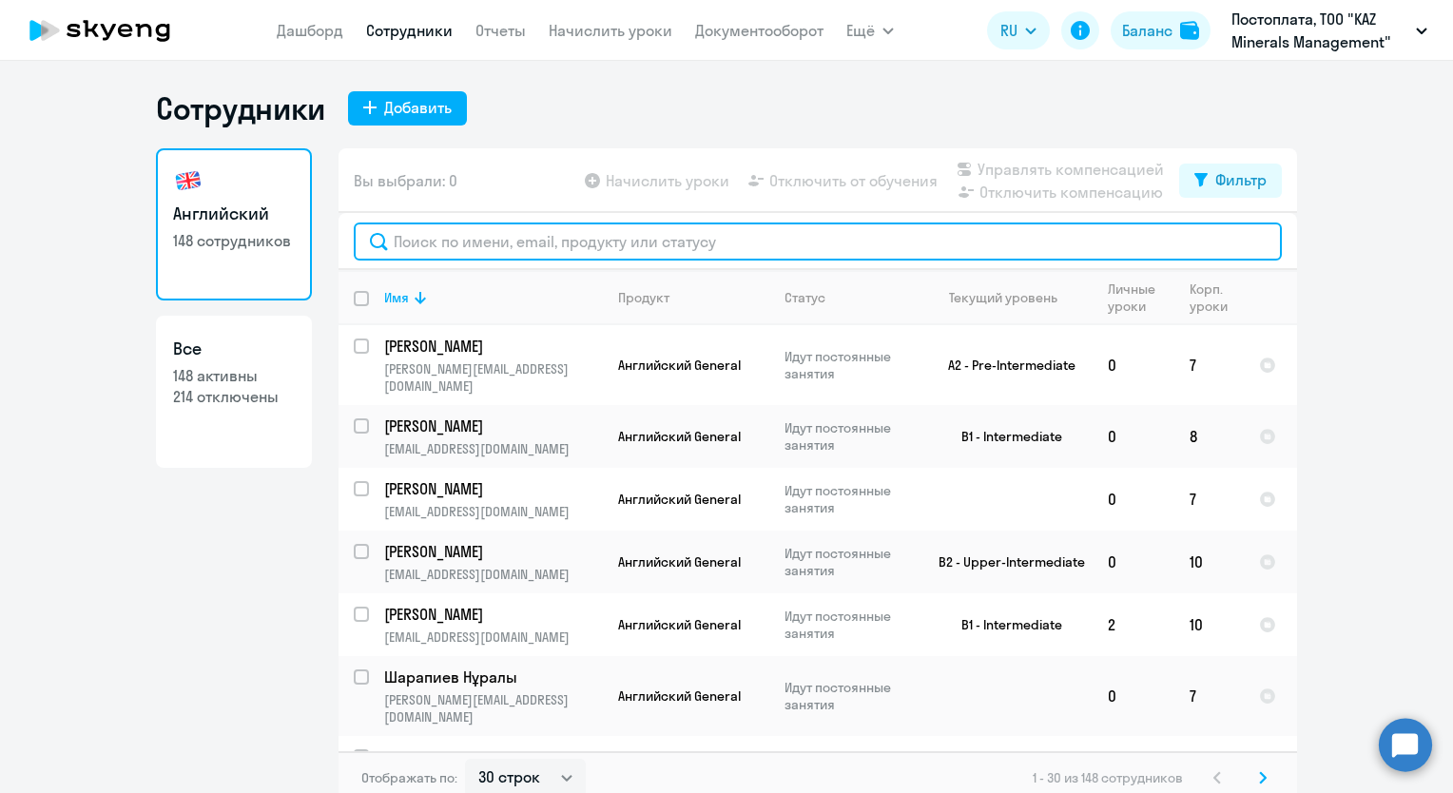
click at [472, 249] on input "text" at bounding box center [818, 241] width 928 height 38
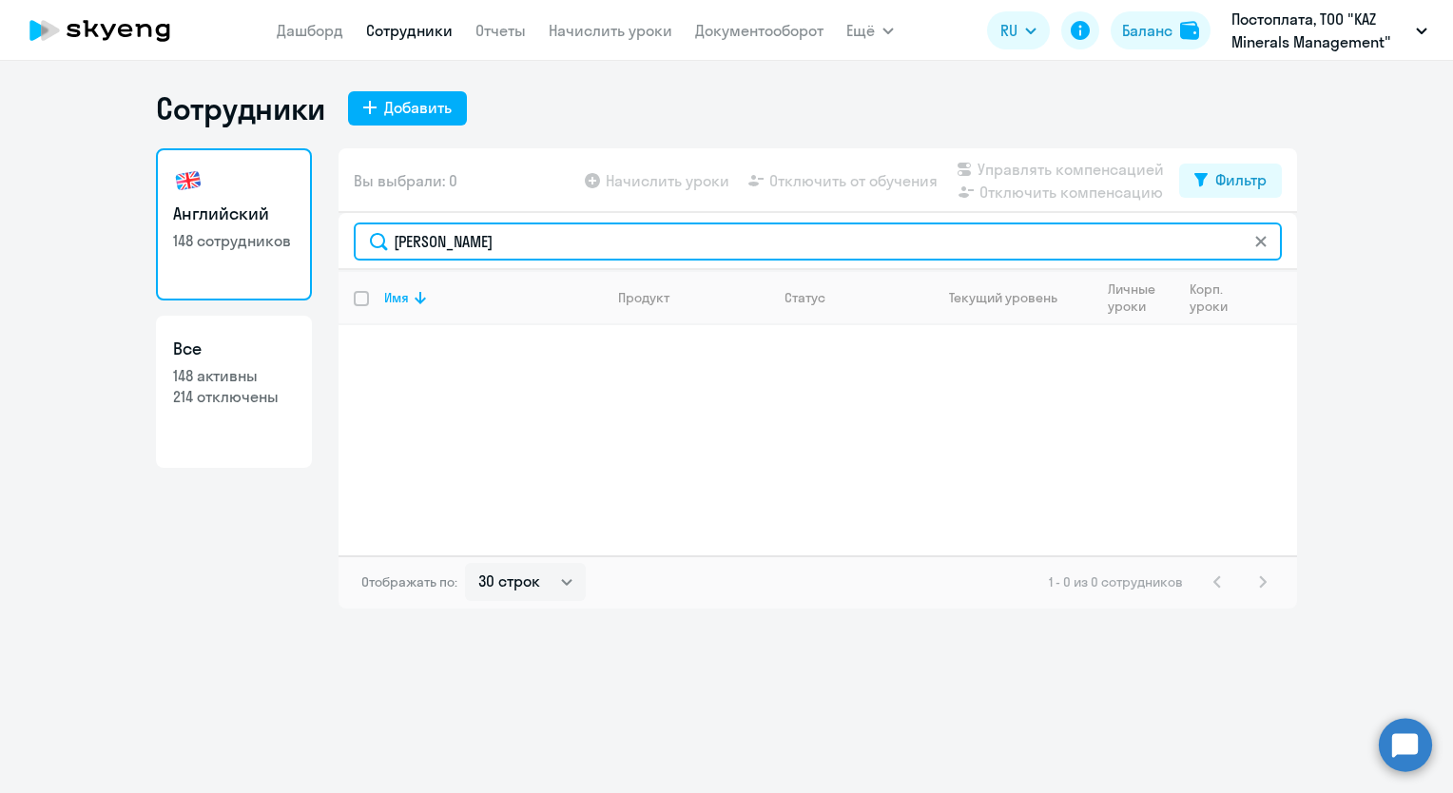
drag, startPoint x: 477, startPoint y: 242, endPoint x: 320, endPoint y: 249, distance: 157.1
click at [320, 249] on div "Английский 148 сотрудников Все 148 активны 214 отключены Вы выбрали: 0 Начислит…" at bounding box center [726, 378] width 1141 height 460
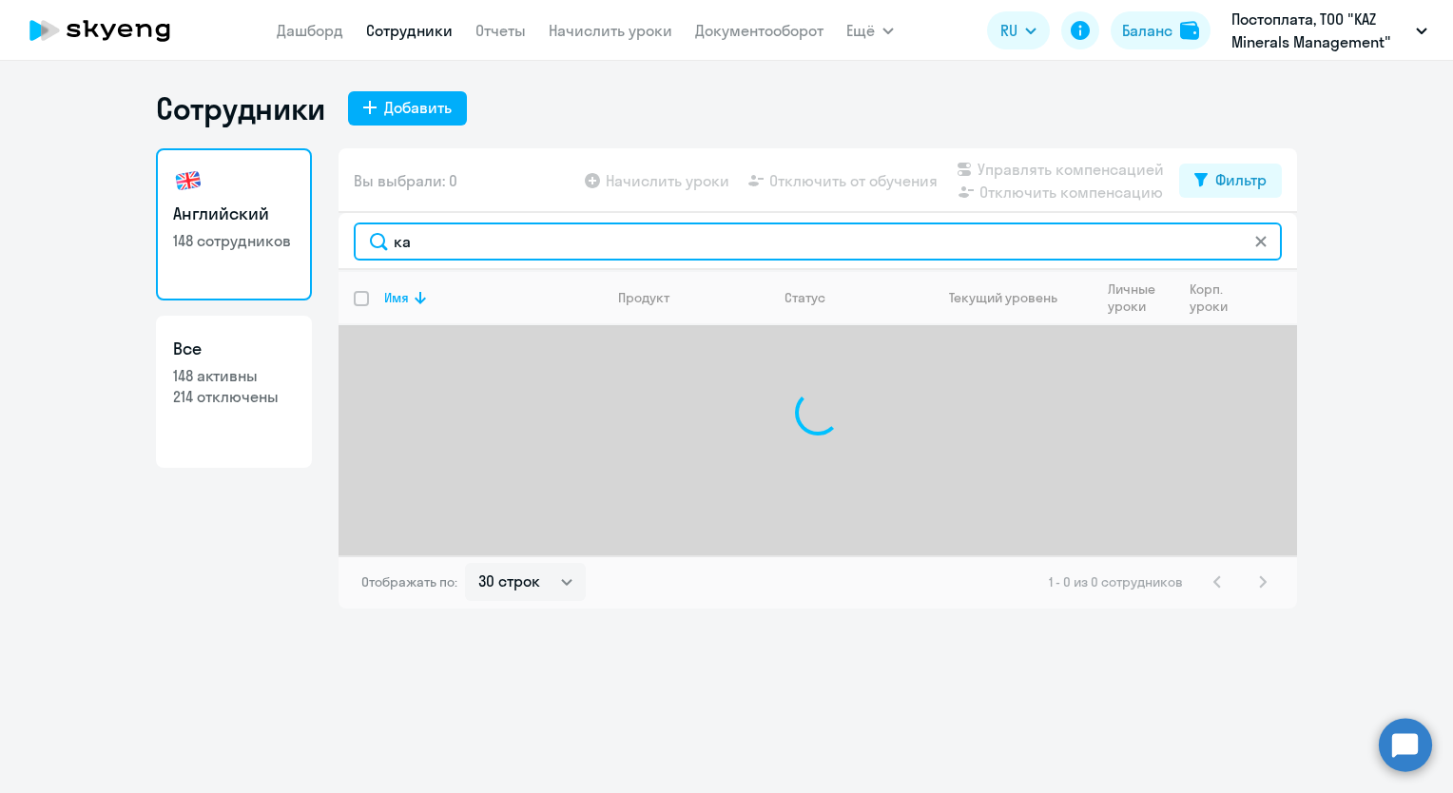
type input "к"
type input "б"
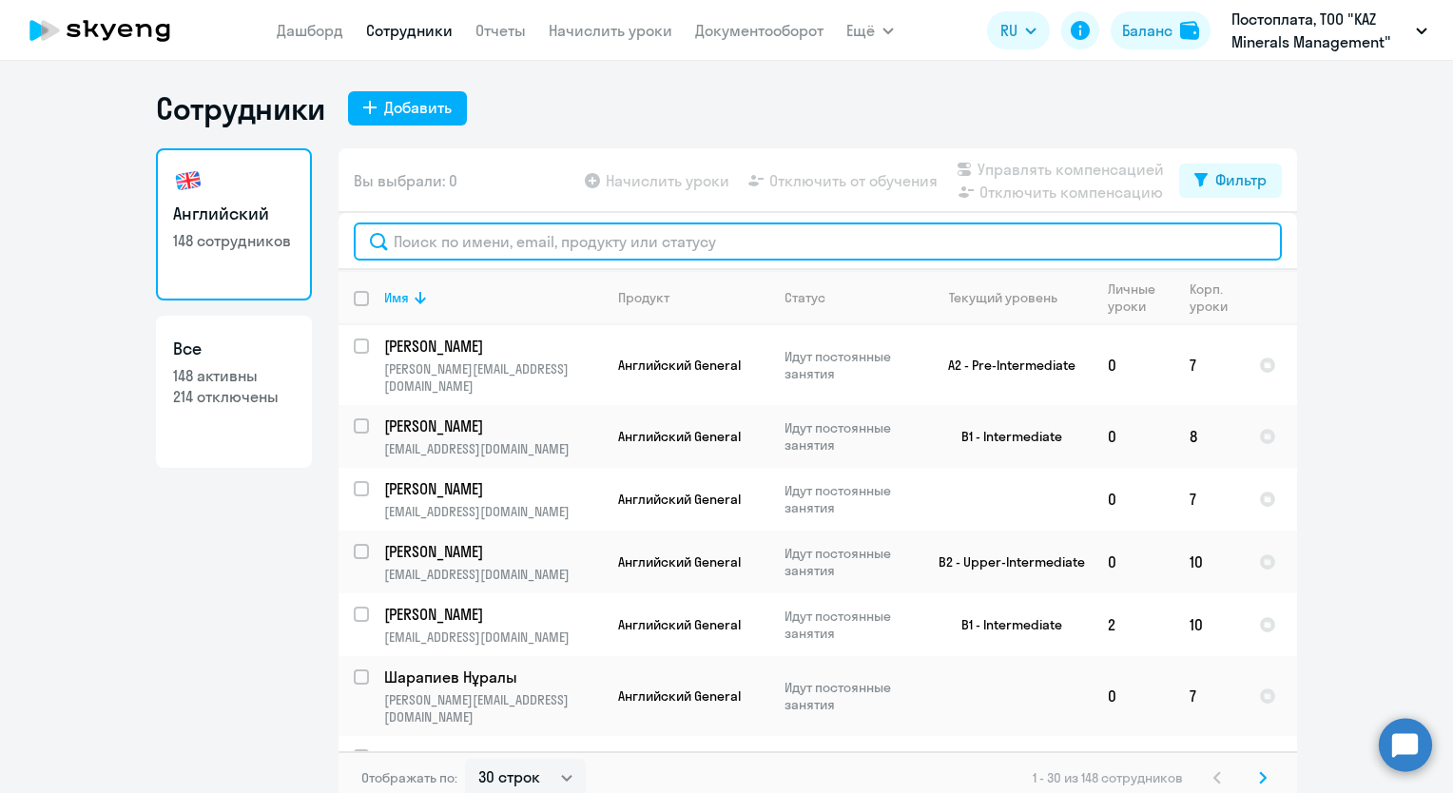
click at [538, 249] on input "text" at bounding box center [818, 241] width 928 height 38
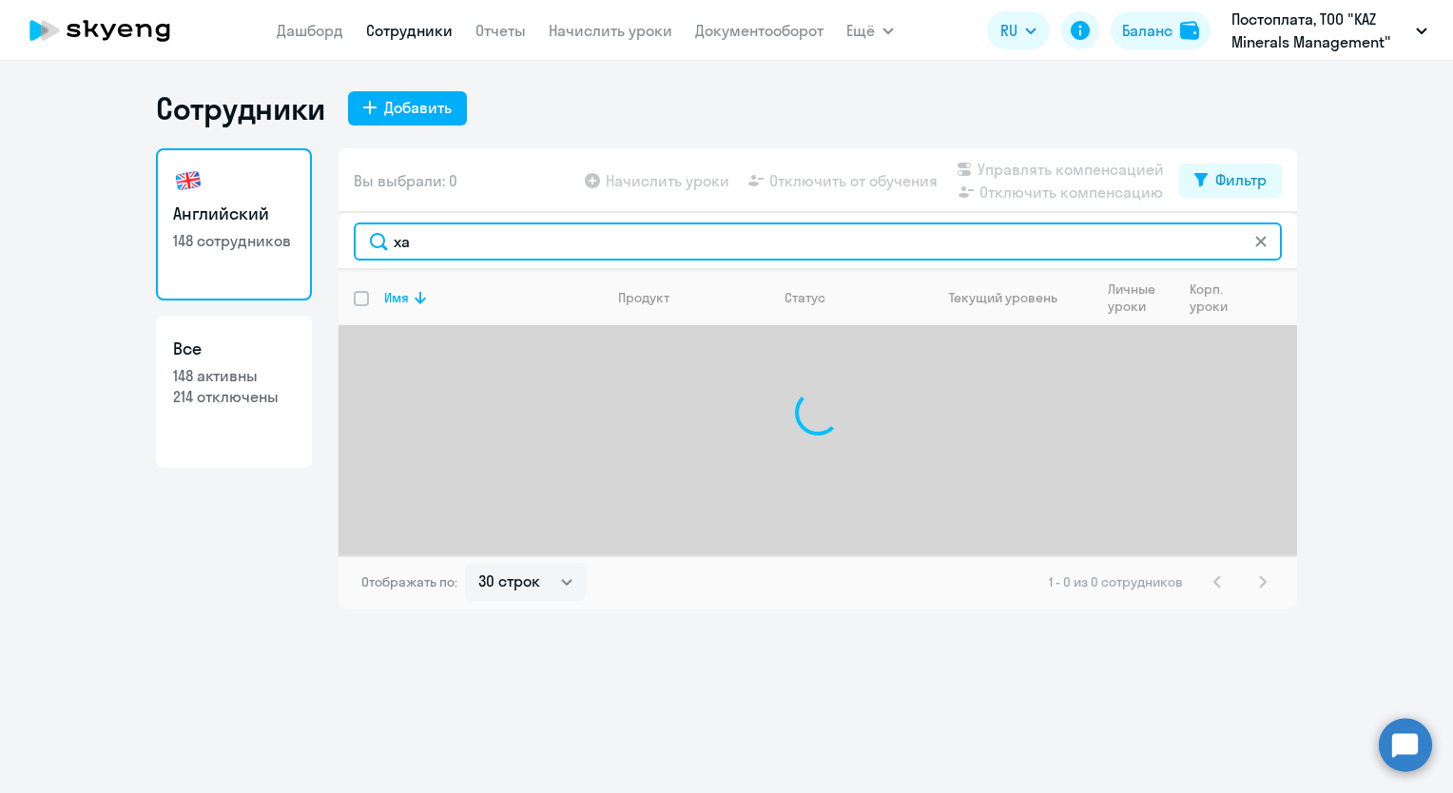
type input "х"
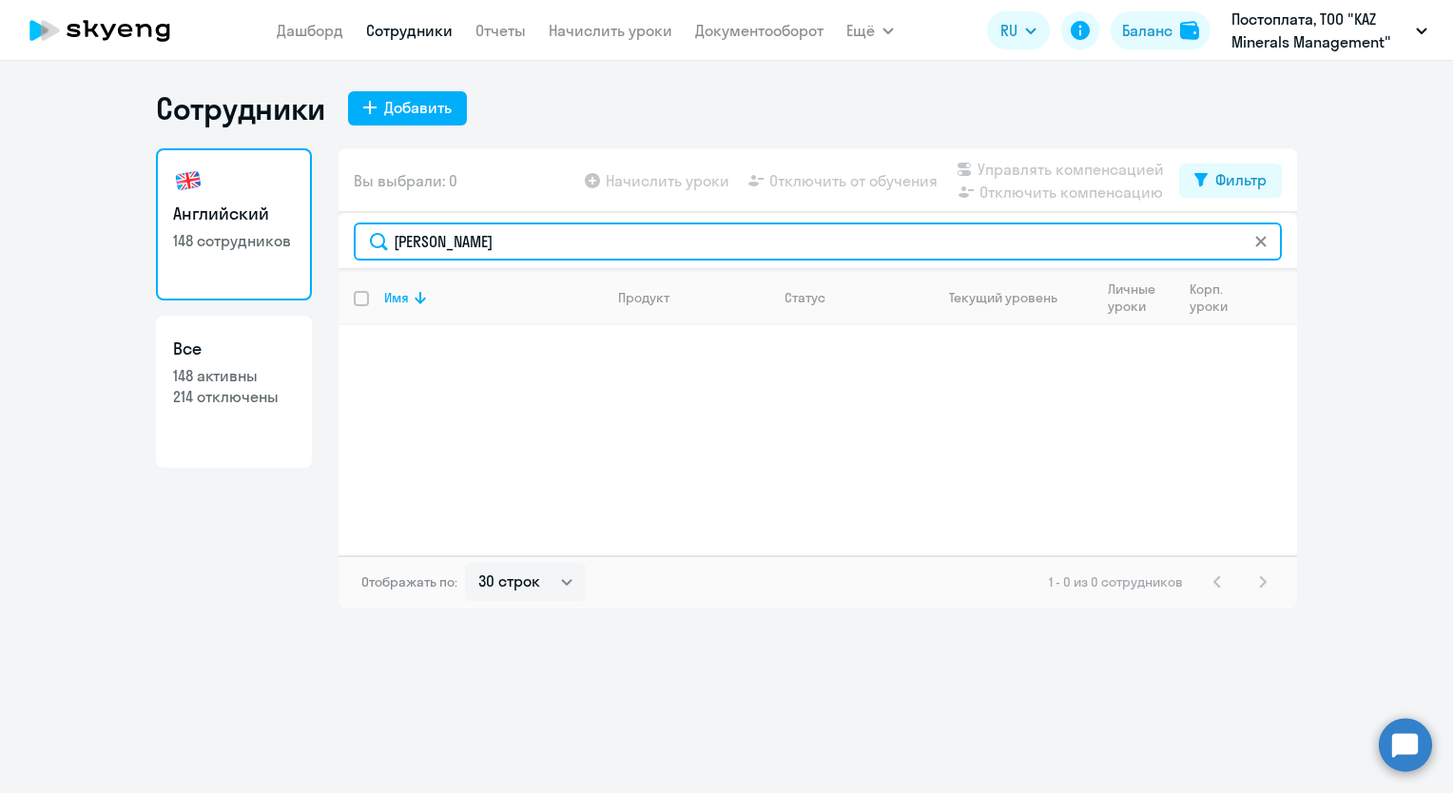
drag, startPoint x: 446, startPoint y: 245, endPoint x: 378, endPoint y: 247, distance: 67.5
click at [378, 247] on input "[PERSON_NAME]" at bounding box center [818, 241] width 928 height 38
type input "[PERSON_NAME]"
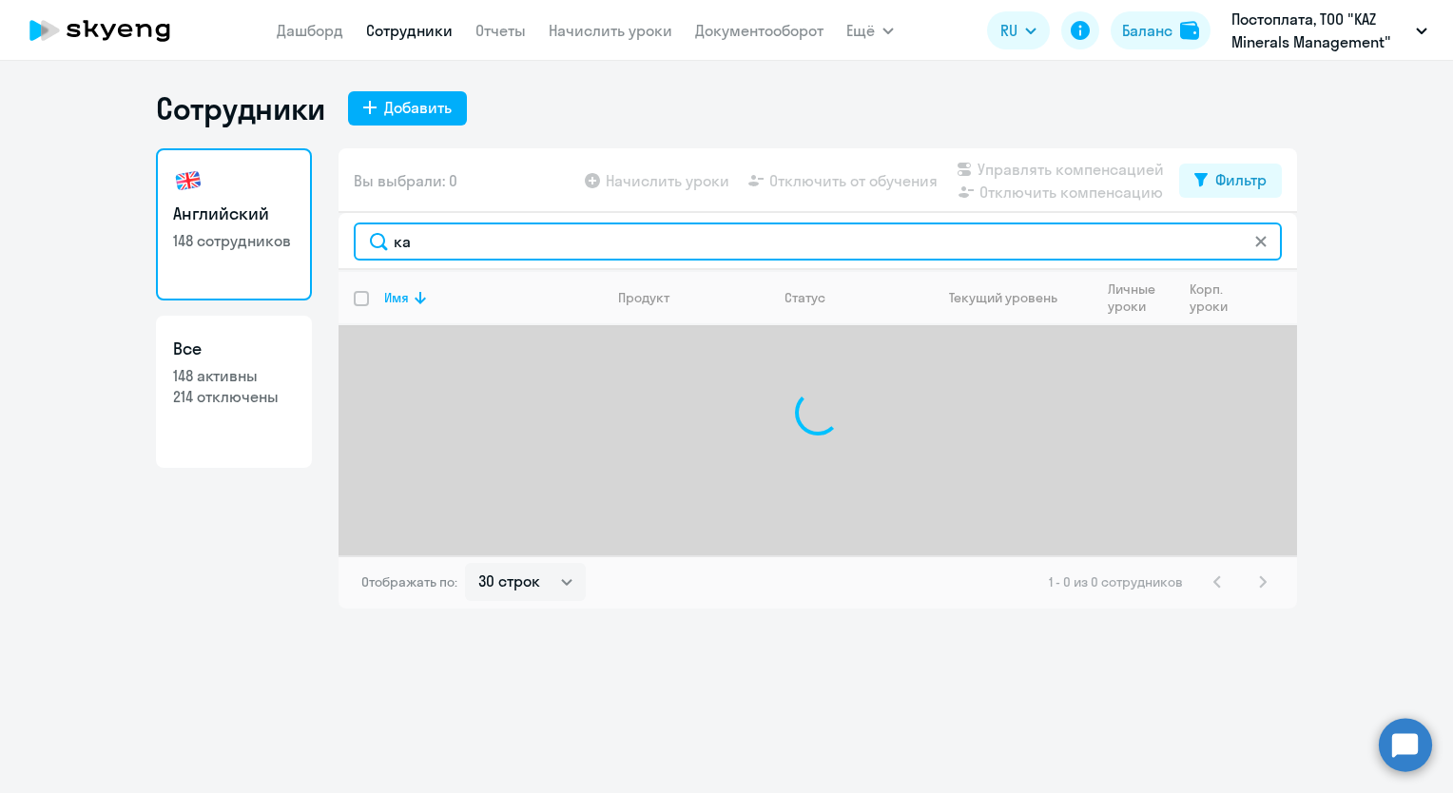
type input "к"
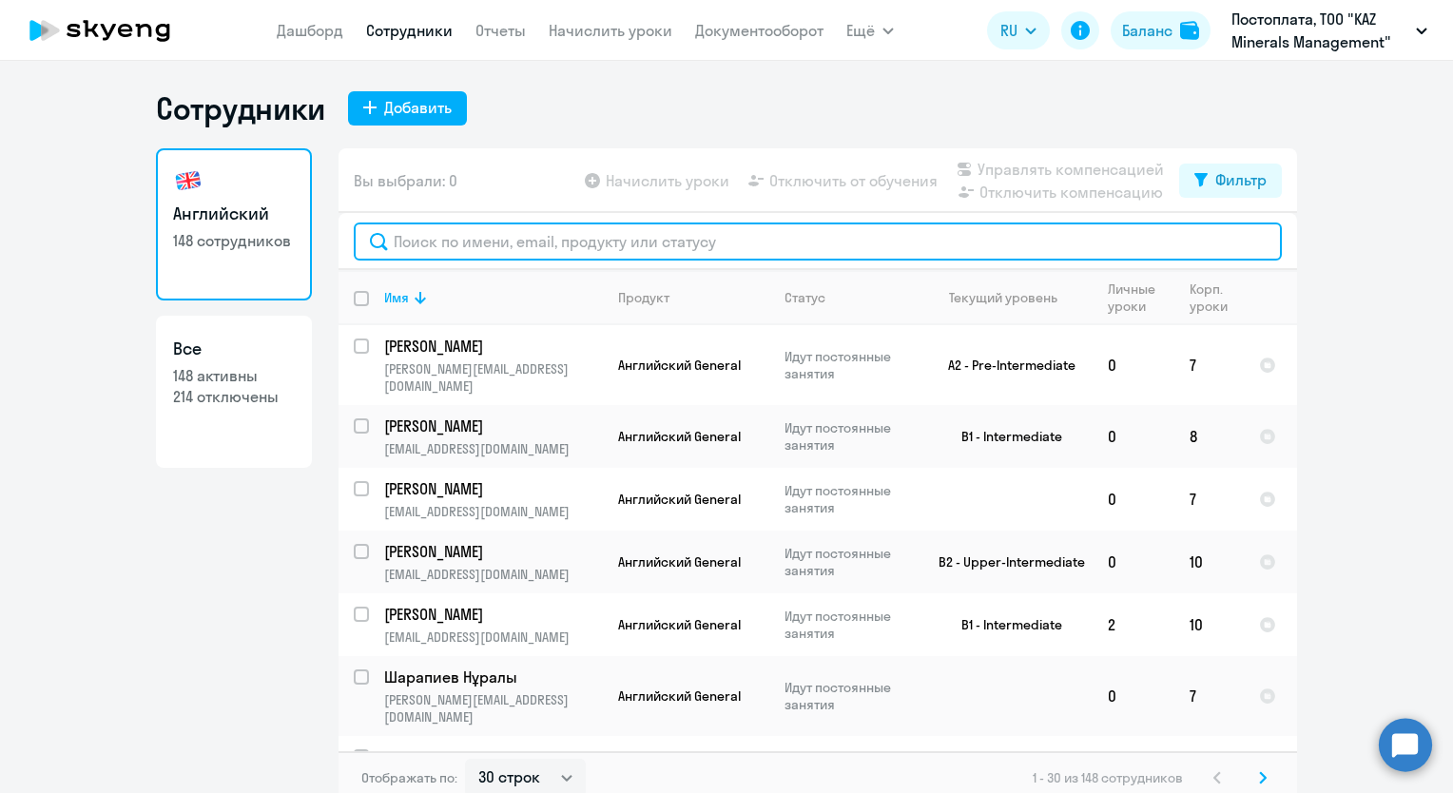
click at [474, 250] on input "text" at bounding box center [818, 241] width 928 height 38
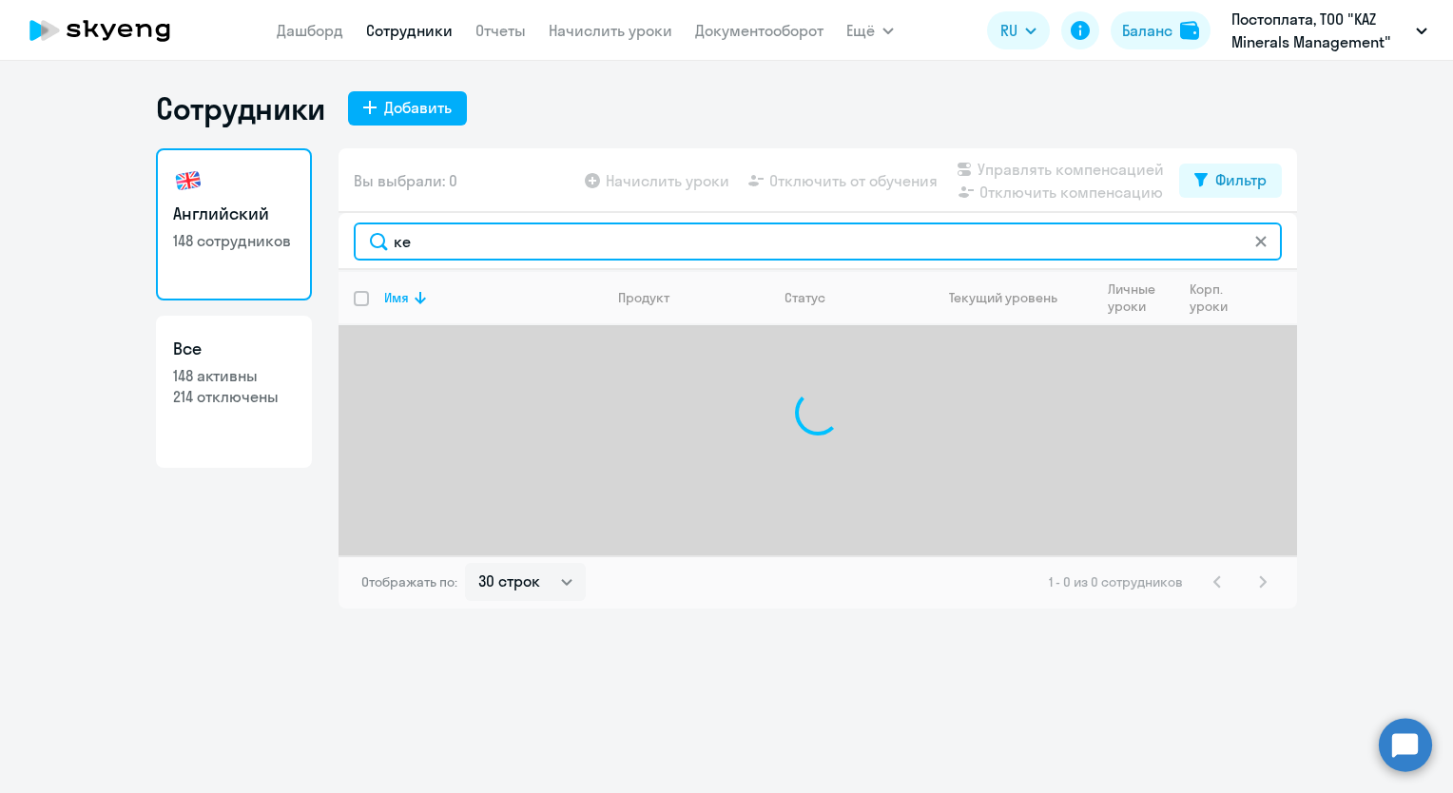
type input "к"
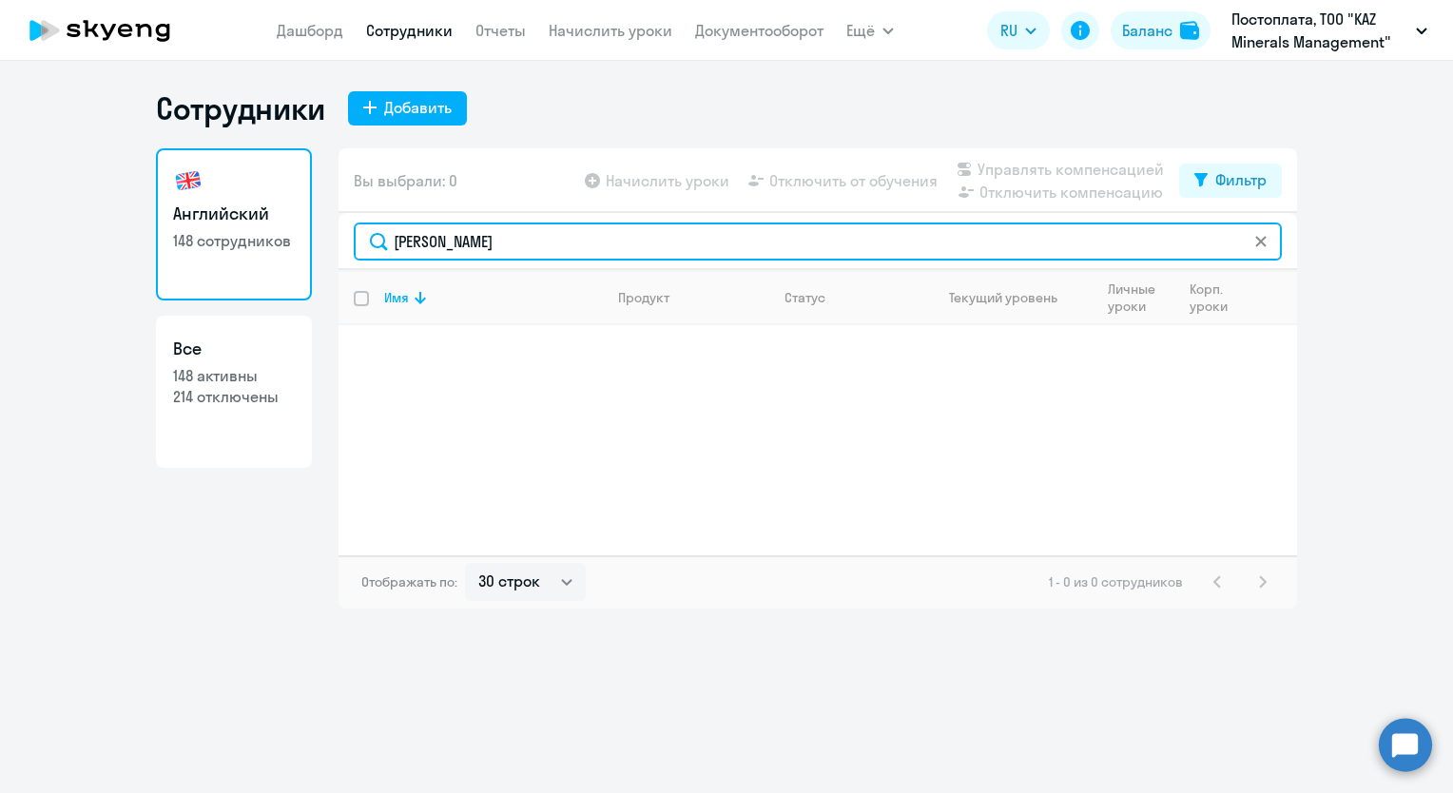
drag, startPoint x: 506, startPoint y: 234, endPoint x: 315, endPoint y: 245, distance: 191.5
click at [315, 245] on div "Английский 148 сотрудников Все 148 активны 214 отключены Вы выбрали: 0 Начислит…" at bounding box center [726, 378] width 1141 height 460
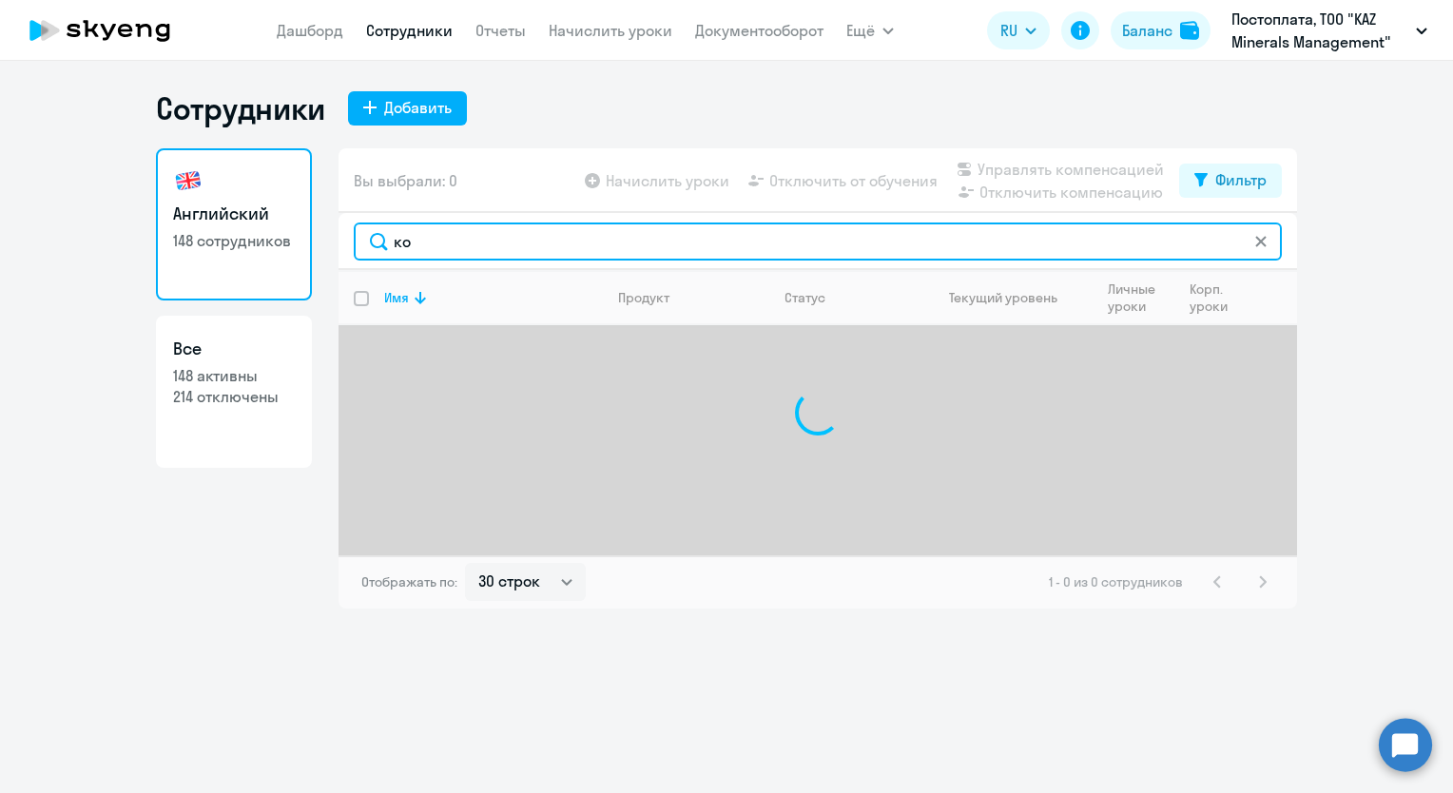
type input "к"
type input "м"
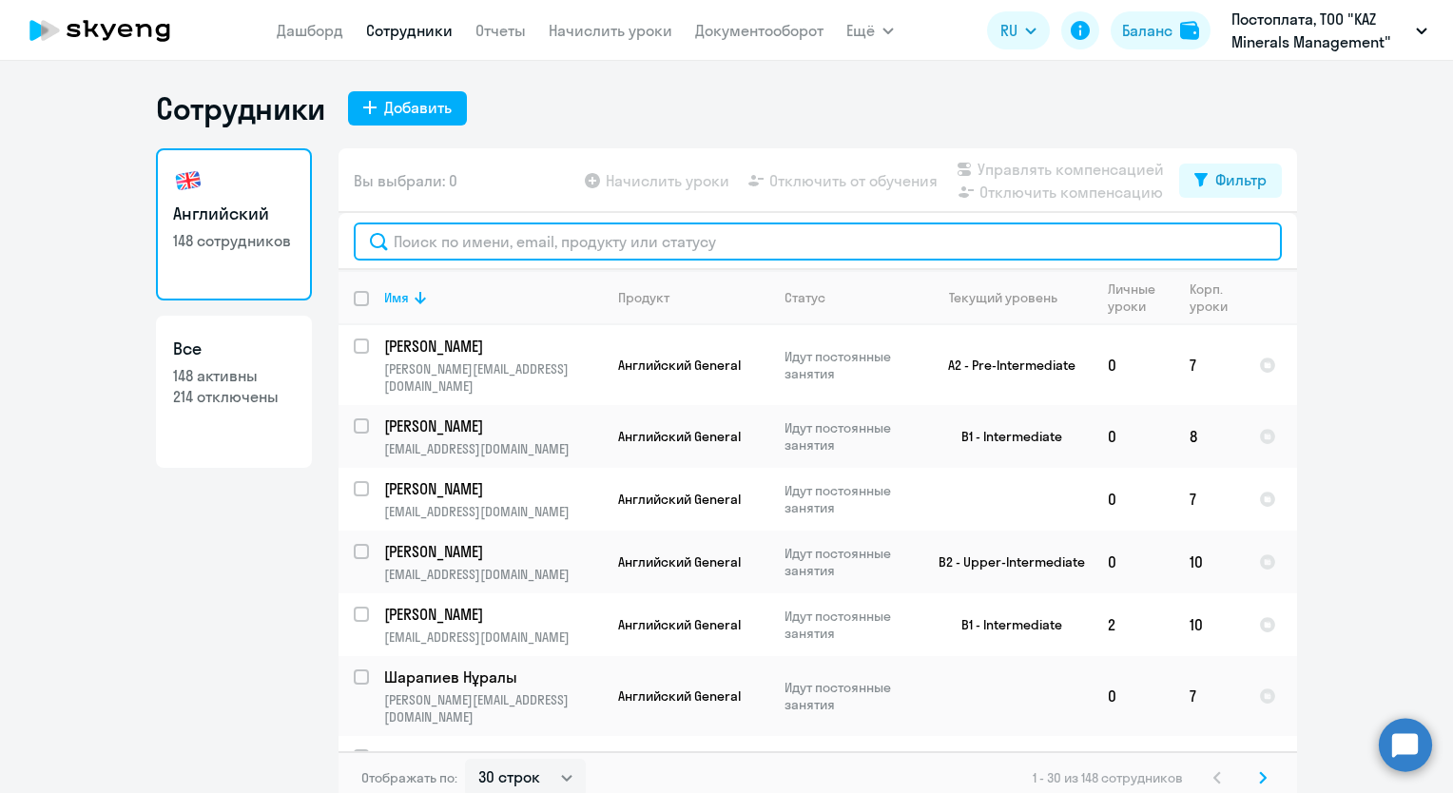
click at [458, 242] on input "text" at bounding box center [818, 241] width 928 height 38
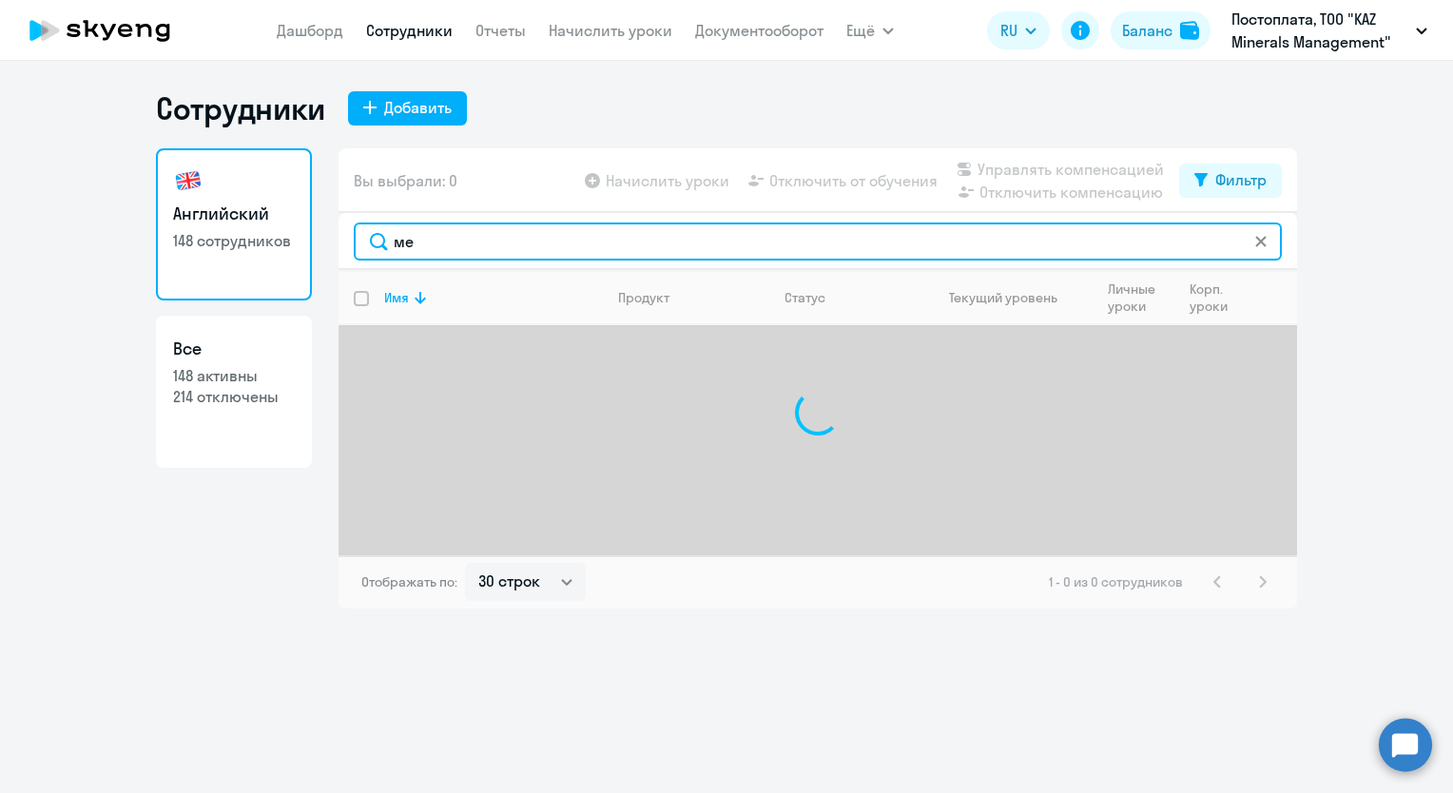
type input "м"
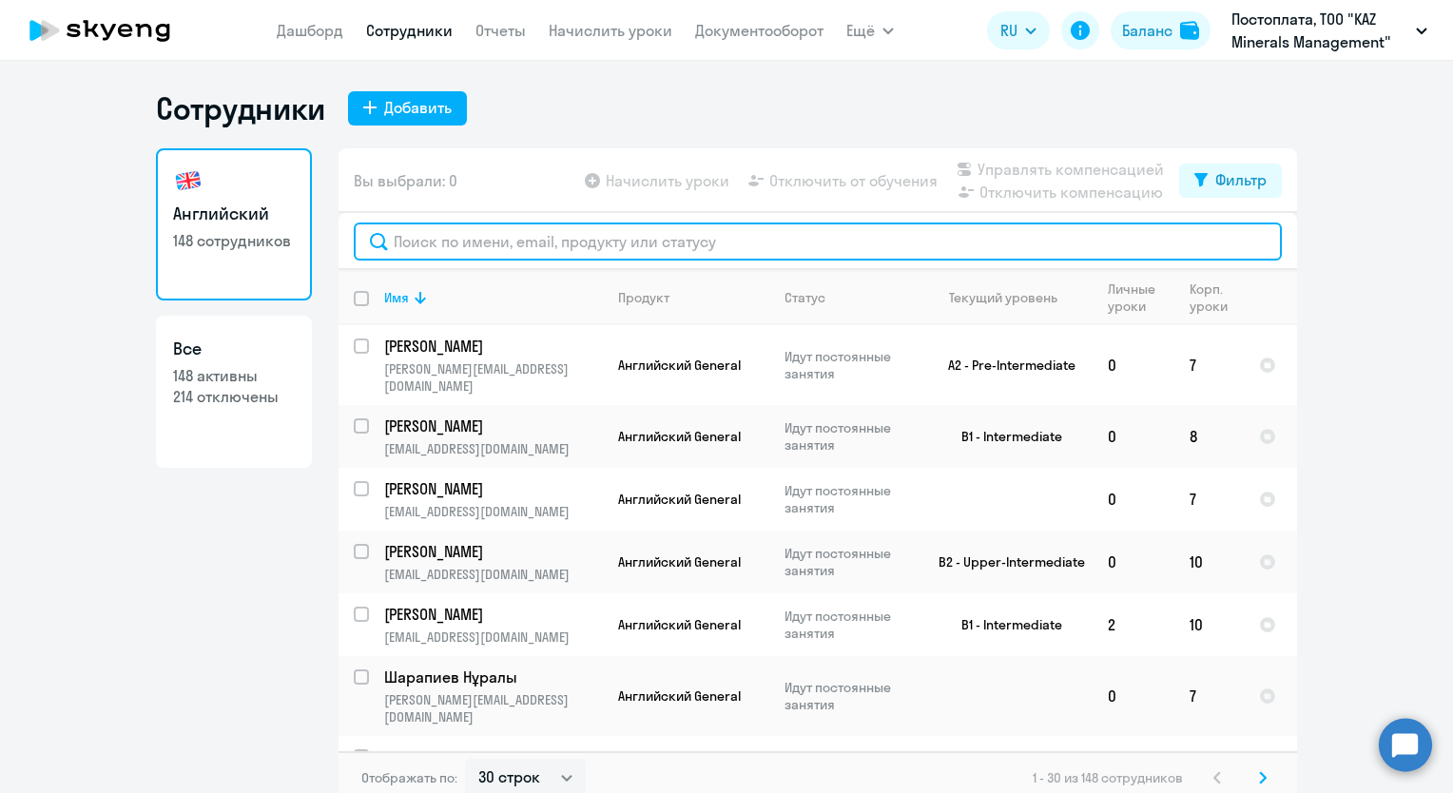
click at [403, 243] on input "text" at bounding box center [818, 241] width 928 height 38
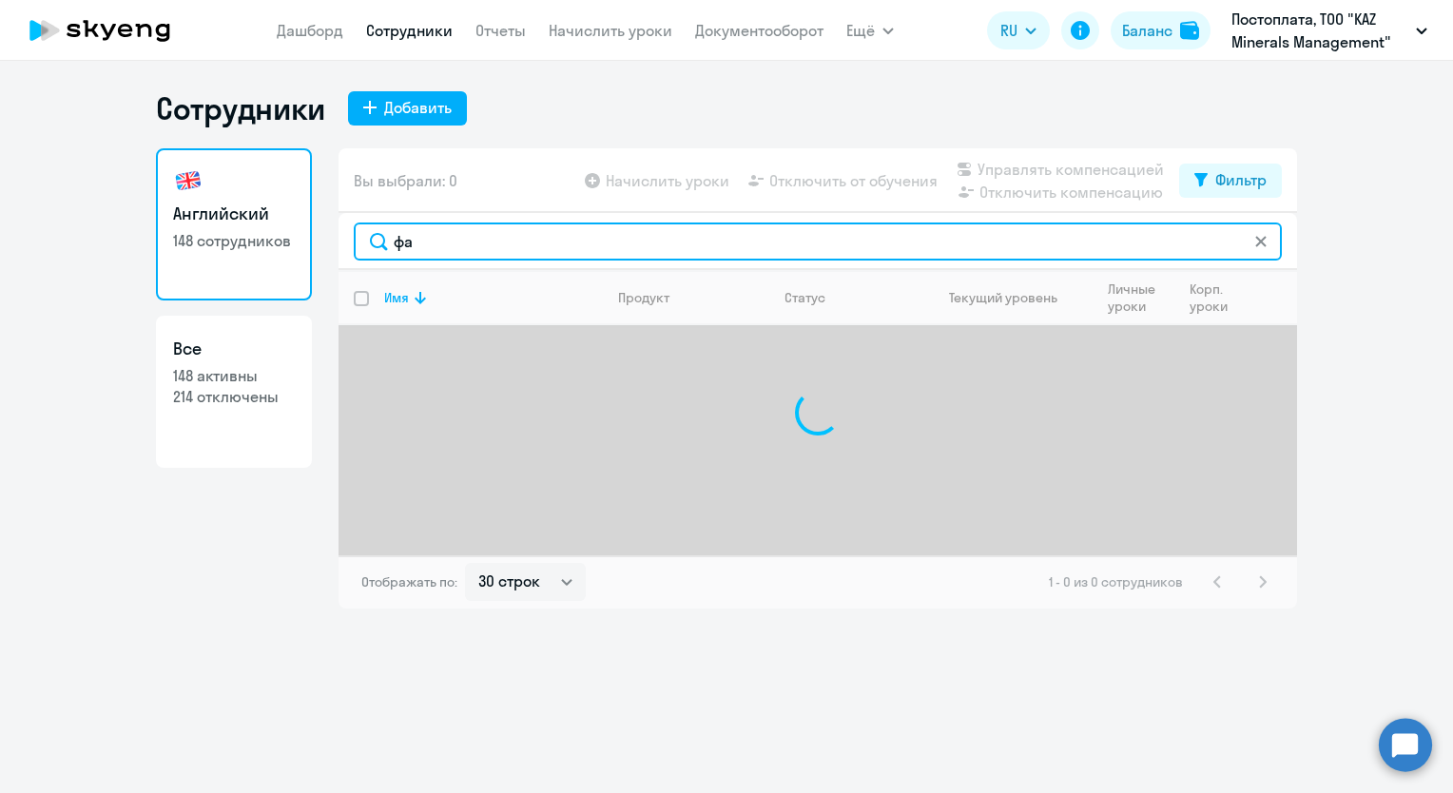
type input "ф"
type input "н"
type input "к"
type input "г"
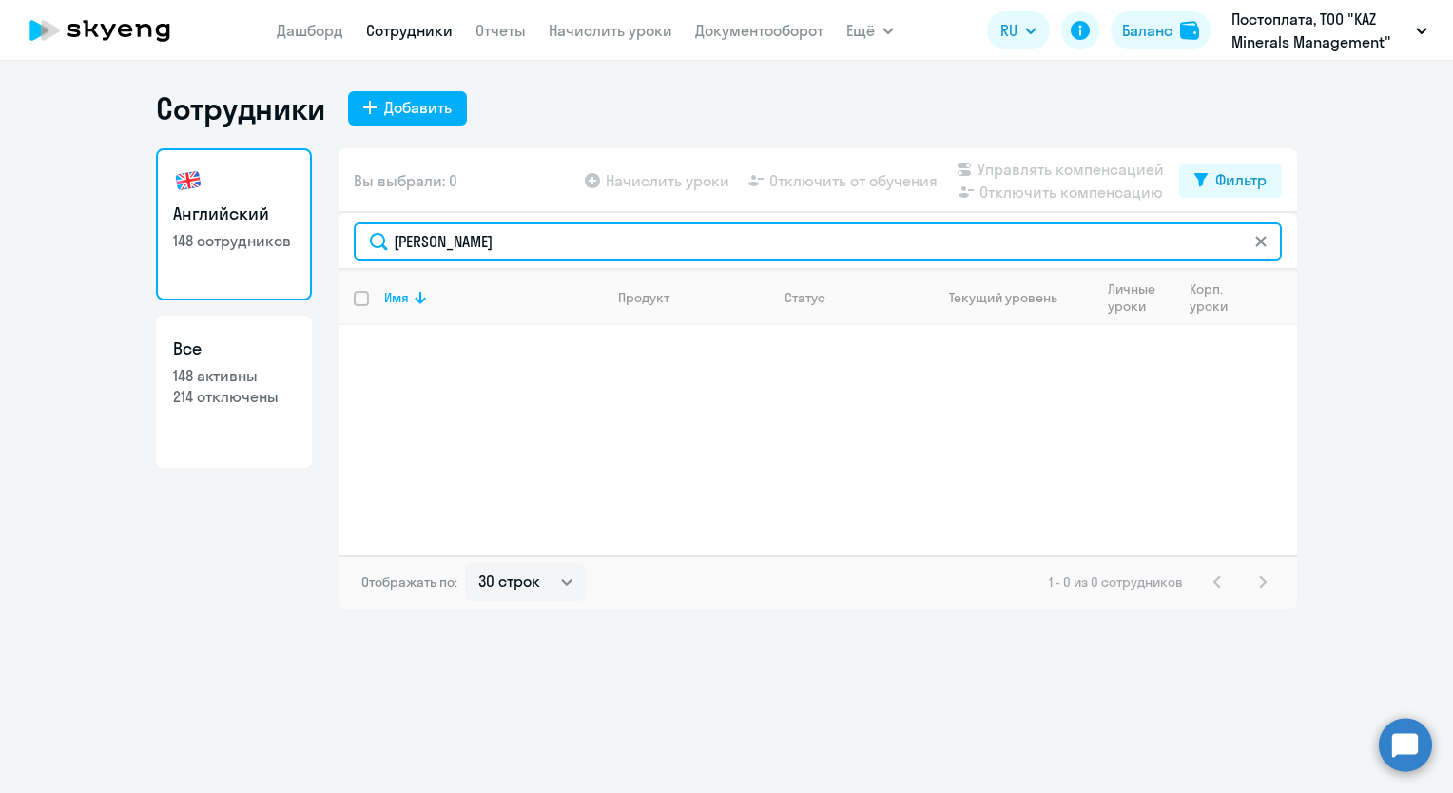
drag, startPoint x: 486, startPoint y: 238, endPoint x: 327, endPoint y: 233, distance: 158.9
click at [327, 233] on div "Английский 148 сотрудников Все 148 активны 214 отключены Вы выбрали: 0 Начислит…" at bounding box center [726, 378] width 1141 height 460
type input "н"
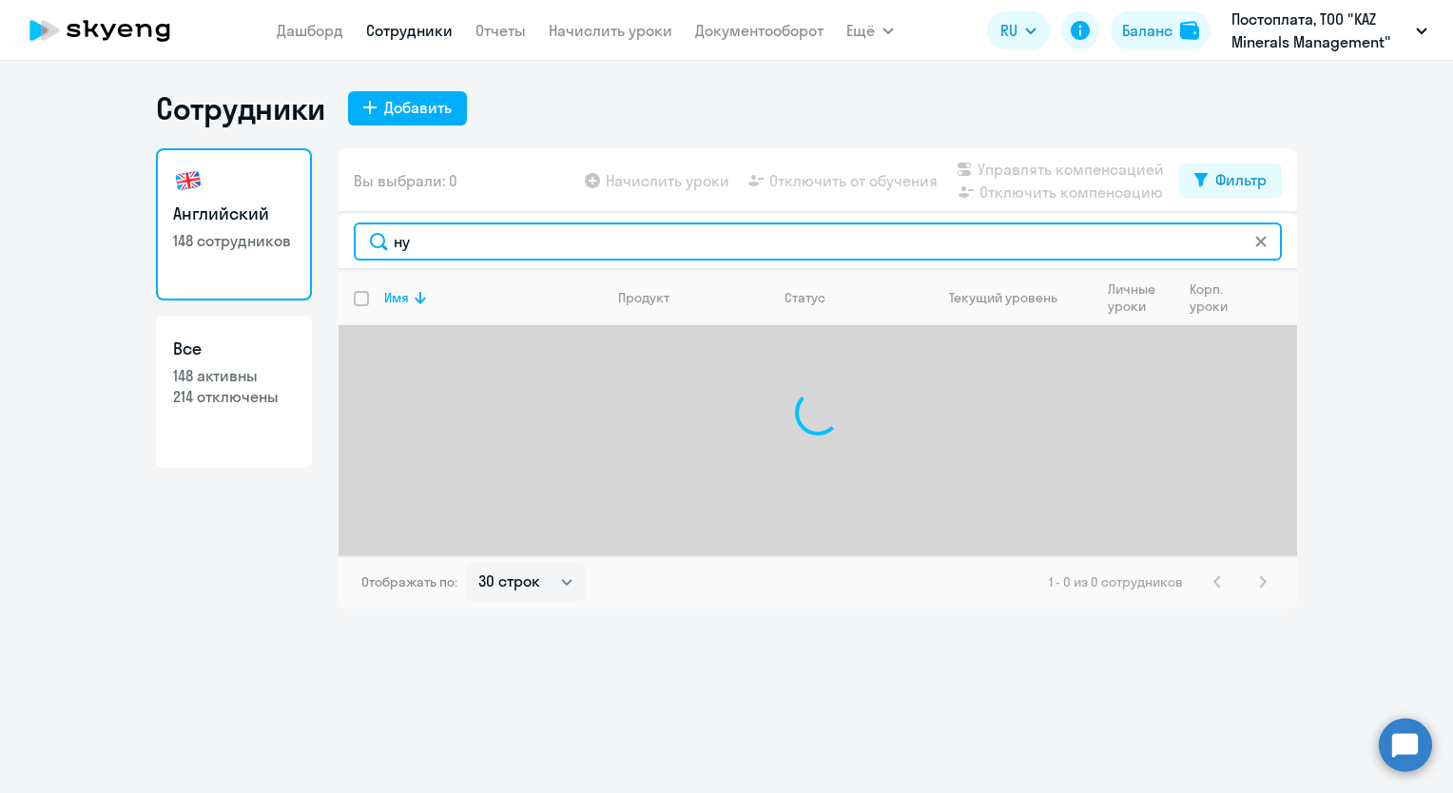
type input "н"
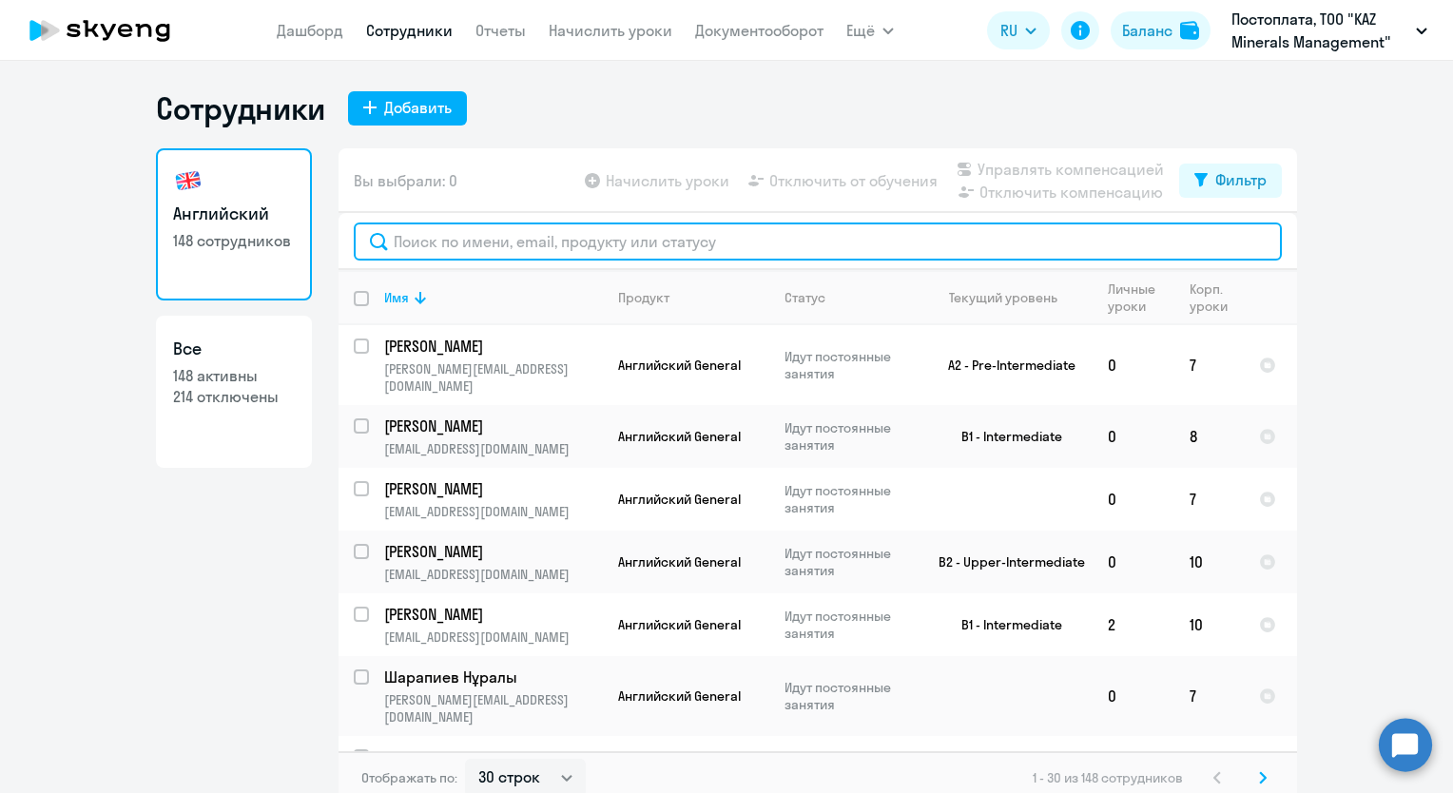
click at [551, 246] on input "text" at bounding box center [818, 241] width 928 height 38
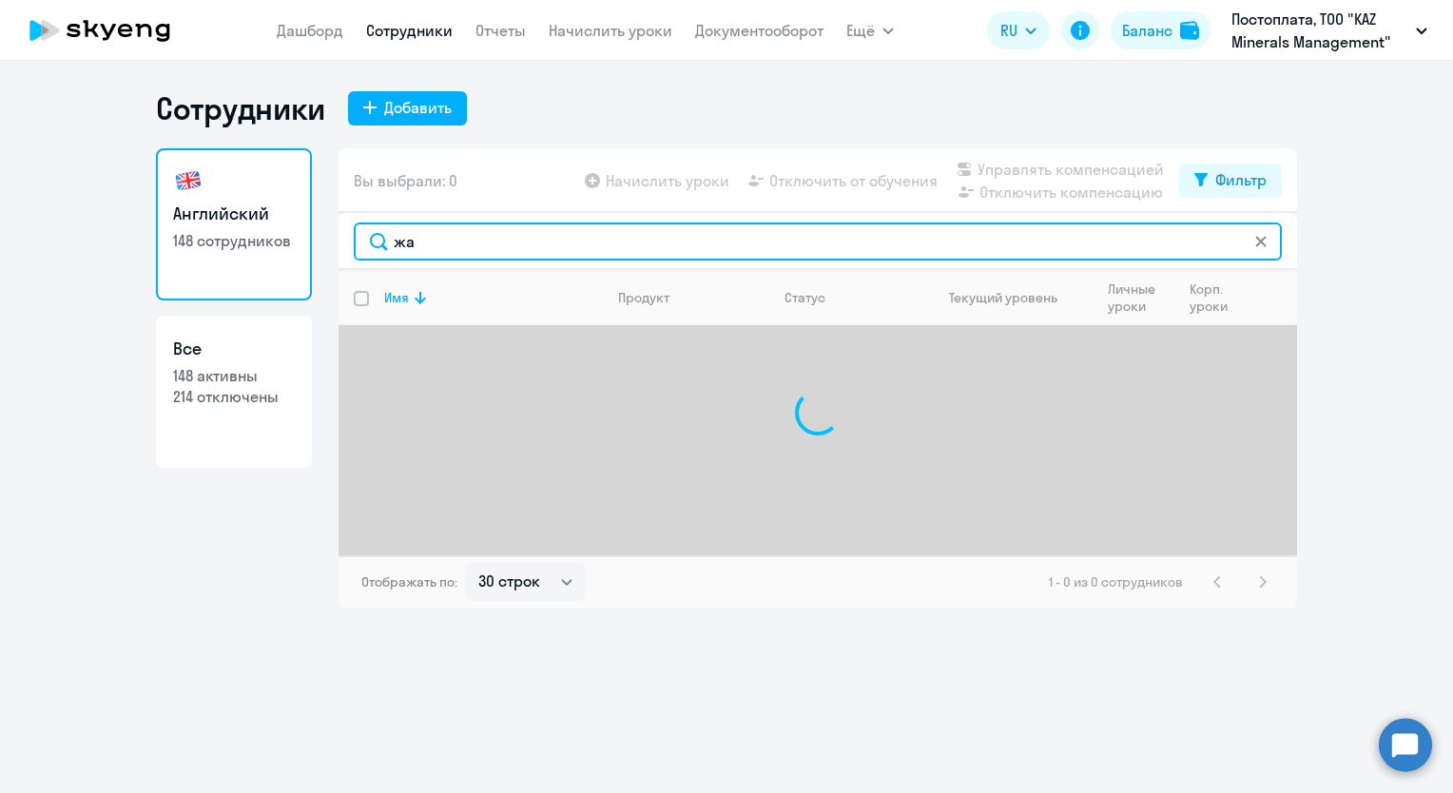
type input "ж"
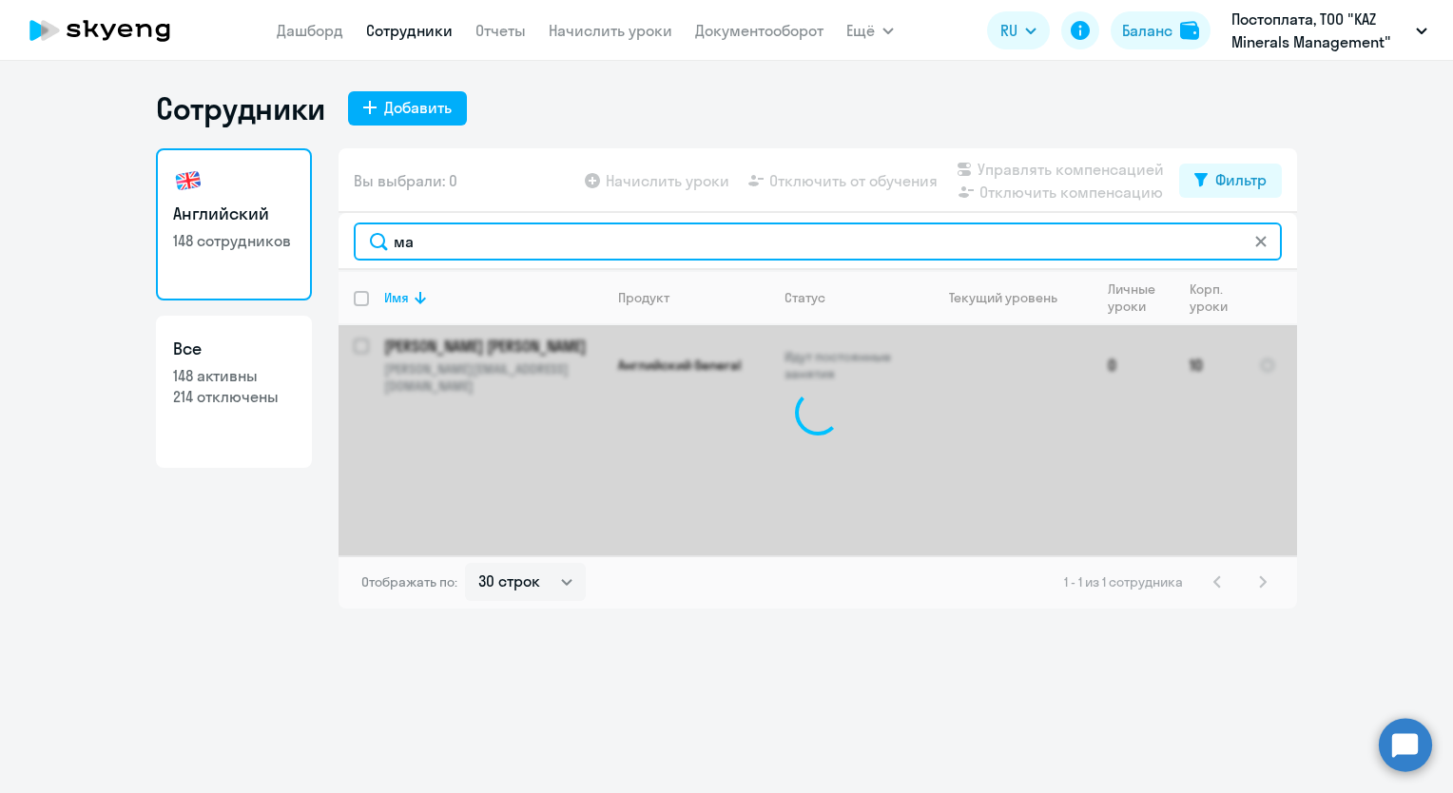
type input "м"
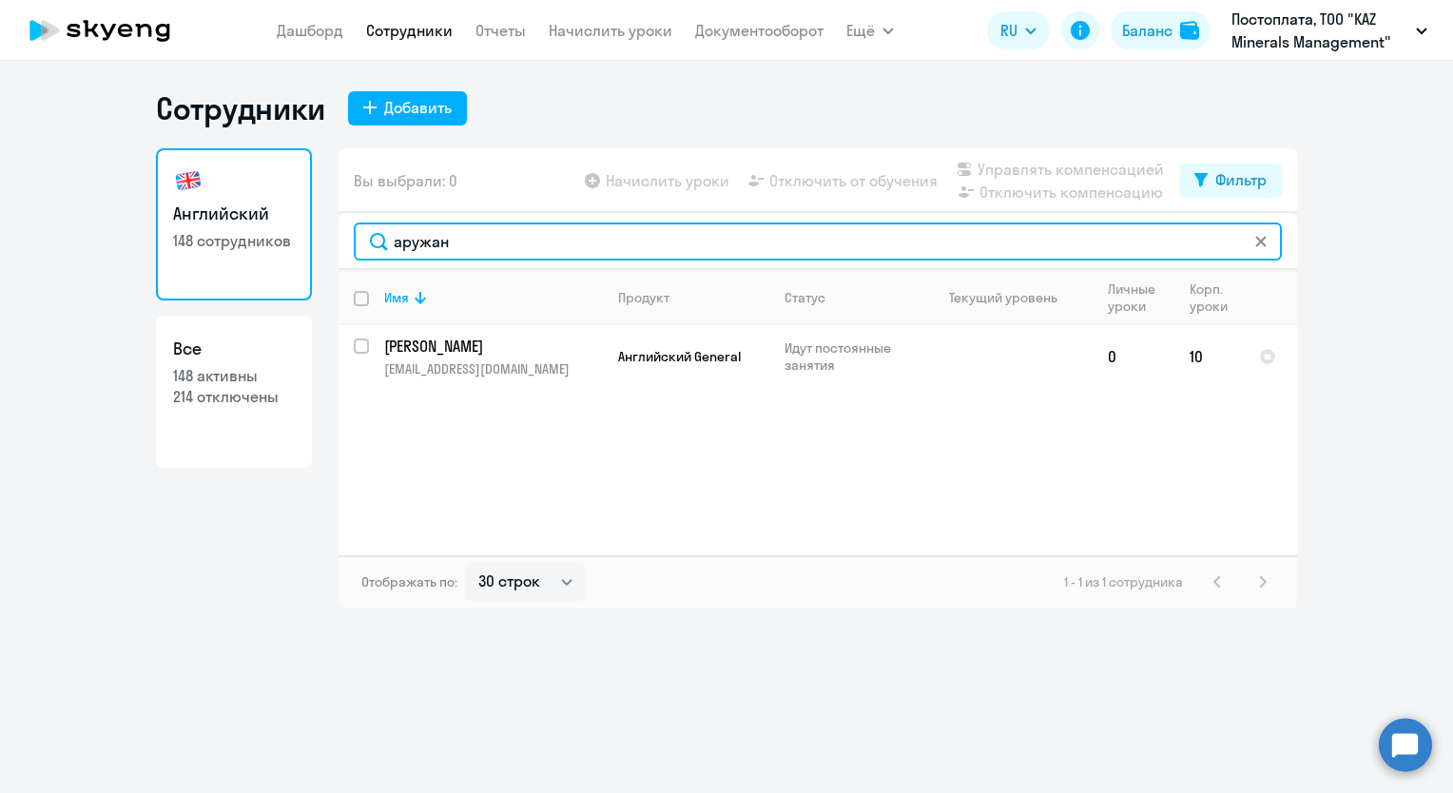
drag, startPoint x: 369, startPoint y: 251, endPoint x: 331, endPoint y: 253, distance: 38.1
click at [331, 253] on div "Английский 148 сотрудников Все 148 активны 214 отключены Вы выбрали: 0 Начислит…" at bounding box center [726, 378] width 1141 height 460
drag, startPoint x: 474, startPoint y: 249, endPoint x: 255, endPoint y: 249, distance: 219.6
click at [255, 249] on div "Английский 148 сотрудников Все 148 активны 214 отключены Вы выбрали: 0 Начислит…" at bounding box center [726, 378] width 1141 height 460
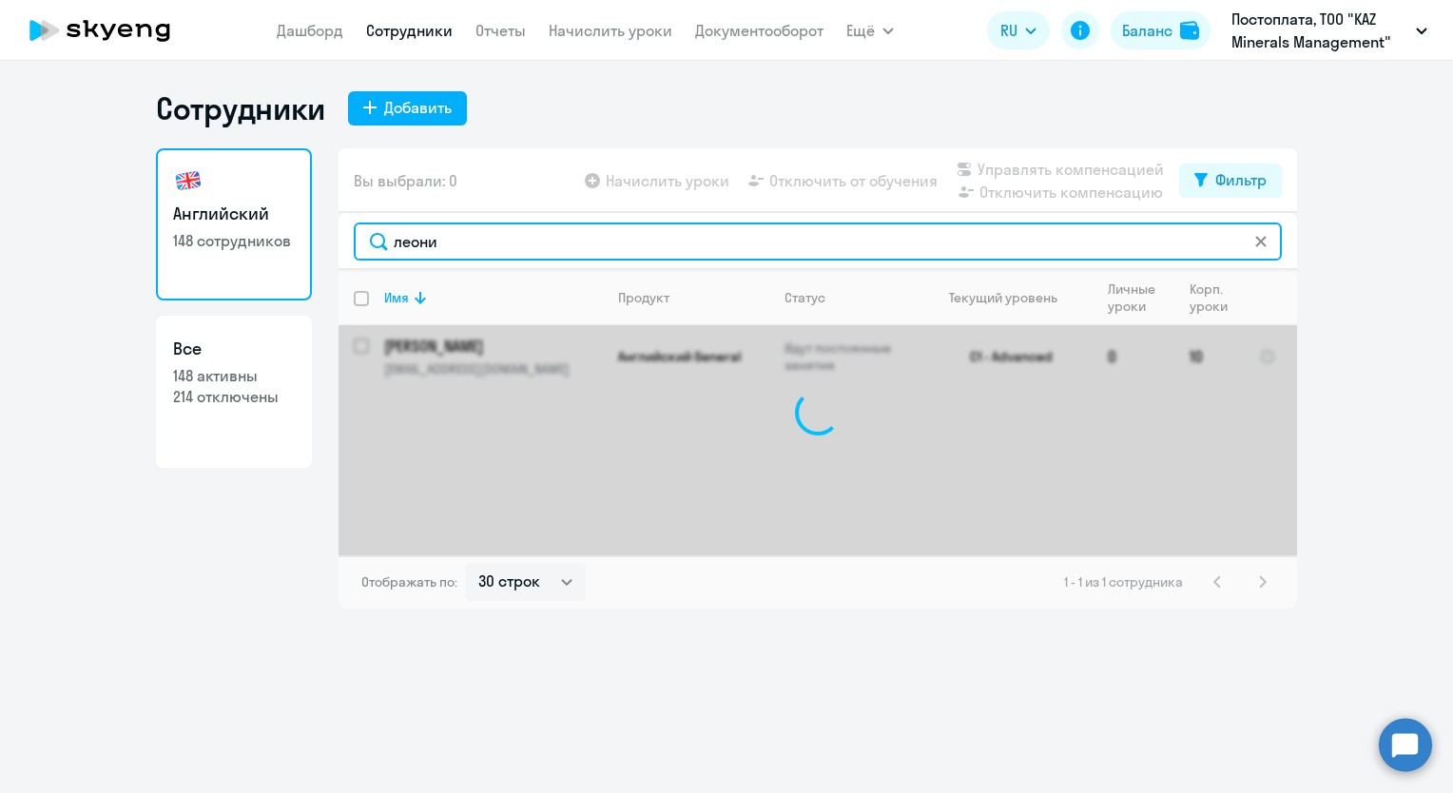
type input "[PERSON_NAME]"
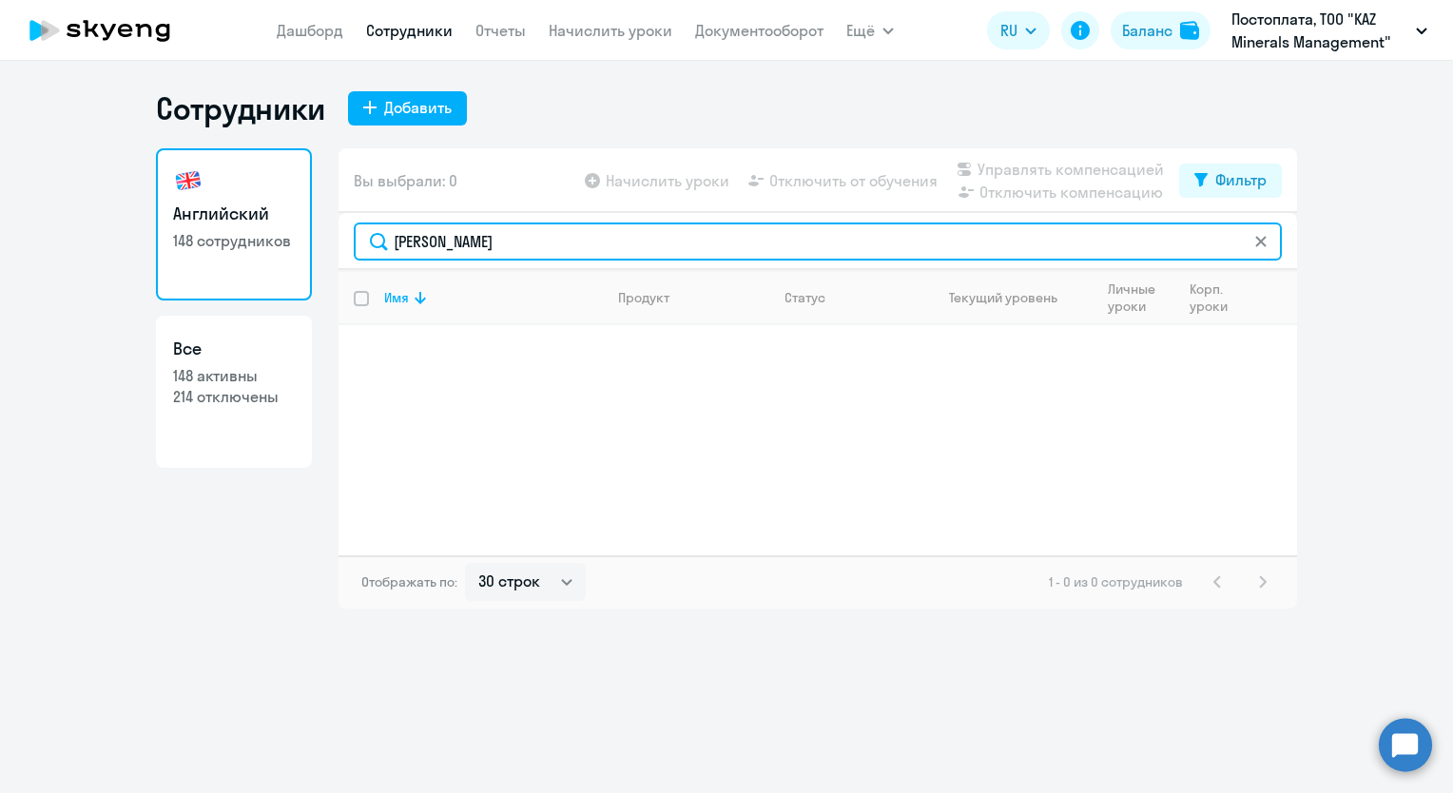
drag, startPoint x: 480, startPoint y: 237, endPoint x: 340, endPoint y: 239, distance: 139.8
click at [340, 239] on div "[PERSON_NAME]" at bounding box center [817, 241] width 958 height 57
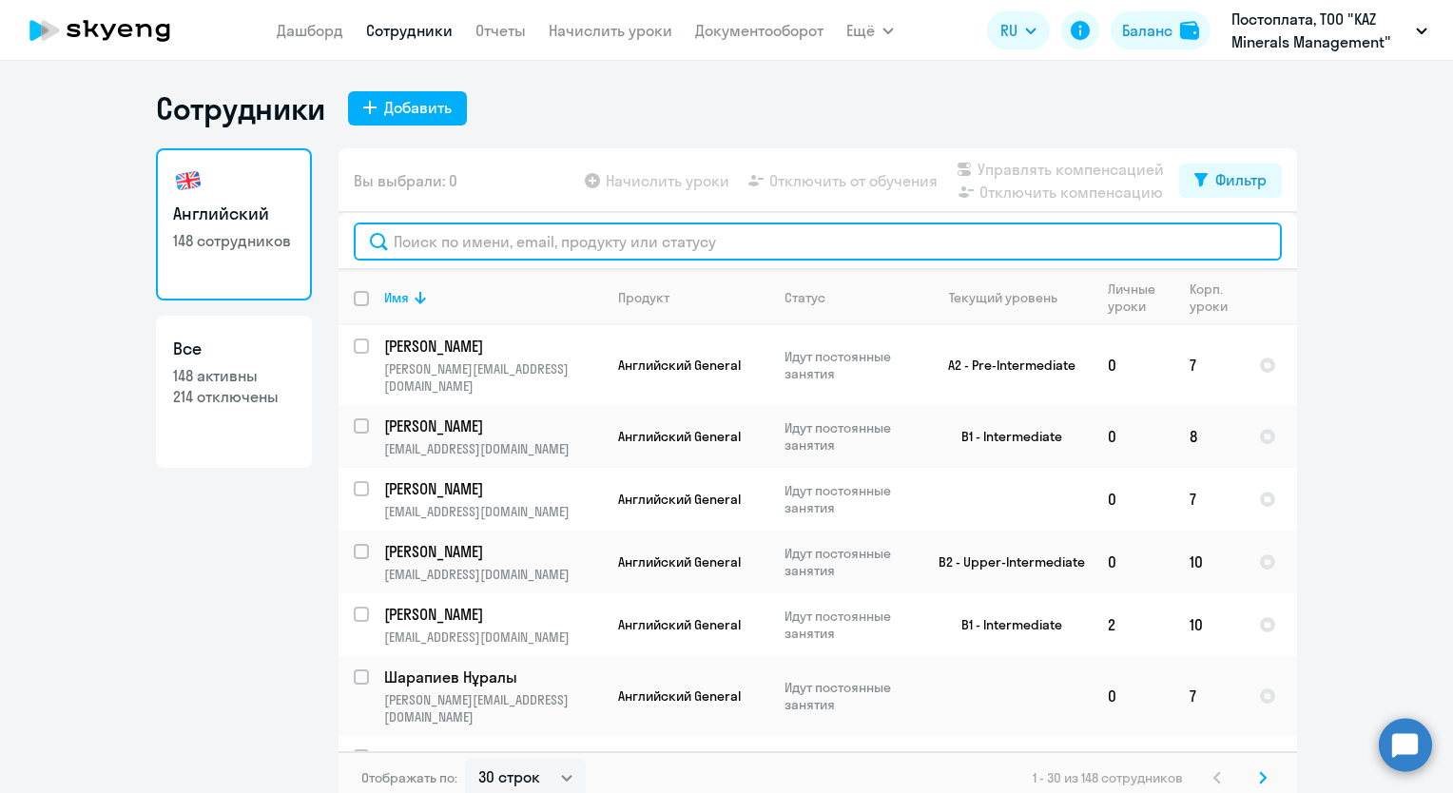
click at [487, 243] on input "text" at bounding box center [818, 241] width 928 height 38
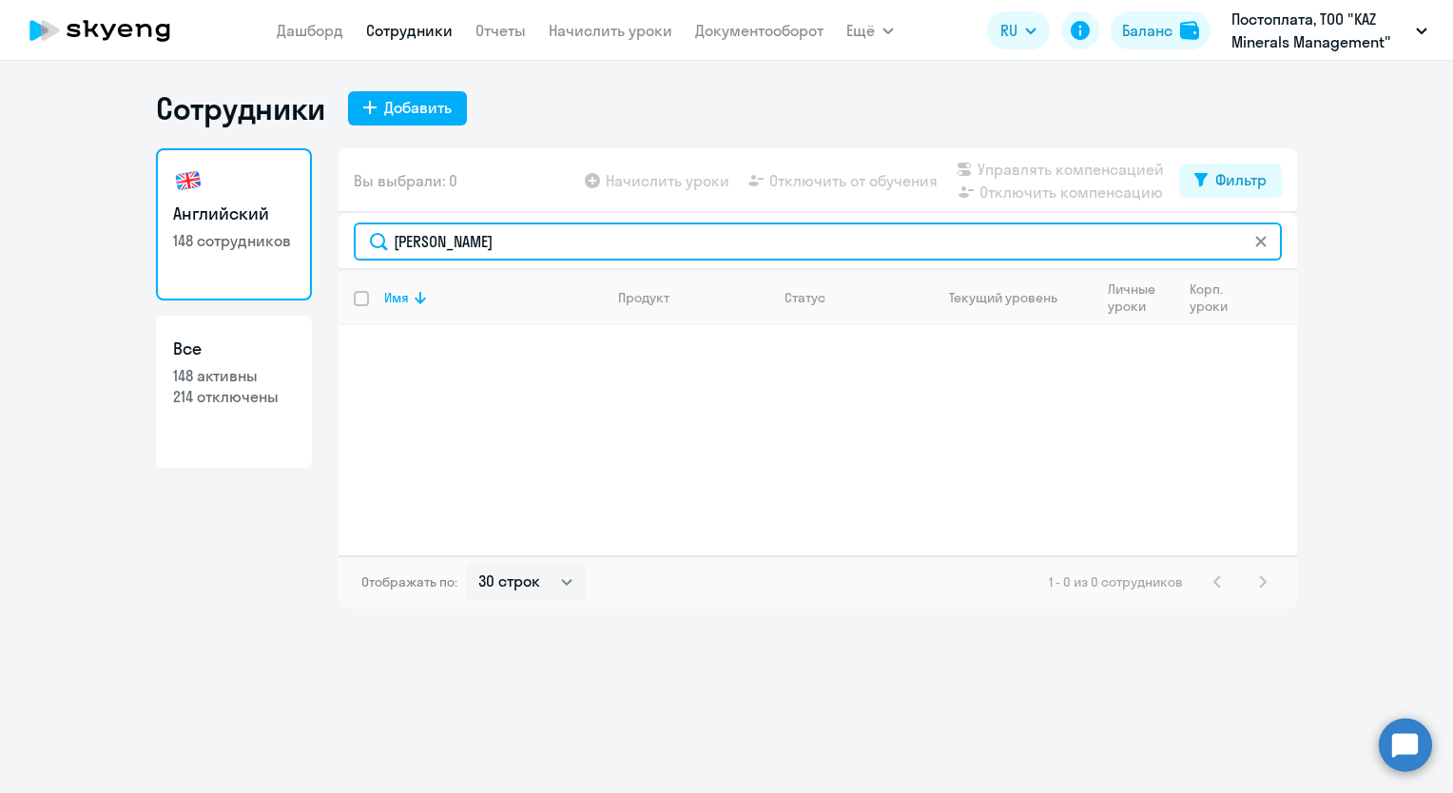
drag, startPoint x: 485, startPoint y: 241, endPoint x: 323, endPoint y: 261, distance: 162.9
click at [323, 261] on div "Английский 148 сотрудников Все 148 активны 214 отключены Вы выбрали: 0 Начислит…" at bounding box center [726, 378] width 1141 height 460
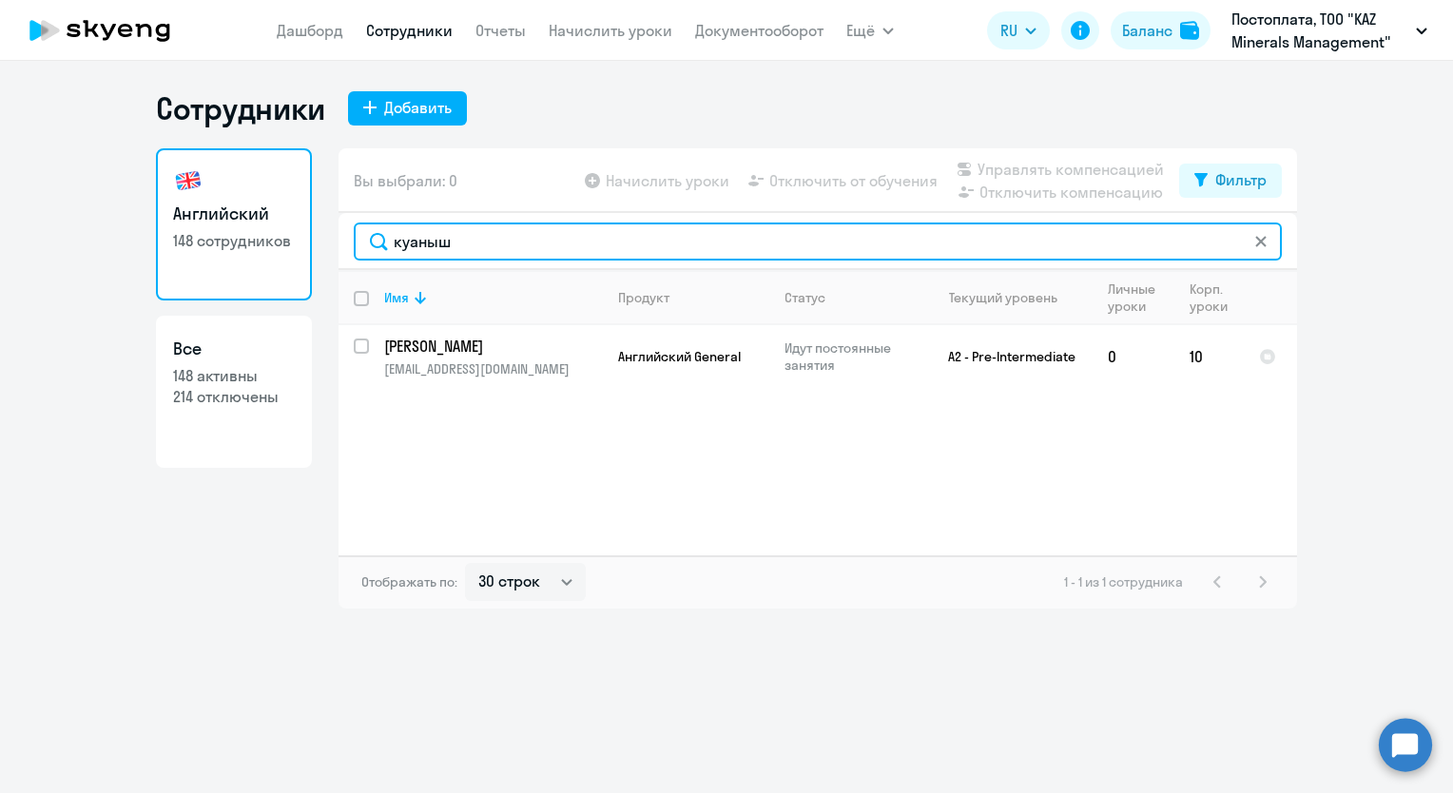
drag, startPoint x: 494, startPoint y: 243, endPoint x: 304, endPoint y: 255, distance: 190.5
click at [304, 255] on div "Английский 148 сотрудников Все 148 активны 214 отключены Вы выбрали: 0 Начислит…" at bounding box center [726, 378] width 1141 height 460
drag, startPoint x: 473, startPoint y: 237, endPoint x: 346, endPoint y: 245, distance: 126.7
click at [346, 245] on div "панабек" at bounding box center [817, 241] width 958 height 57
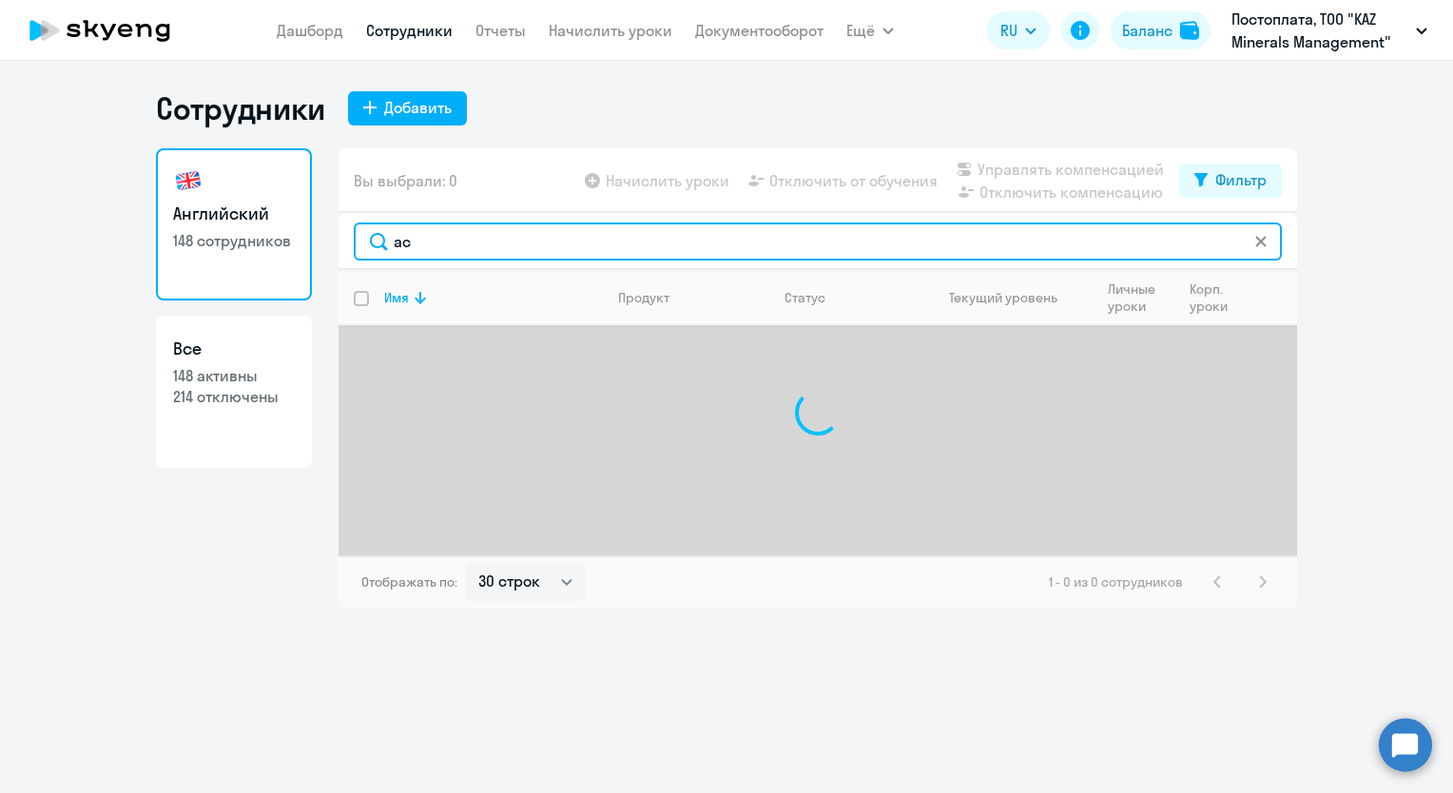
type input "[PERSON_NAME]"
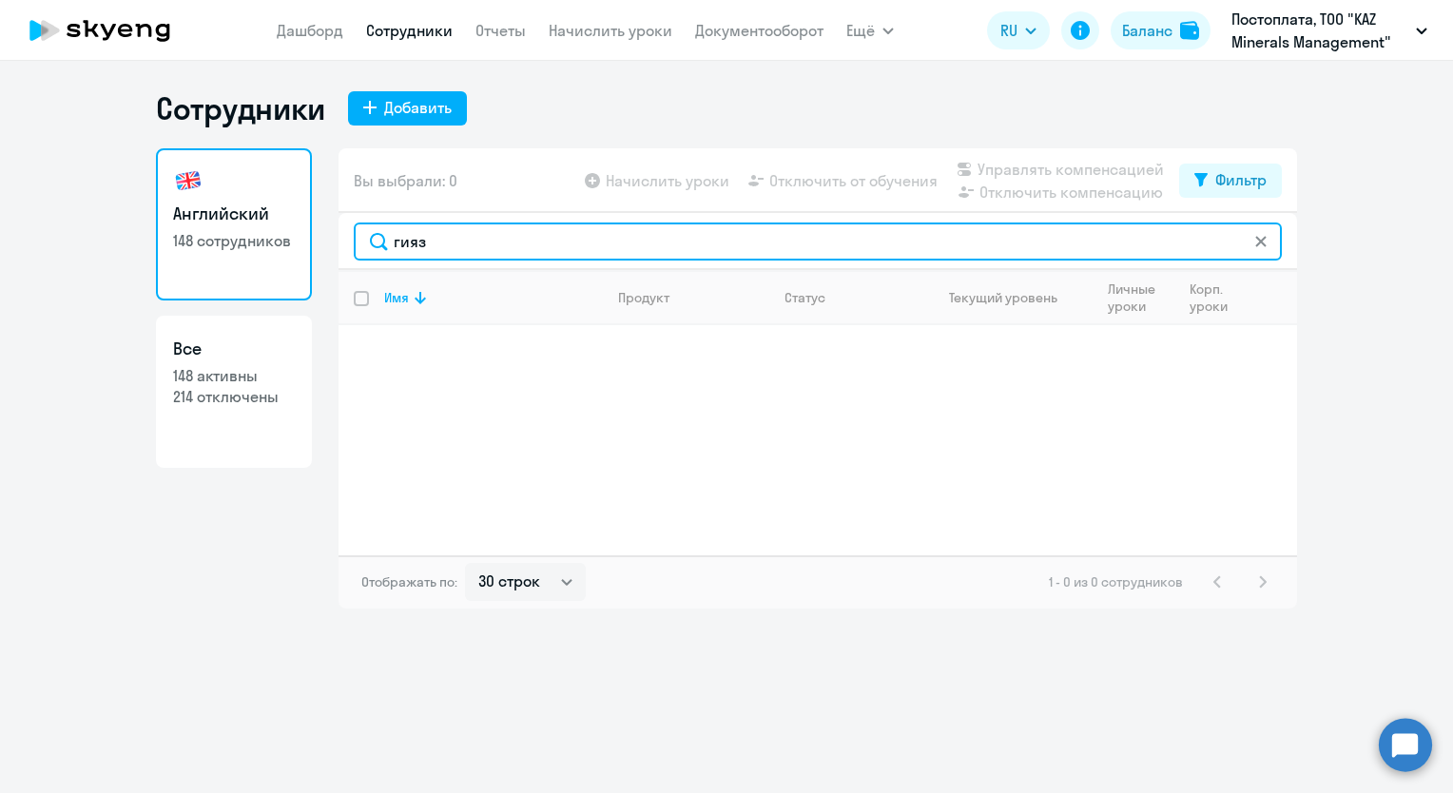
drag, startPoint x: 363, startPoint y: 242, endPoint x: 314, endPoint y: 242, distance: 49.4
click at [314, 242] on div "Английский 148 сотрудников Все 148 активны 214 отключены Вы выбрали: 0 Начислит…" at bounding box center [726, 378] width 1141 height 460
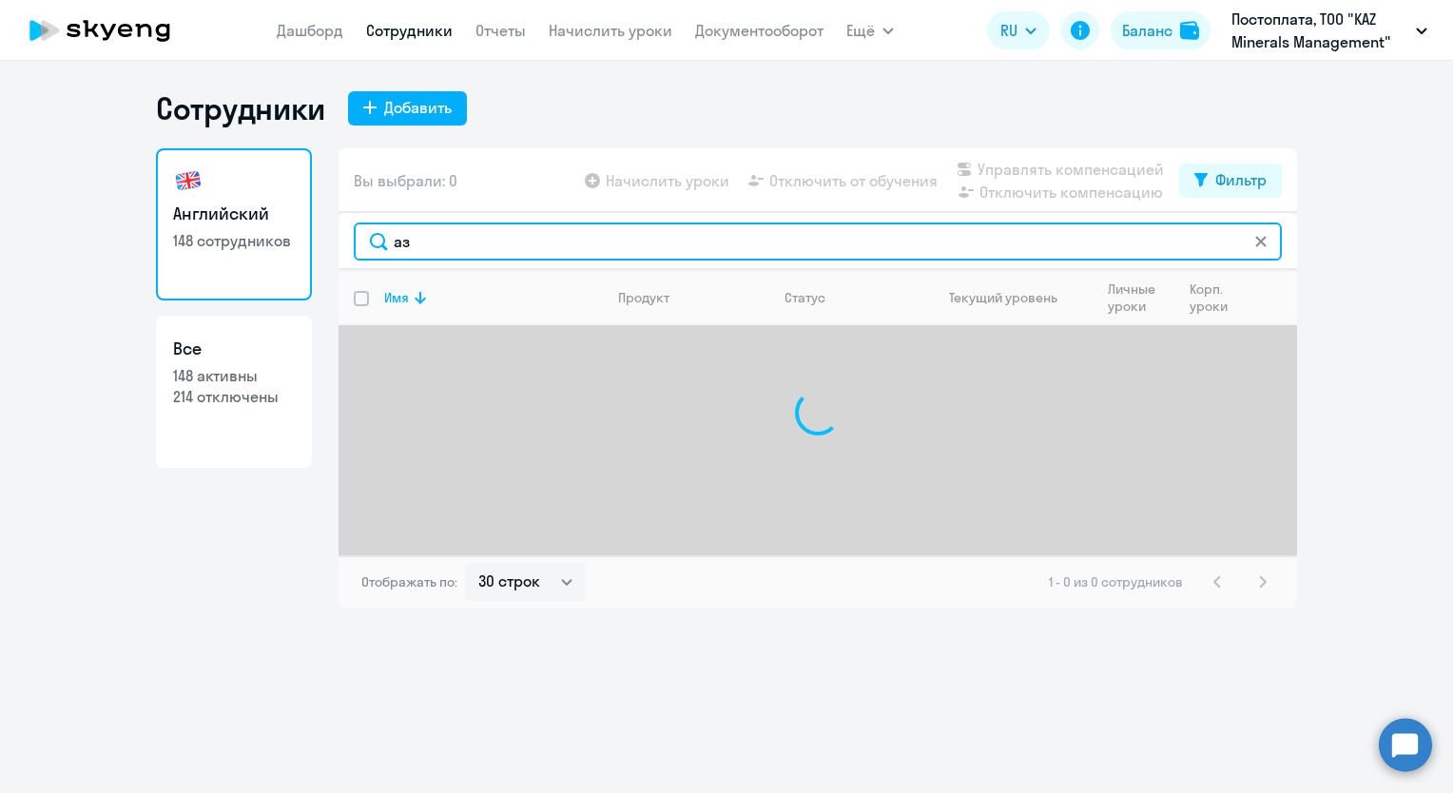
type input "[PERSON_NAME]"
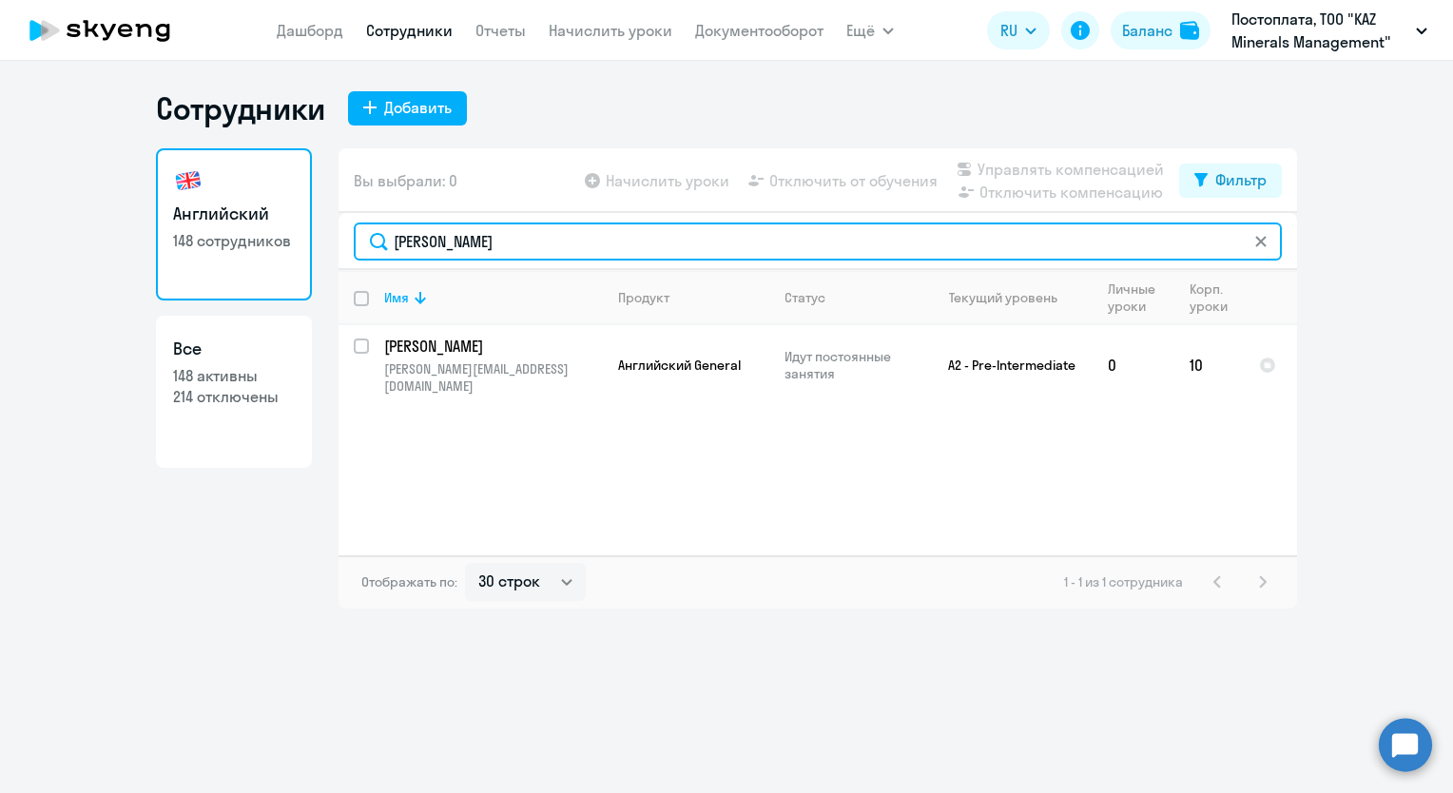
drag, startPoint x: 481, startPoint y: 242, endPoint x: 278, endPoint y: 244, distance: 203.5
click at [278, 244] on div "Английский 148 сотрудников Все 148 активны 214 отключены Вы выбрали: 0 Начислит…" at bounding box center [726, 378] width 1141 height 460
type input "ернар"
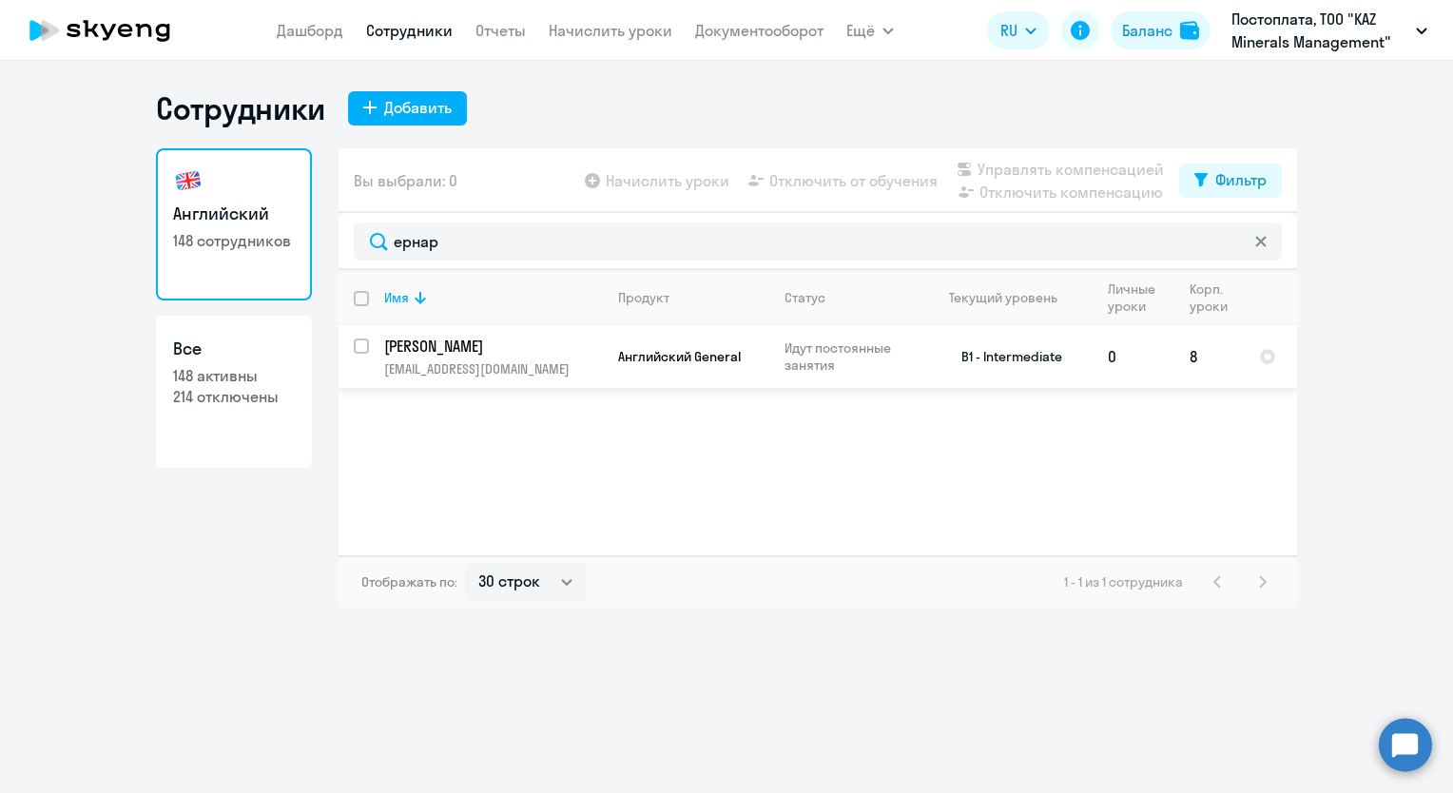
click at [360, 344] on input "select row 15532107" at bounding box center [373, 357] width 38 height 38
checkbox input "true"
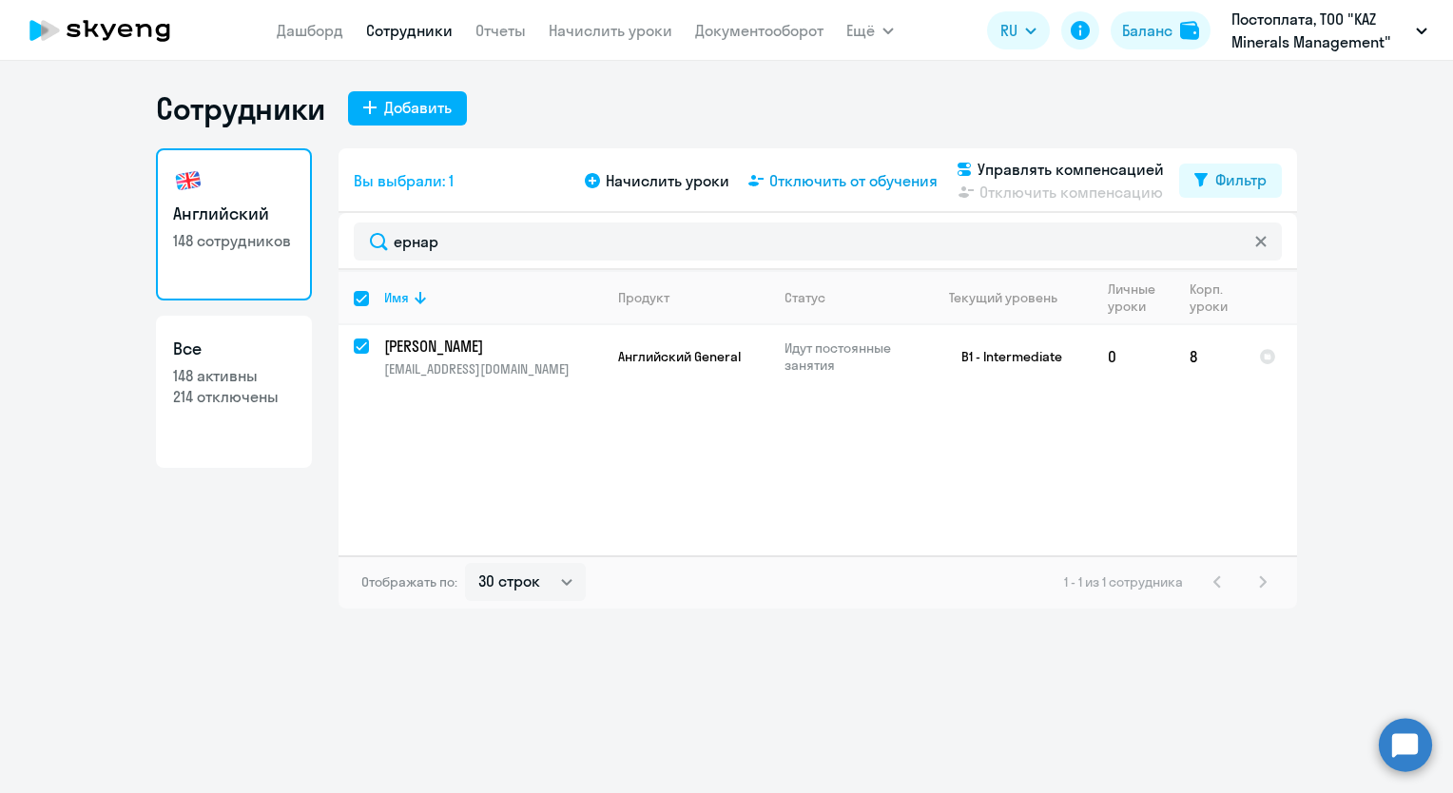
click at [799, 184] on span "Отключить от обучения" at bounding box center [853, 180] width 168 height 23
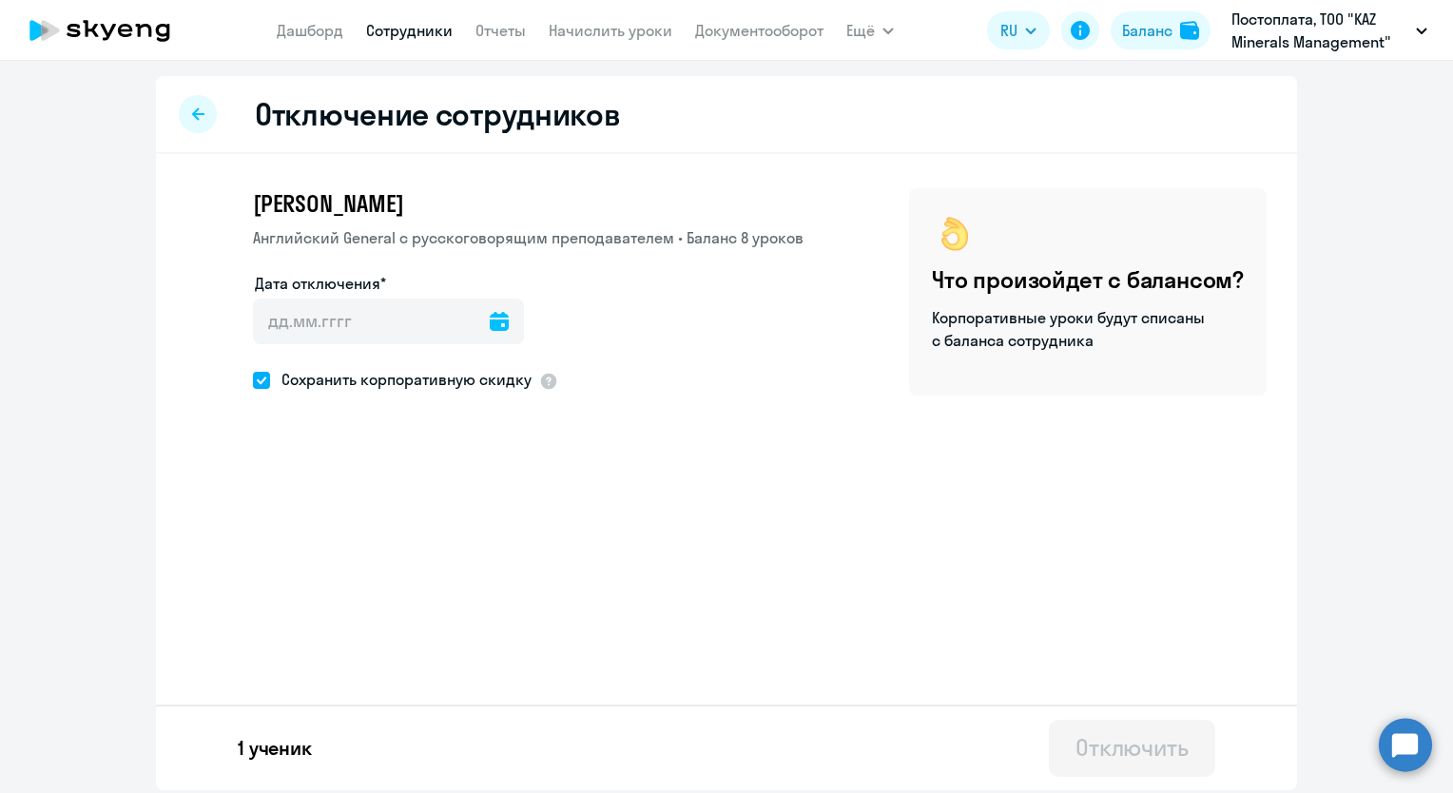
click at [493, 323] on icon at bounding box center [499, 321] width 19 height 19
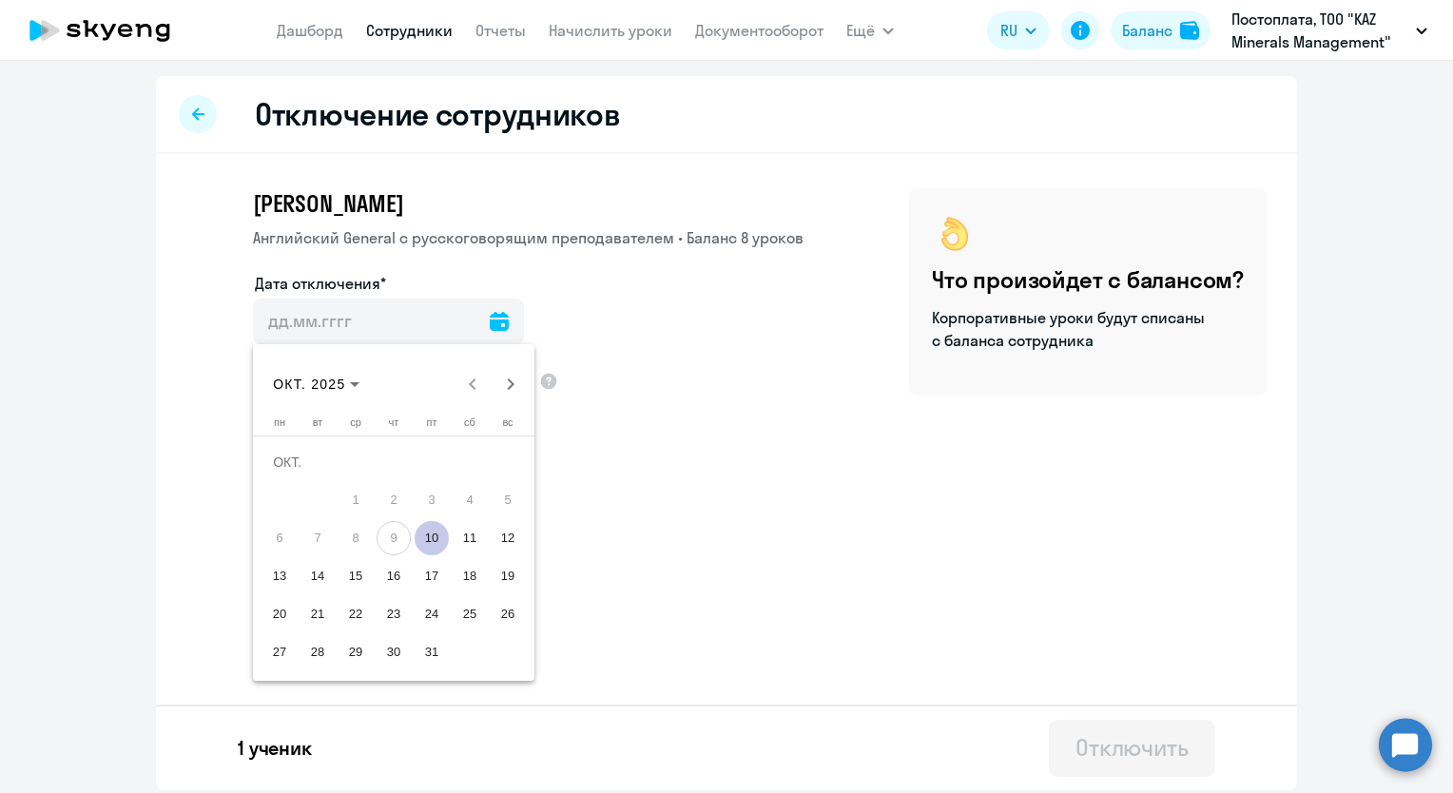
click at [436, 538] on span "10" at bounding box center [432, 538] width 34 height 34
type input "[DATE]"
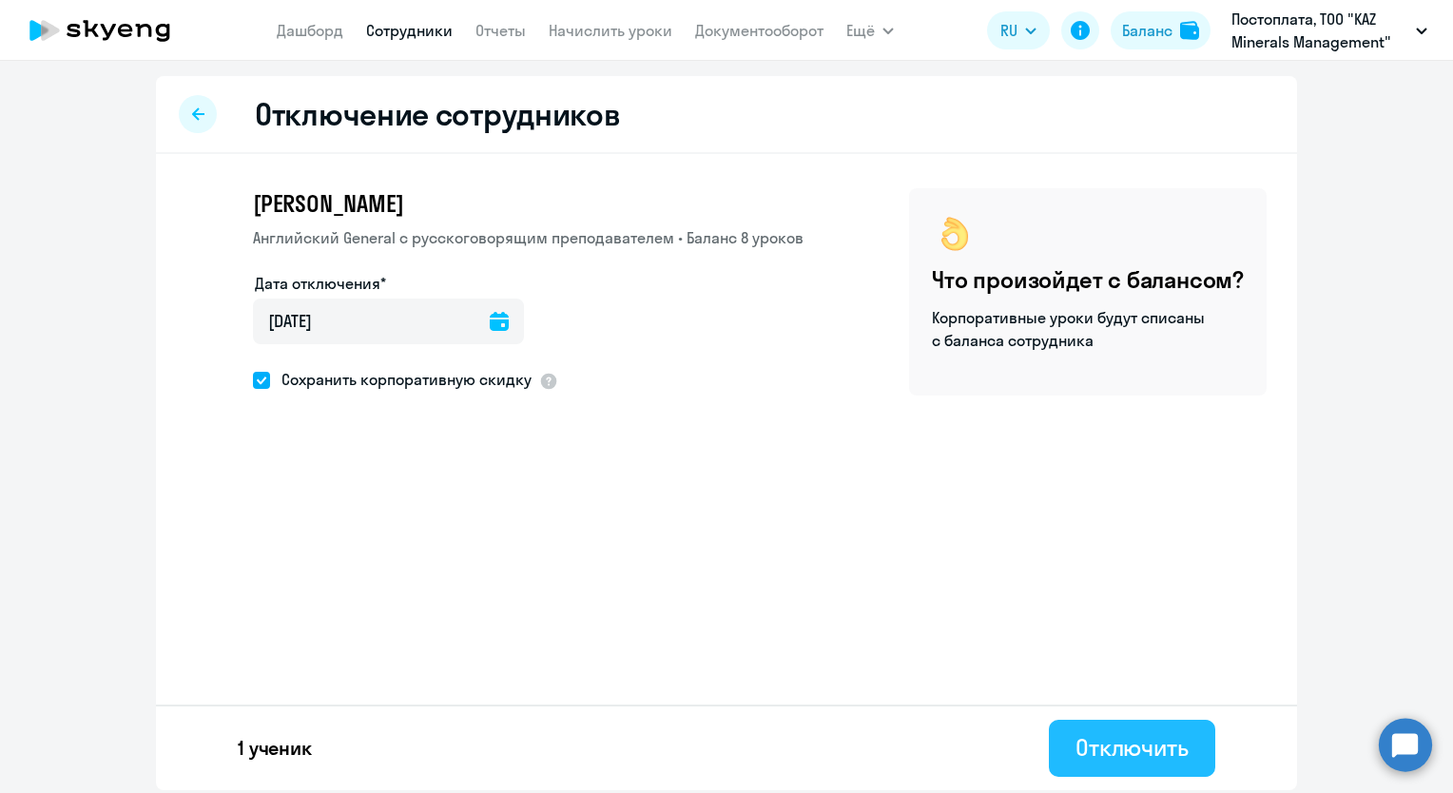
click at [1131, 755] on div "Отключить" at bounding box center [1131, 747] width 113 height 30
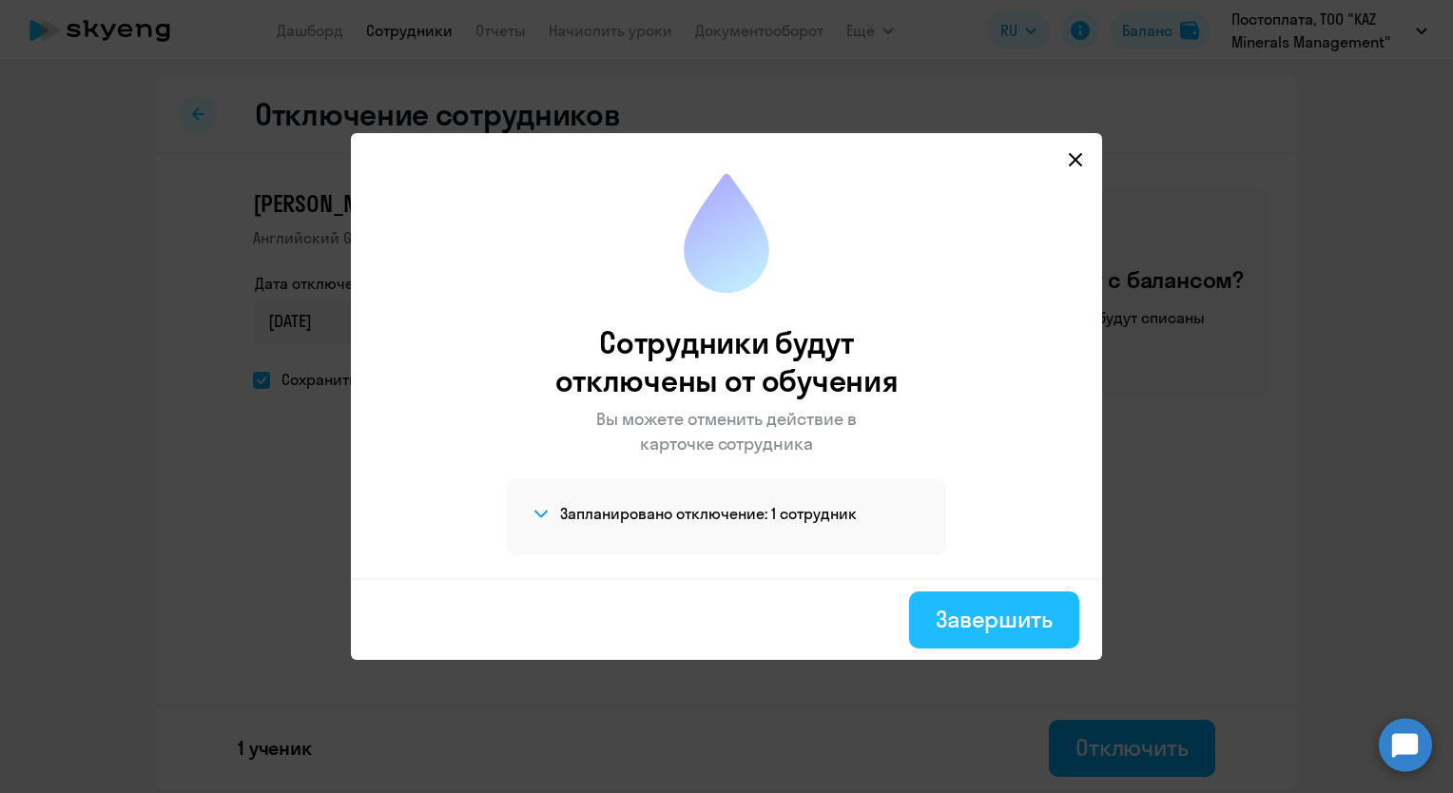
click at [985, 623] on div "Завершить" at bounding box center [994, 619] width 117 height 30
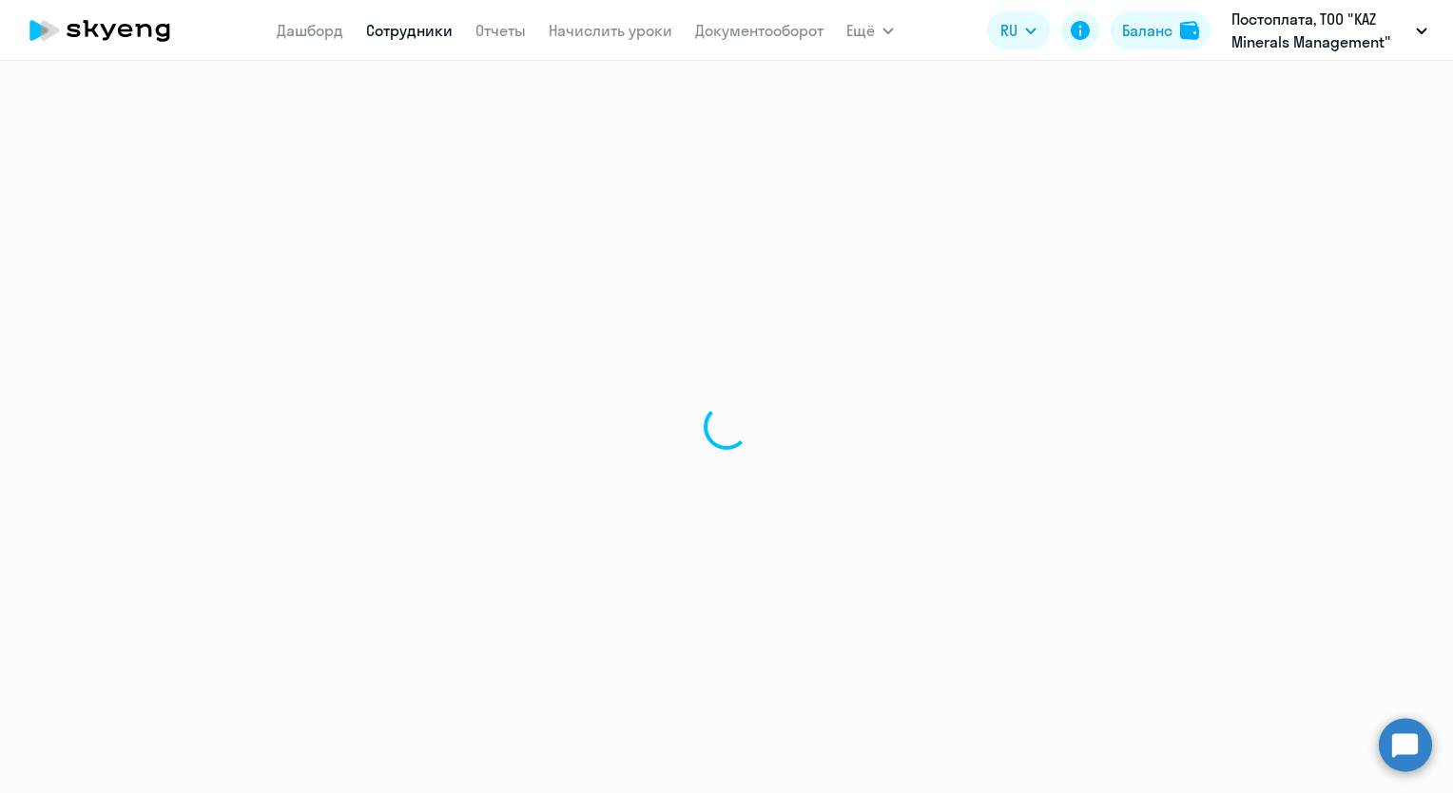
select select "30"
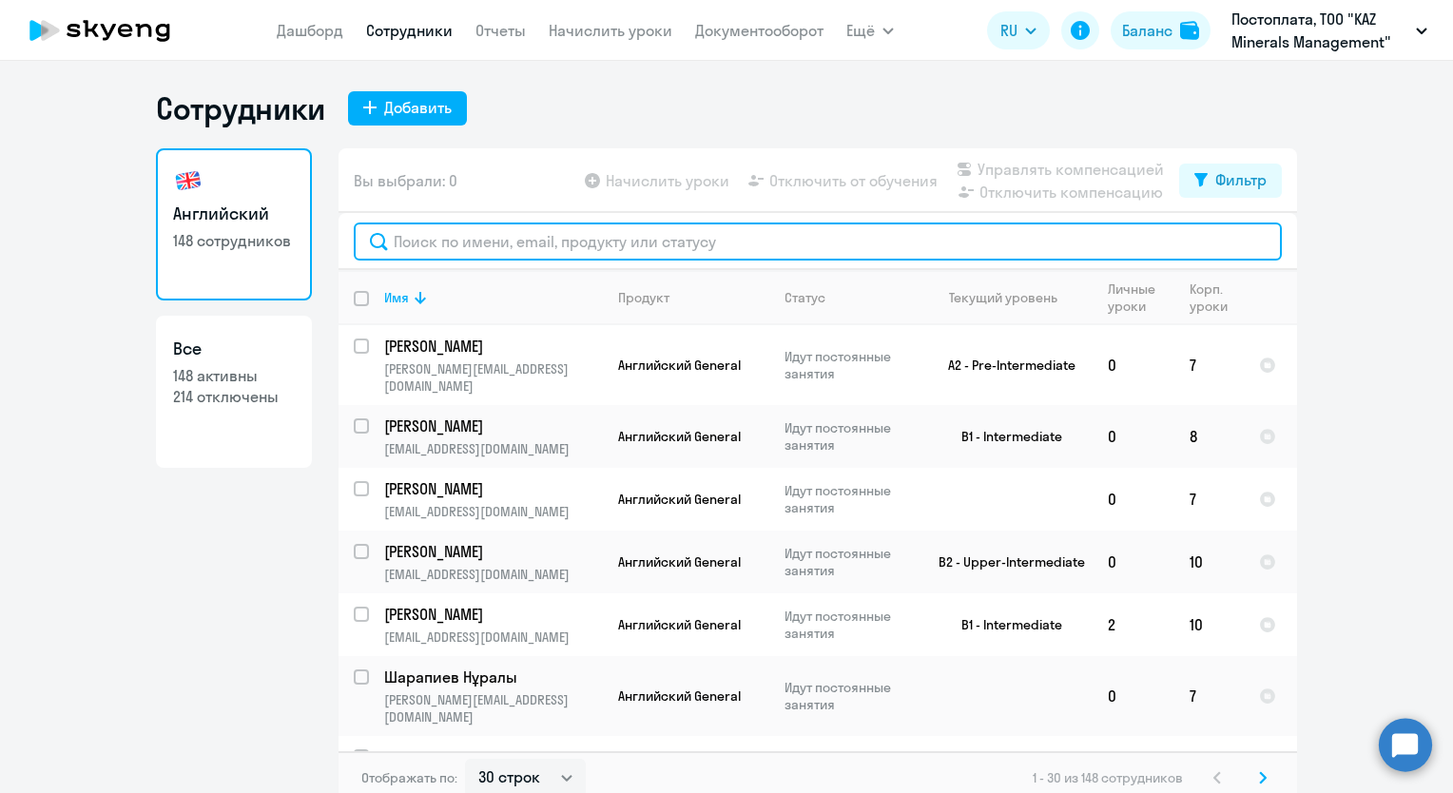
click at [426, 242] on input "text" at bounding box center [818, 241] width 928 height 38
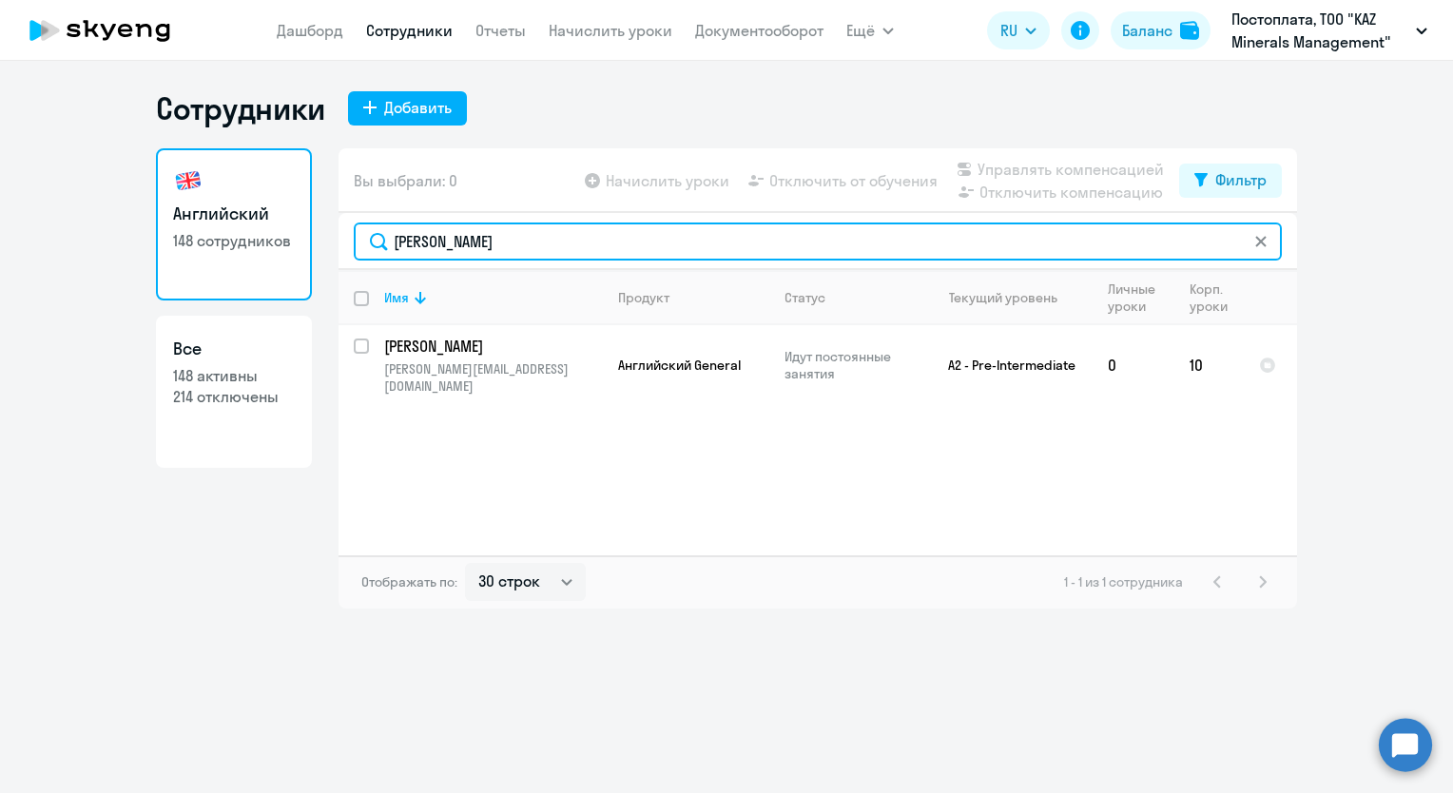
type input "[PERSON_NAME]"
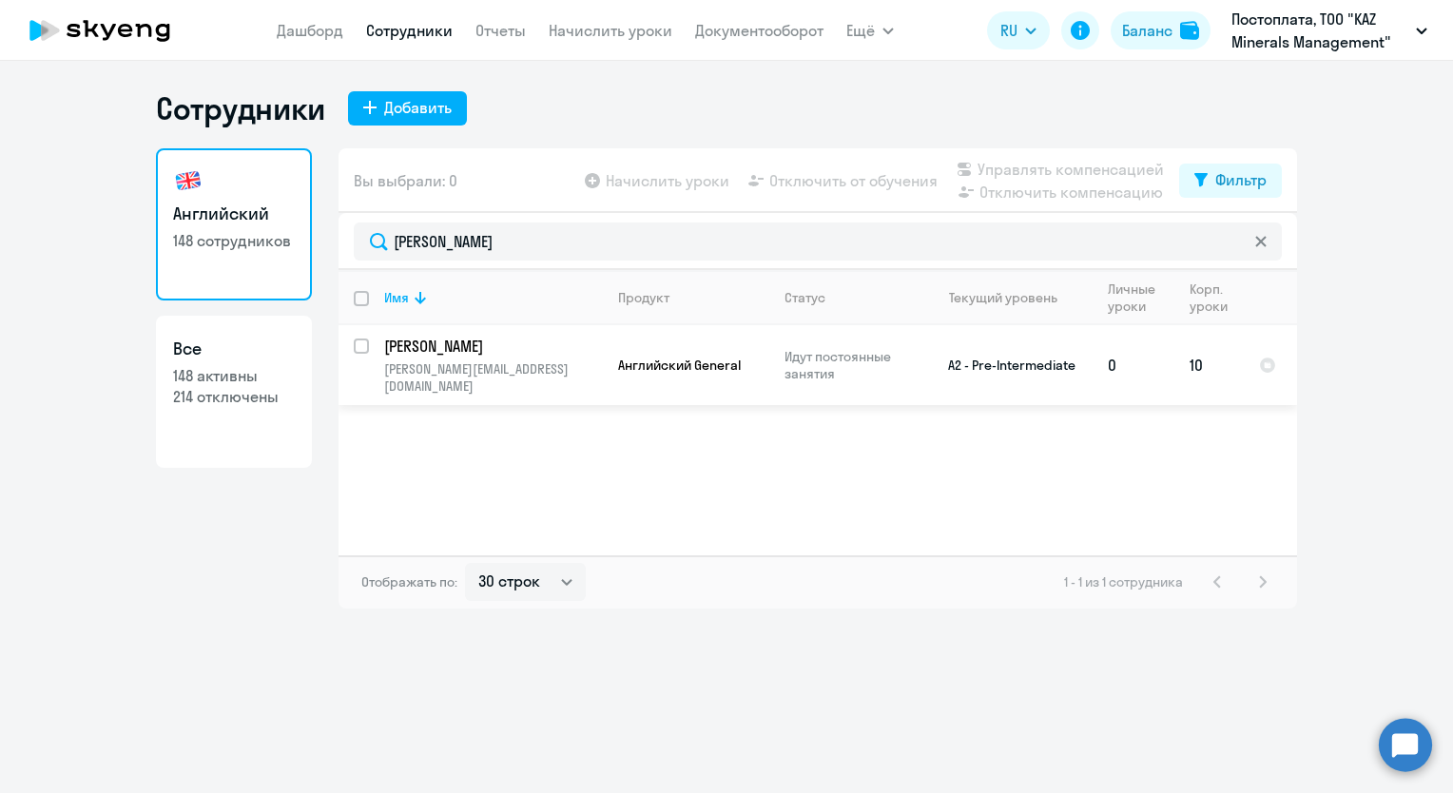
click at [361, 349] on input "select row 14995821" at bounding box center [373, 357] width 38 height 38
checkbox input "true"
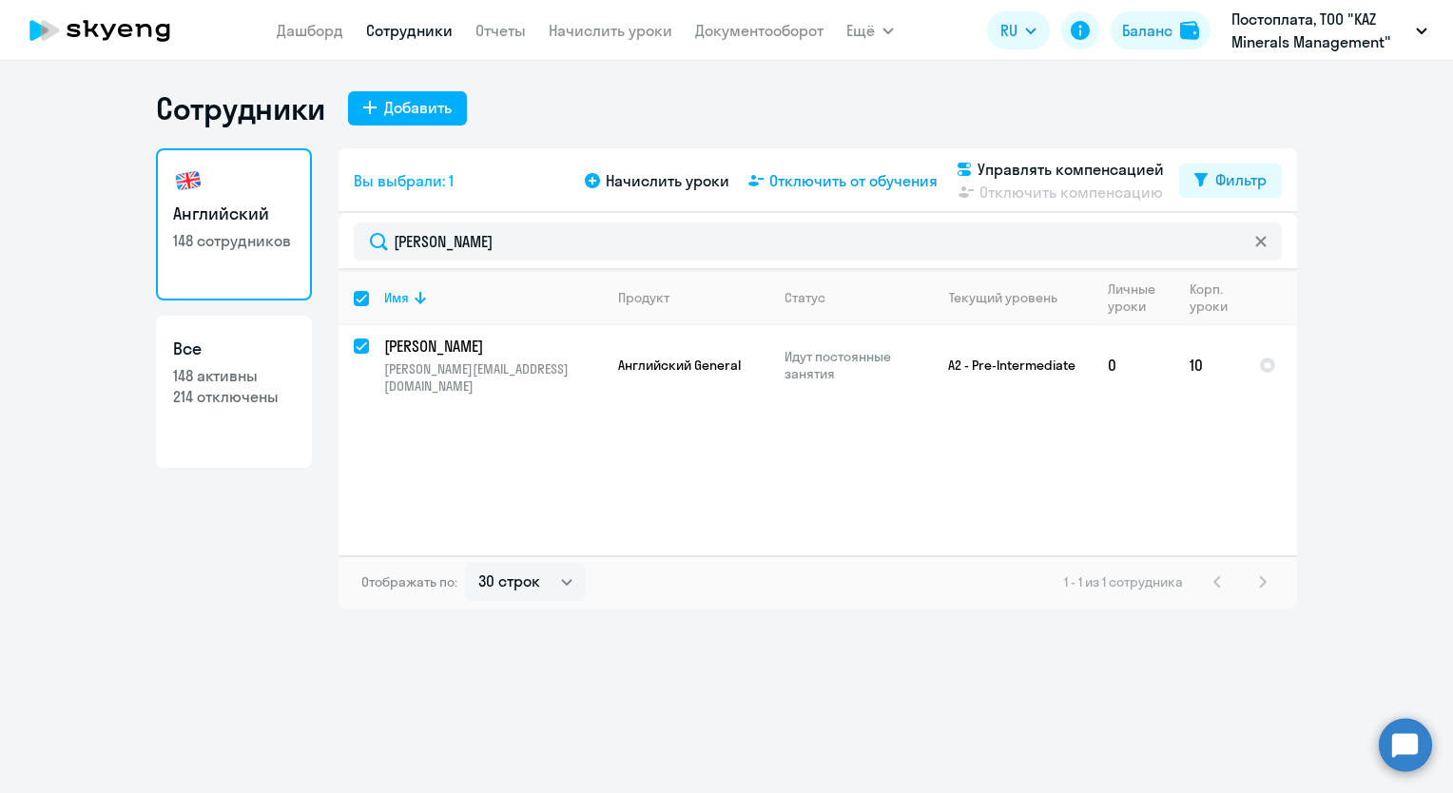
click at [806, 186] on span "Отключить от обучения" at bounding box center [853, 180] width 168 height 23
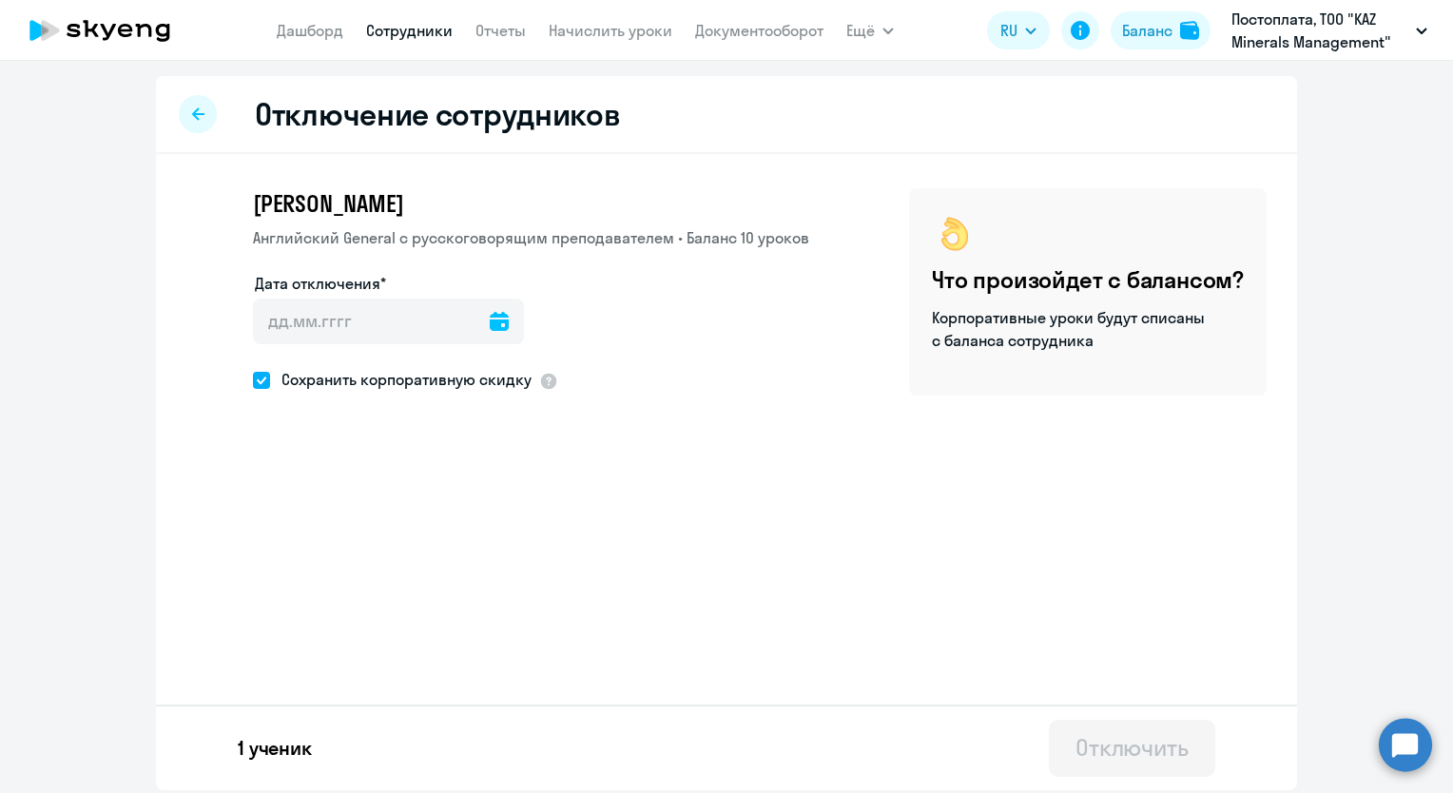
click at [498, 323] on icon at bounding box center [499, 321] width 19 height 19
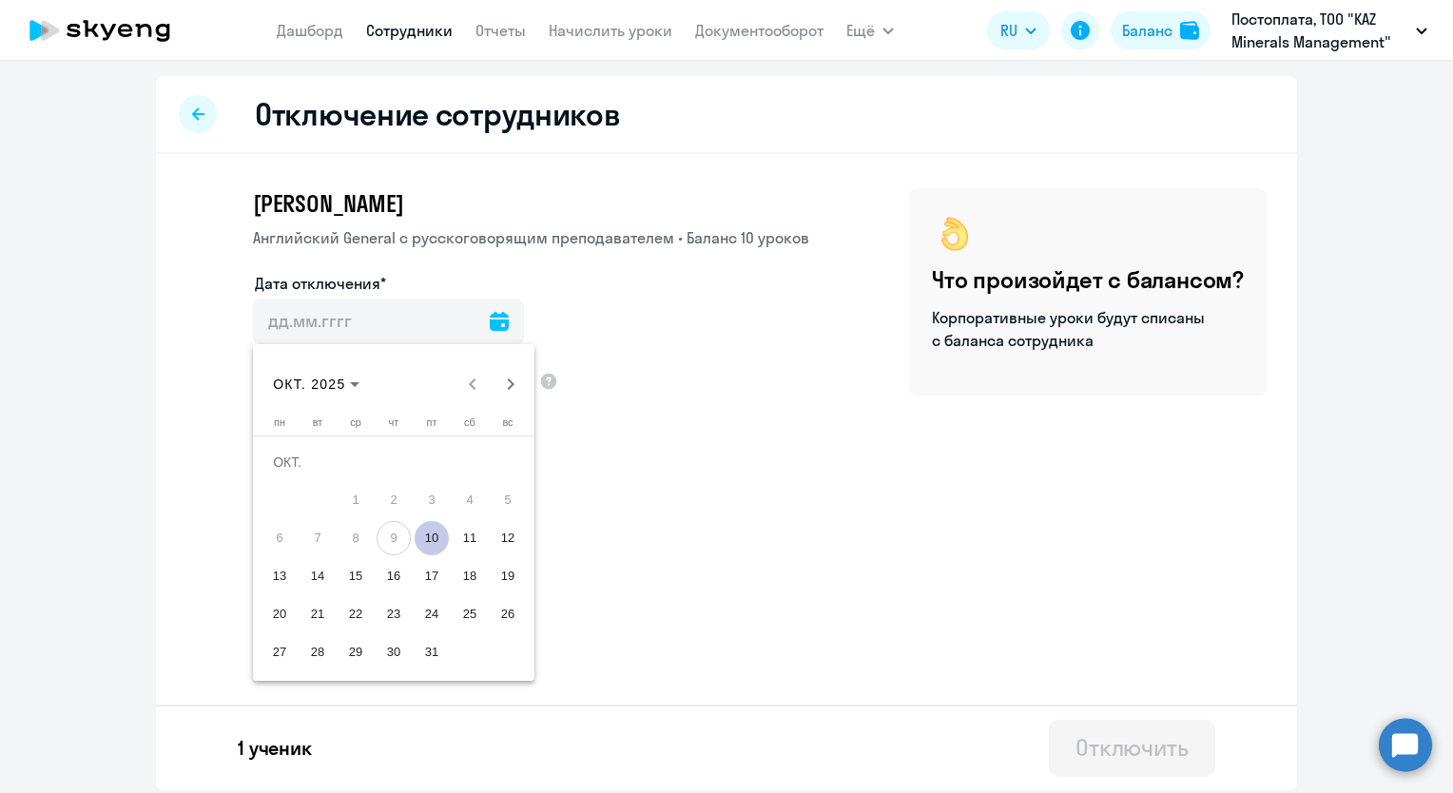
click at [436, 538] on span "10" at bounding box center [432, 538] width 34 height 34
type input "[DATE]"
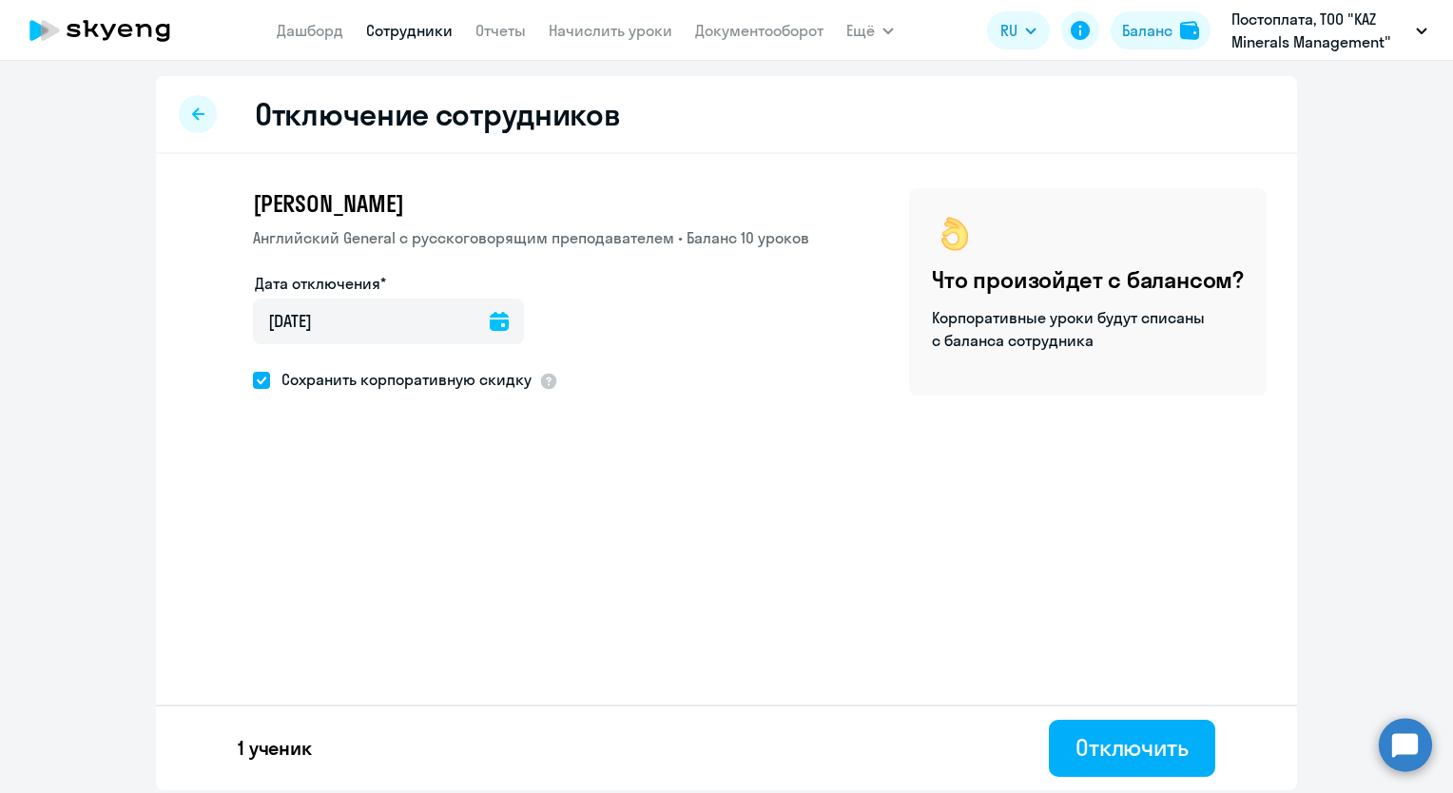
click at [261, 383] on span at bounding box center [261, 380] width 17 height 17
click at [253, 380] on input "Сохранить корпоративную скидку" at bounding box center [252, 379] width 1 height 1
checkbox input "false"
click at [1134, 744] on div "Отключить" at bounding box center [1131, 747] width 113 height 30
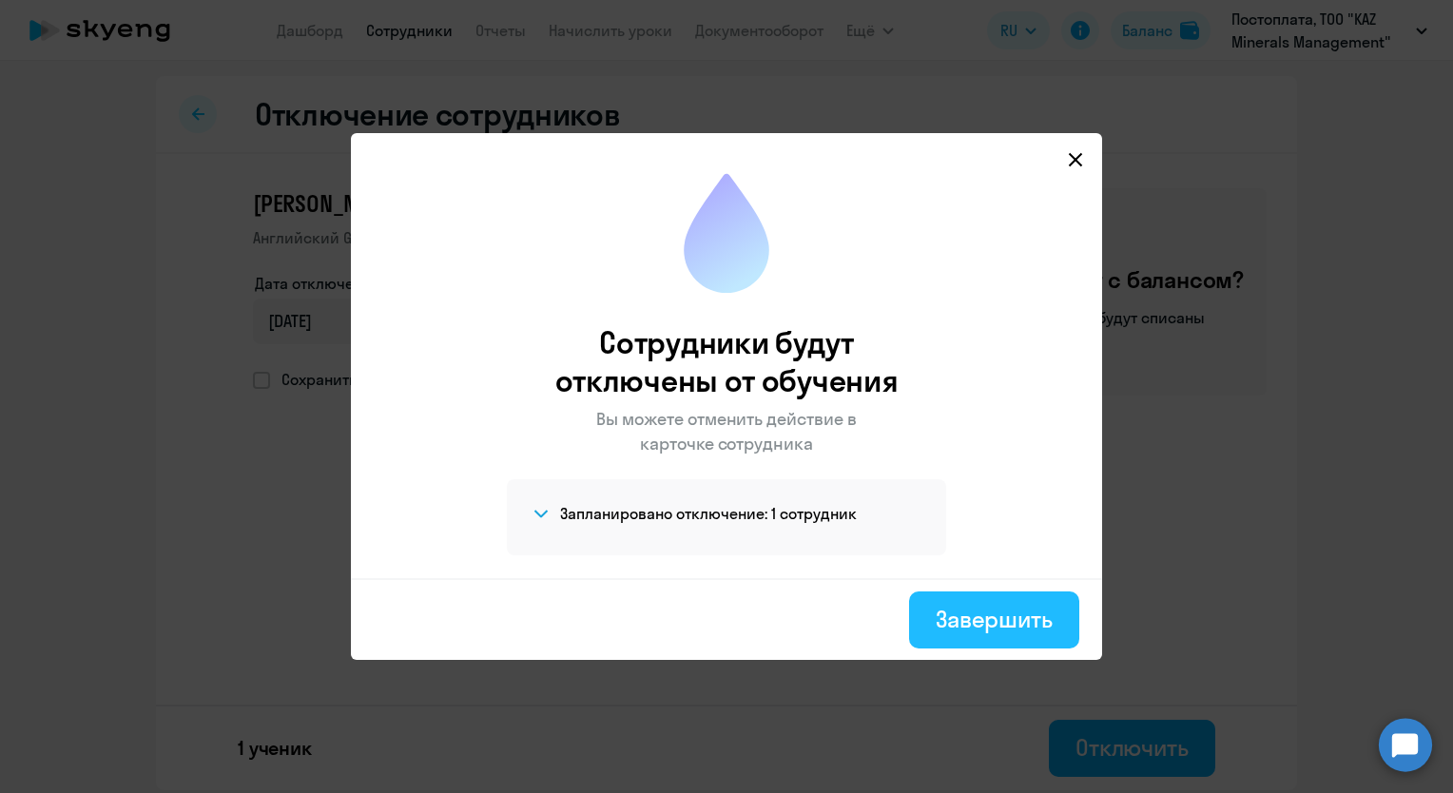
click at [1000, 629] on div "Завершить" at bounding box center [994, 619] width 117 height 30
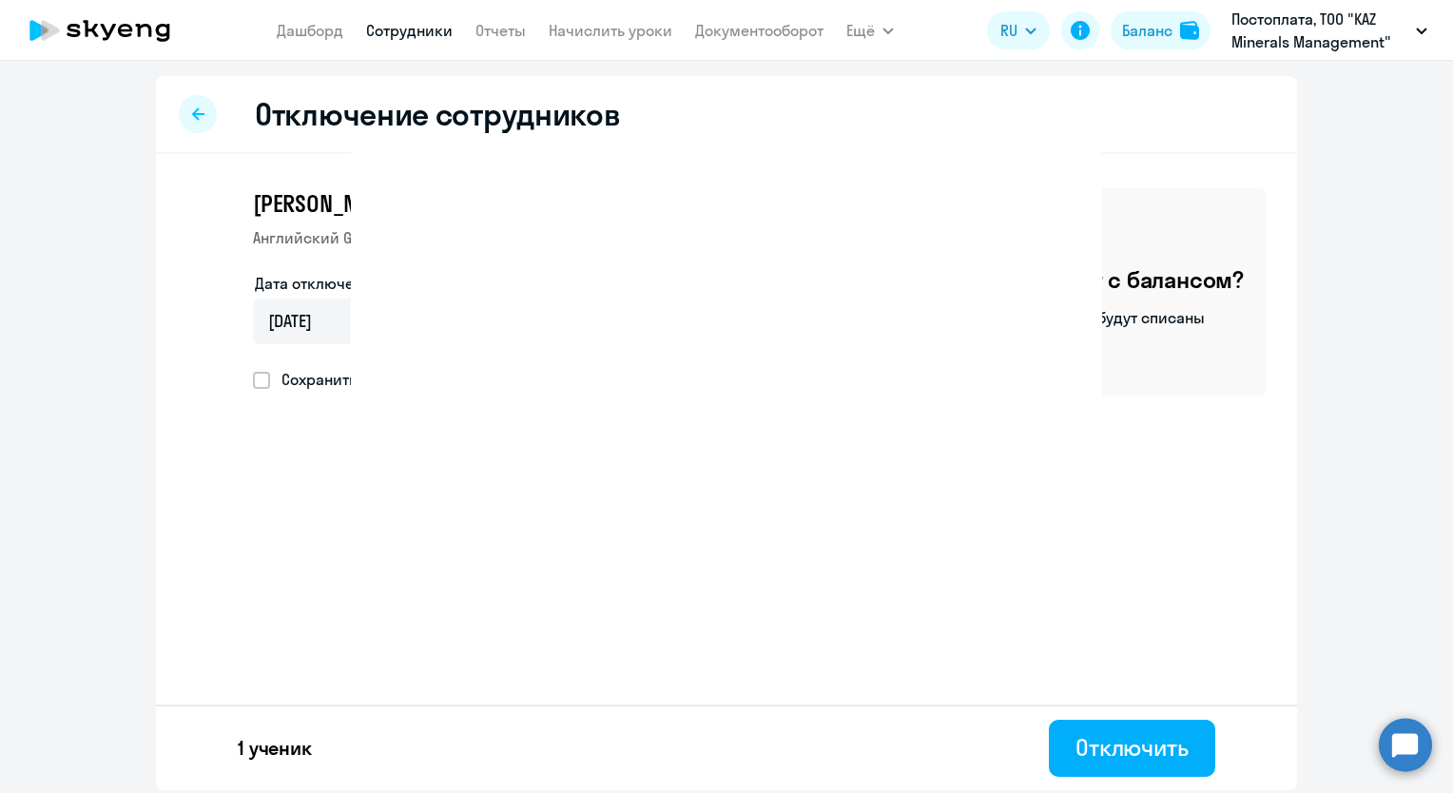
select select "30"
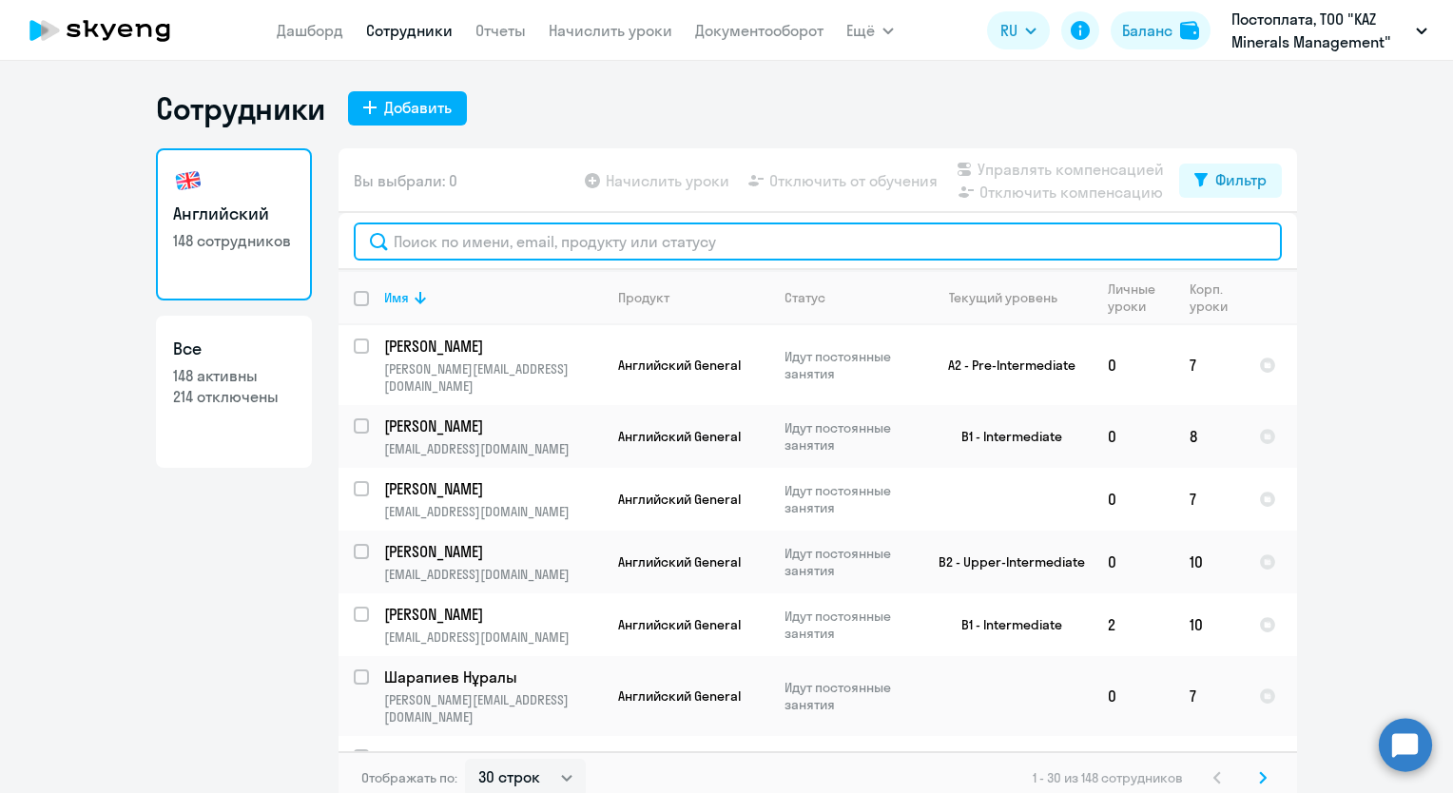
click at [460, 251] on input "text" at bounding box center [818, 241] width 928 height 38
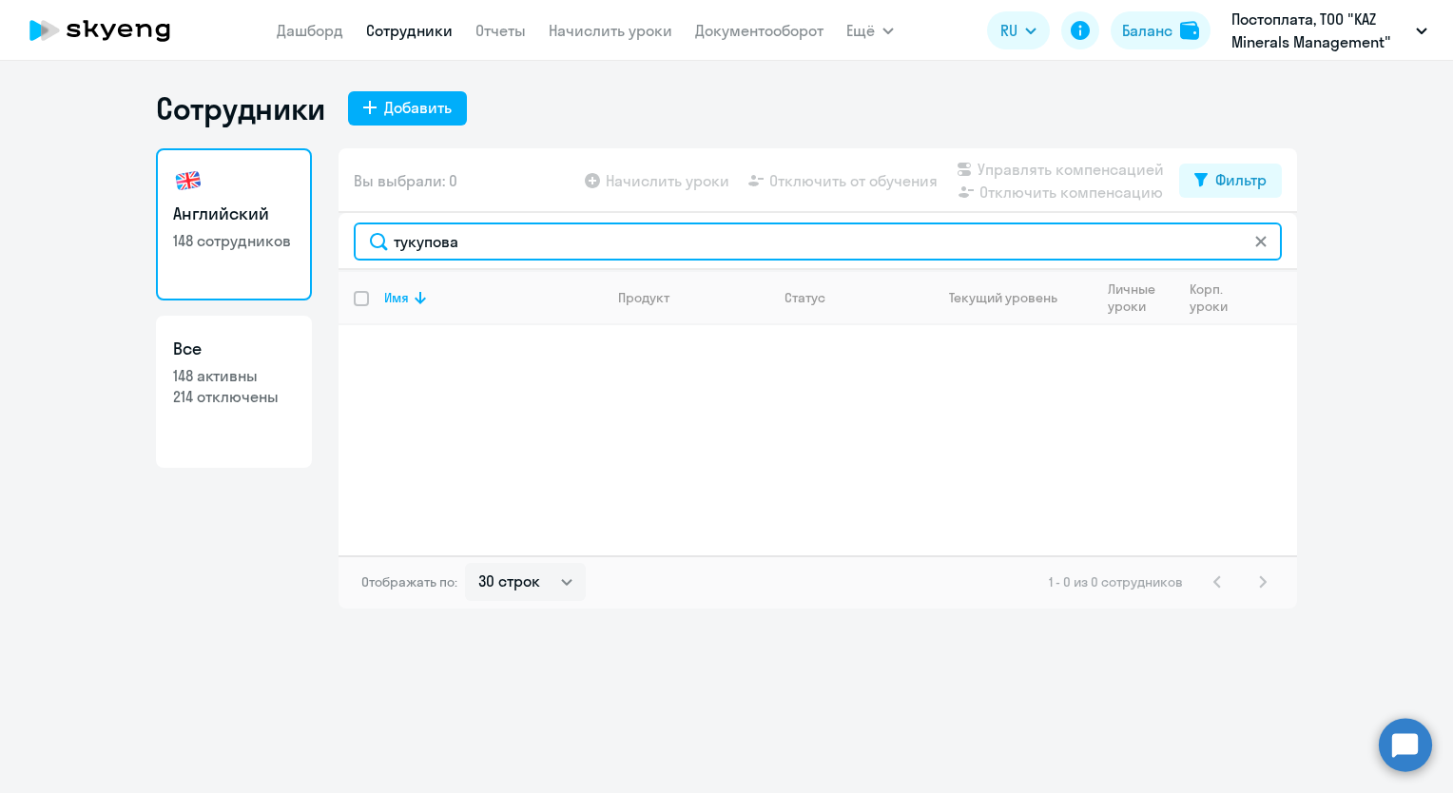
drag, startPoint x: 472, startPoint y: 240, endPoint x: 339, endPoint y: 256, distance: 133.1
click at [339, 256] on div "тукупова" at bounding box center [817, 241] width 958 height 57
drag, startPoint x: 543, startPoint y: 242, endPoint x: 218, endPoint y: 275, distance: 326.9
click at [218, 274] on div "Английский 148 сотрудников Все 148 активны 214 отключены Вы выбрали: 0 Начислит…" at bounding box center [726, 378] width 1141 height 460
drag, startPoint x: 460, startPoint y: 242, endPoint x: 278, endPoint y: 277, distance: 185.9
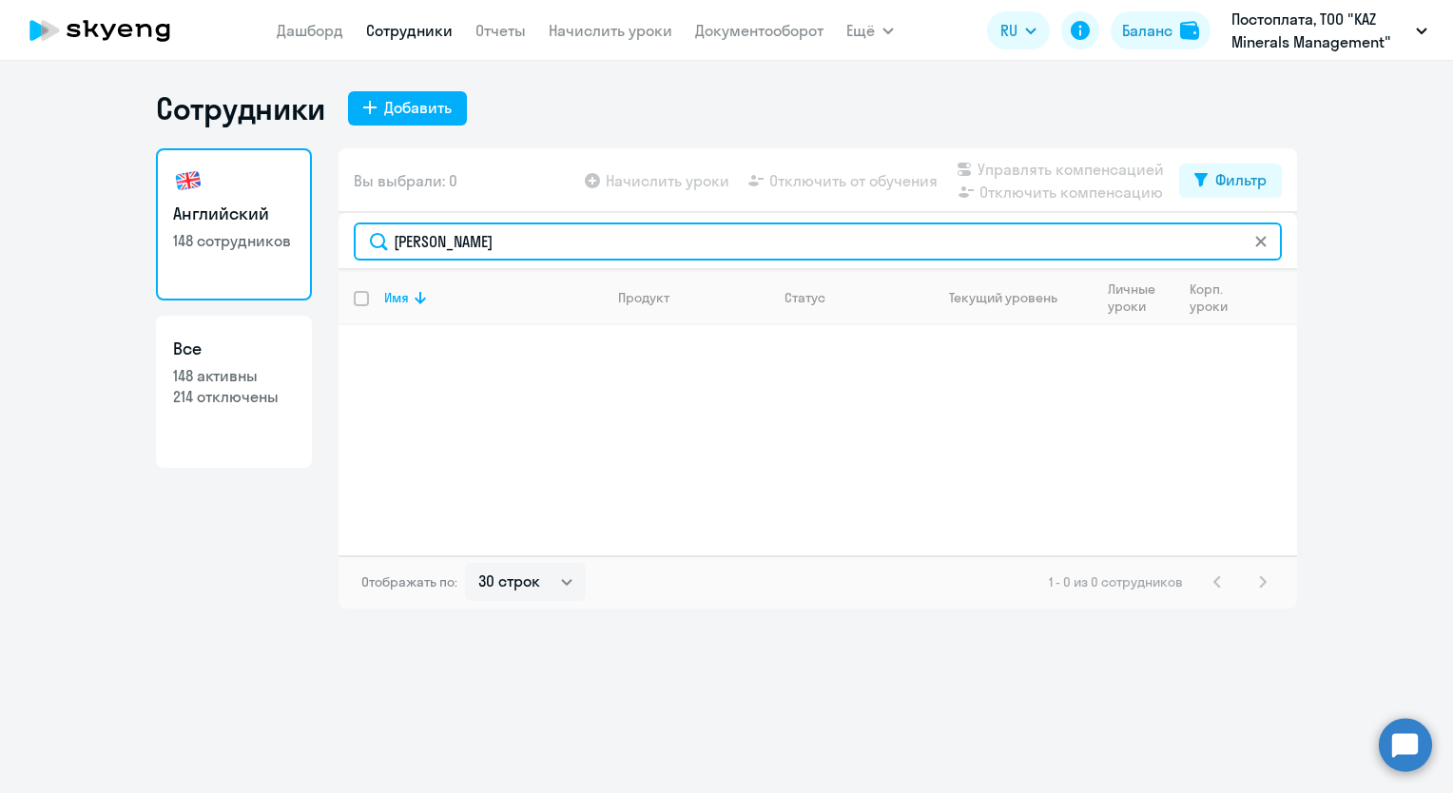
click at [285, 272] on div "Английский 148 сотрудников Все 148 активны 214 отключены Вы выбрали: 0 Начислит…" at bounding box center [726, 378] width 1141 height 460
drag, startPoint x: 519, startPoint y: 241, endPoint x: 330, endPoint y: 257, distance: 189.9
click at [330, 257] on div "Английский 148 сотрудников Все 148 активны 214 отключены Вы выбрали: 0 Начислит…" at bounding box center [726, 378] width 1141 height 460
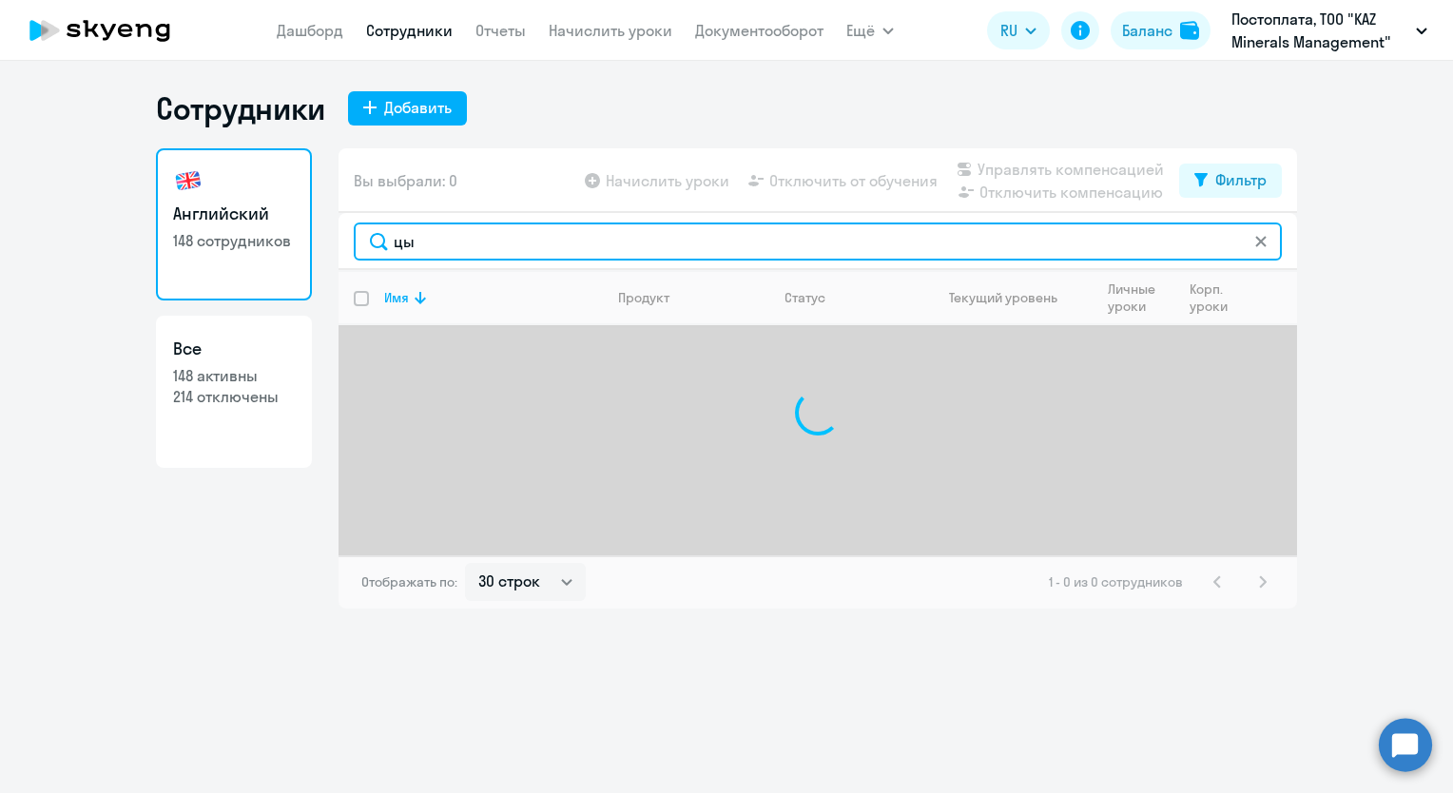
type input "ц"
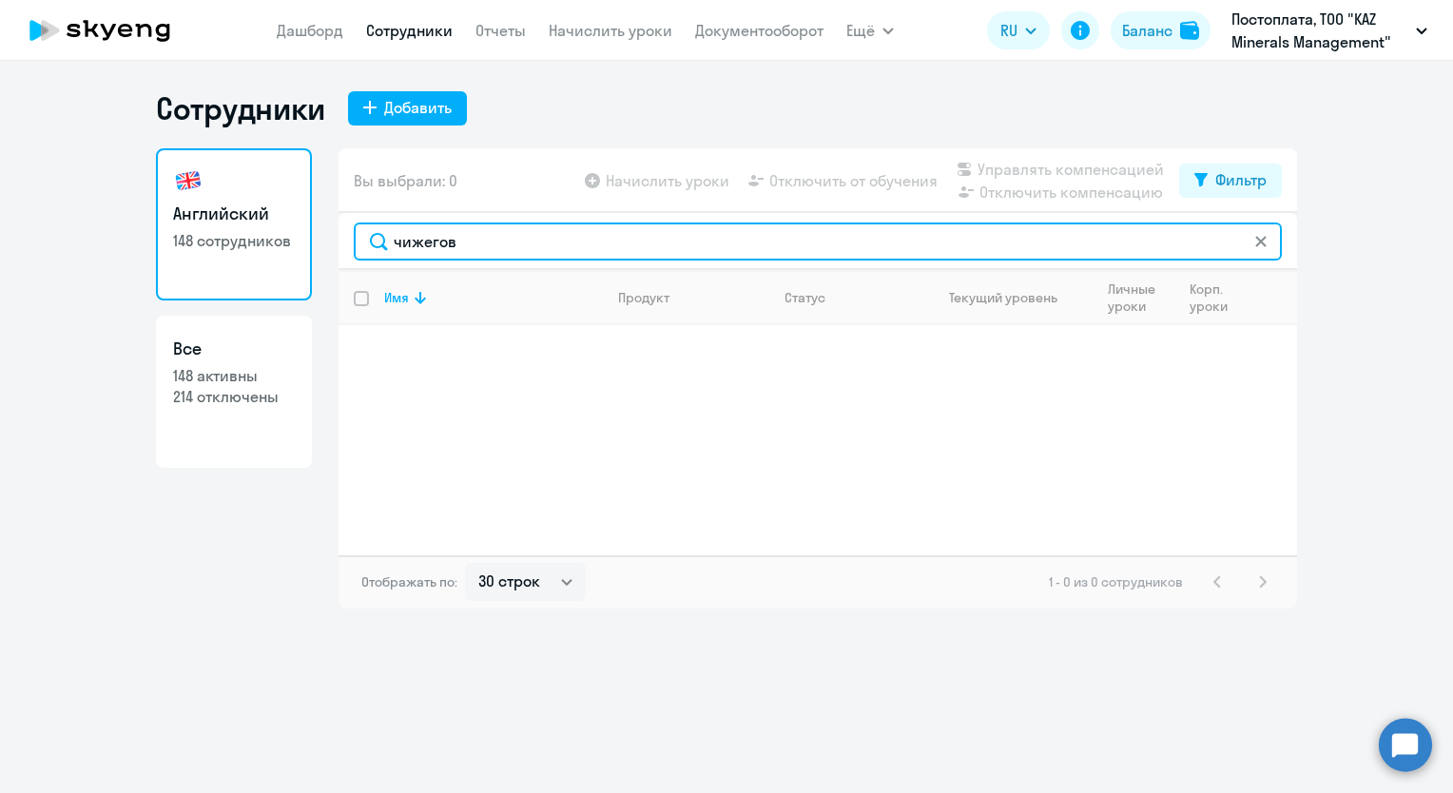
drag, startPoint x: 457, startPoint y: 243, endPoint x: 335, endPoint y: 253, distance: 123.0
click at [335, 251] on div "Английский 148 сотрудников Все 148 активны 214 отключены Вы выбрали: 0 Начислит…" at bounding box center [726, 378] width 1141 height 460
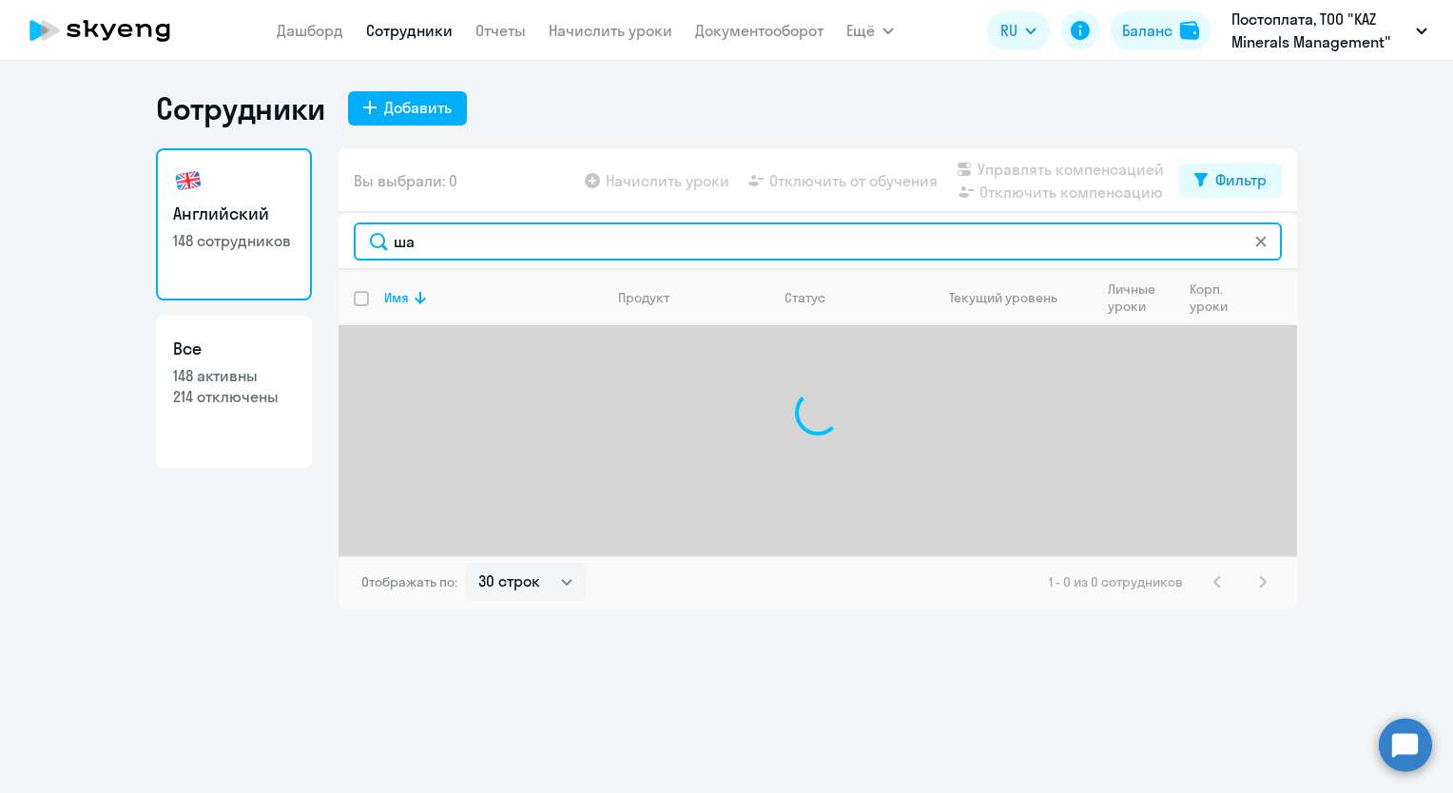
type input "ш"
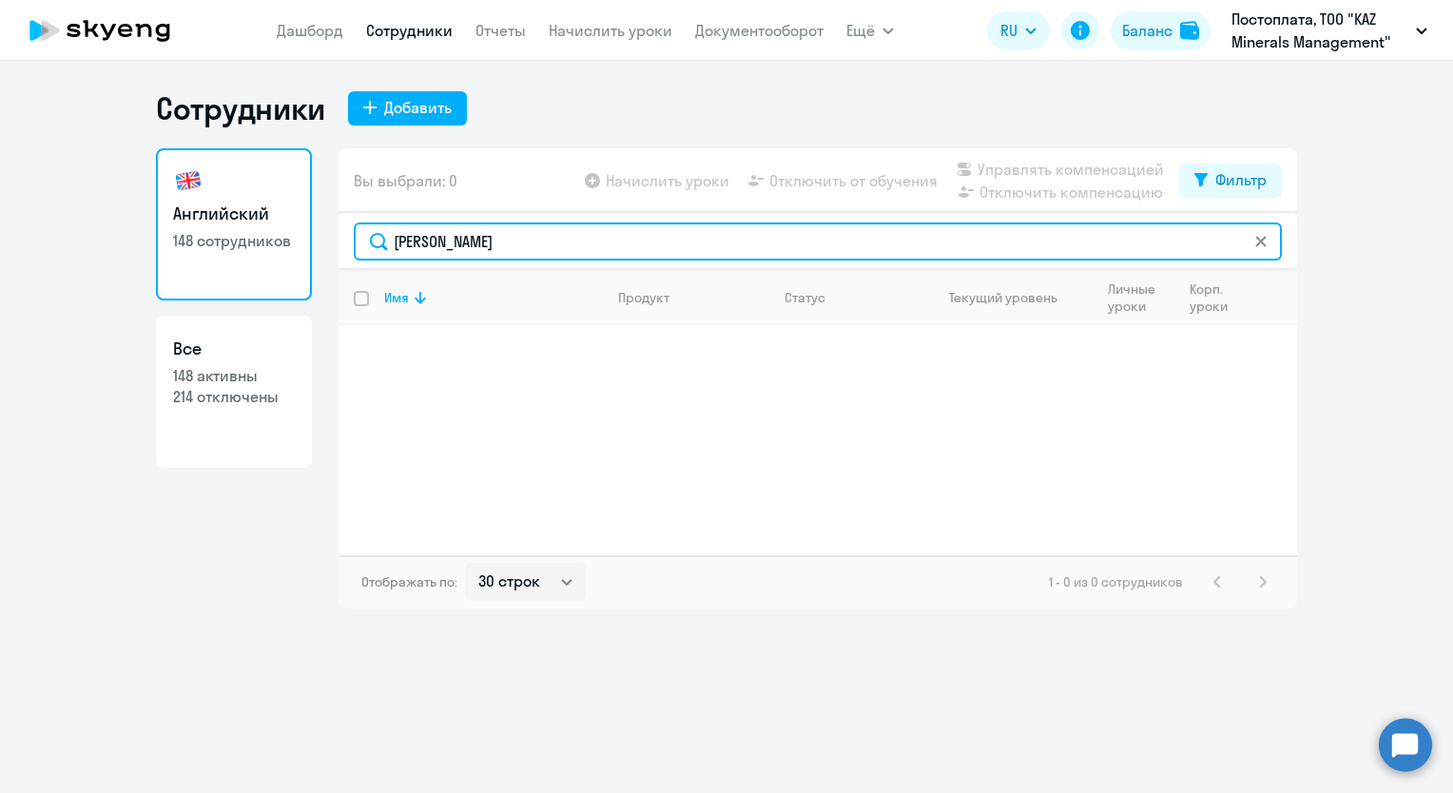
type input "[PERSON_NAME]"
drag, startPoint x: 477, startPoint y: 242, endPoint x: 278, endPoint y: 241, distance: 199.7
click at [278, 241] on div "Английский 148 сотрудников Все 148 активны 214 отключены Вы выбрали: 0 Начислит…" at bounding box center [726, 378] width 1141 height 460
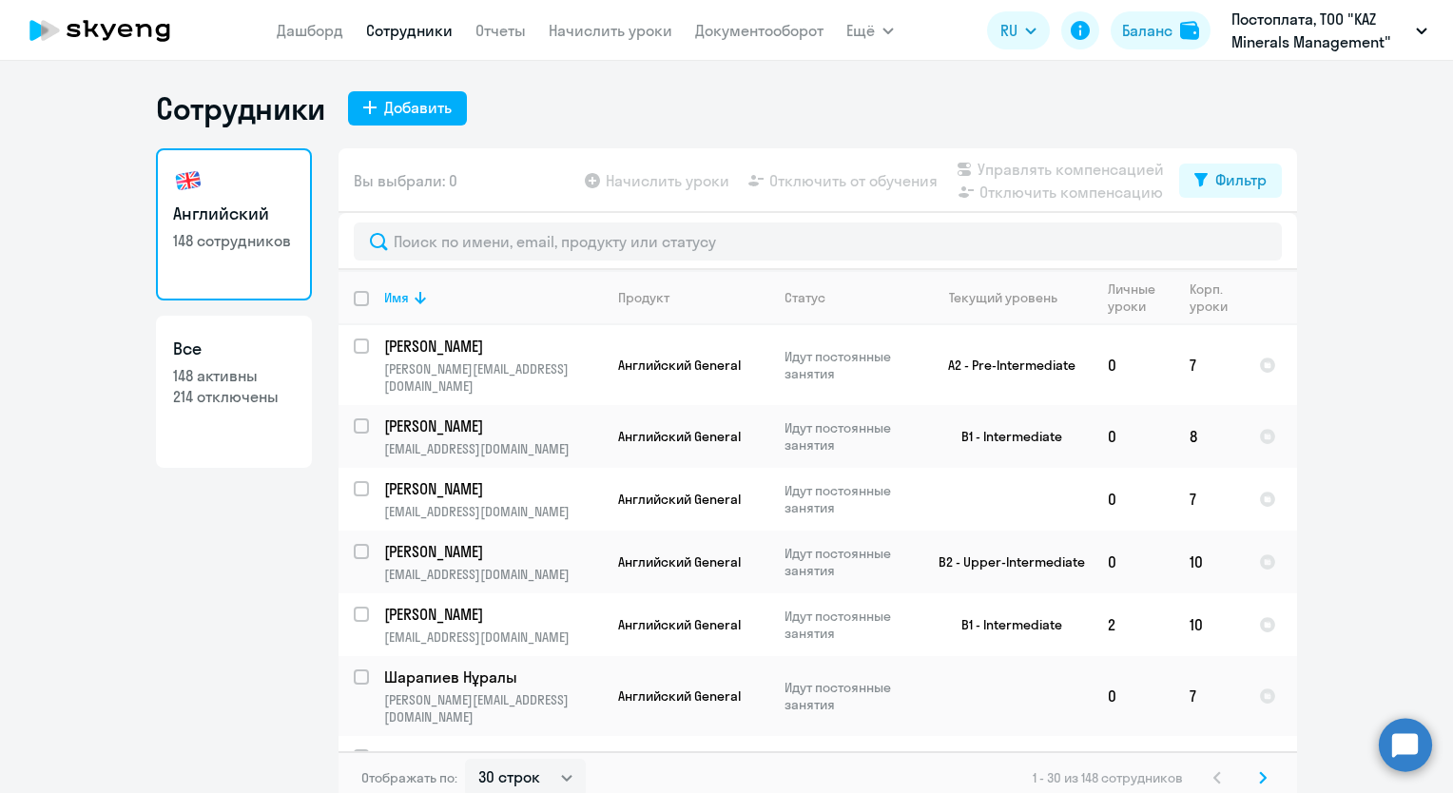
click at [163, 609] on div "Английский 148 сотрудников Все 148 активны 214 отключены" at bounding box center [234, 470] width 156 height 645
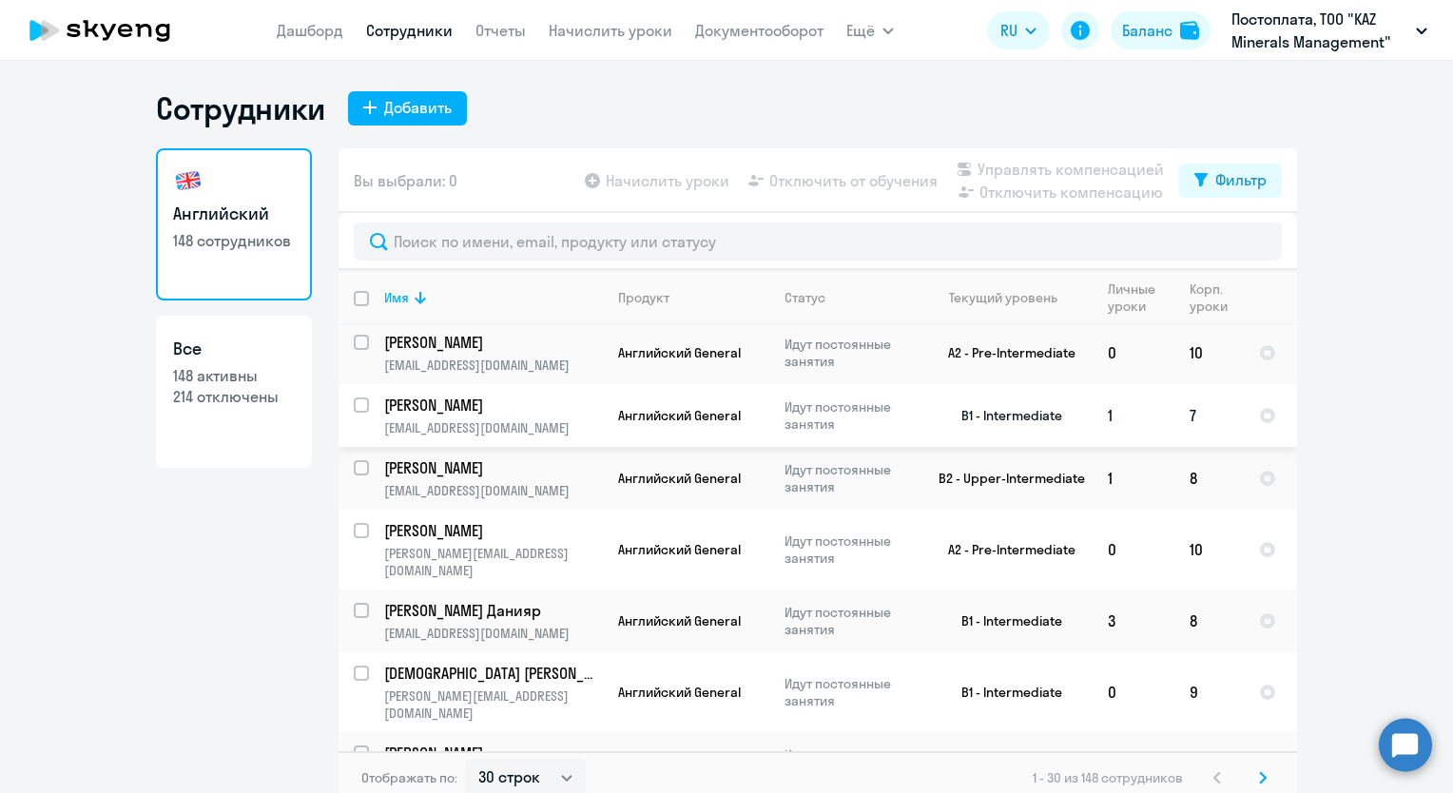
scroll to position [1468, 0]
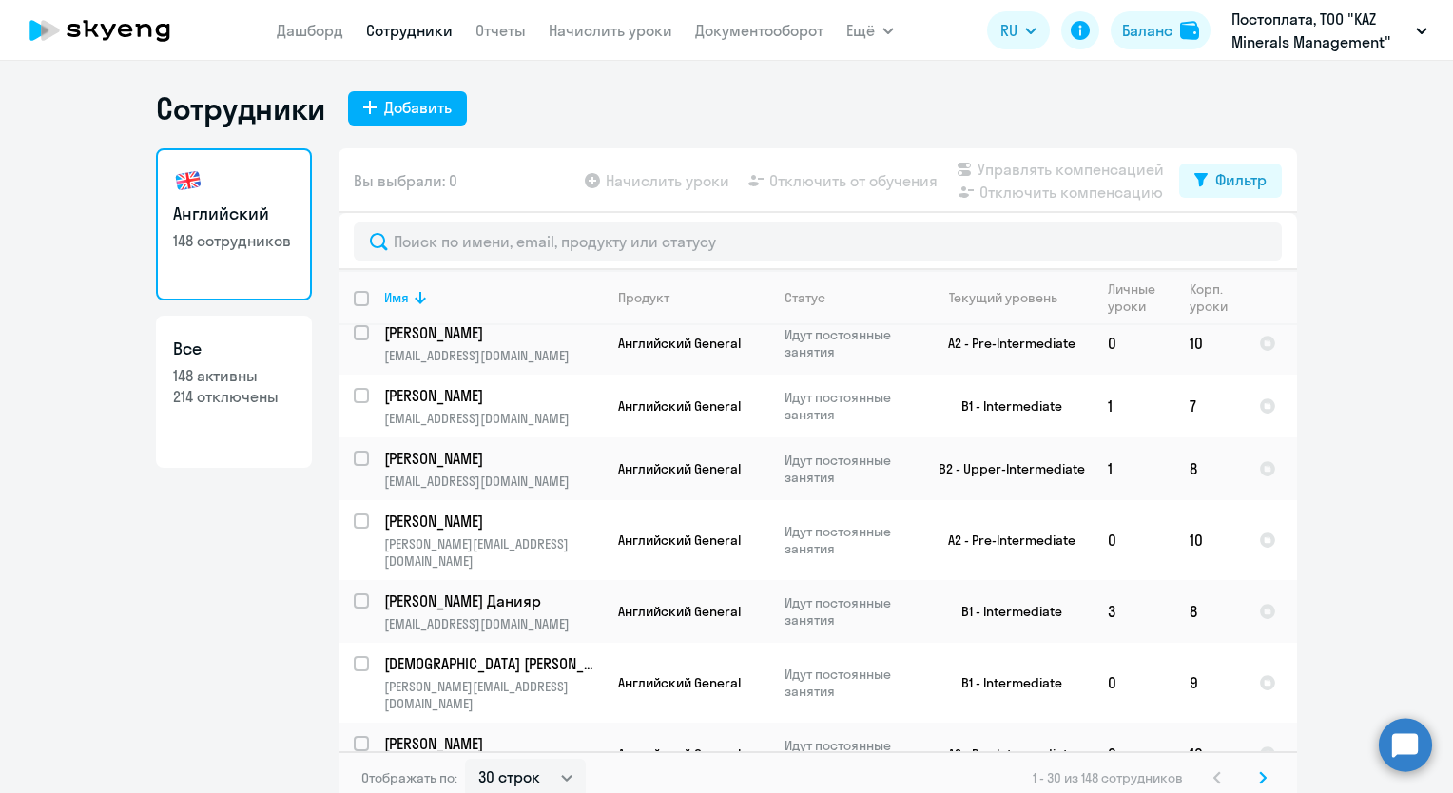
click at [196, 375] on p "148 активны" at bounding box center [234, 375] width 122 height 21
select select "30"
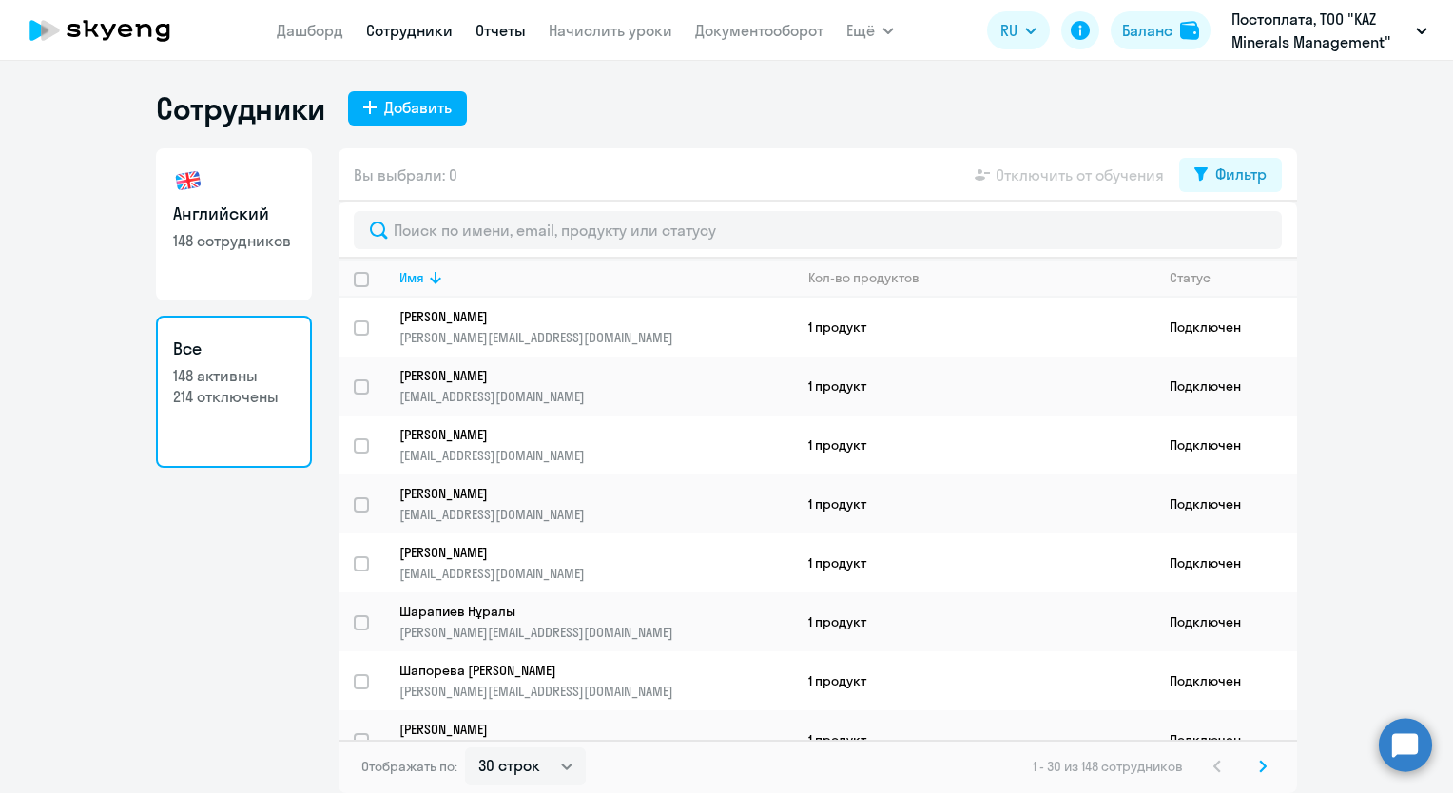
click at [504, 34] on link "Отчеты" at bounding box center [500, 30] width 50 height 19
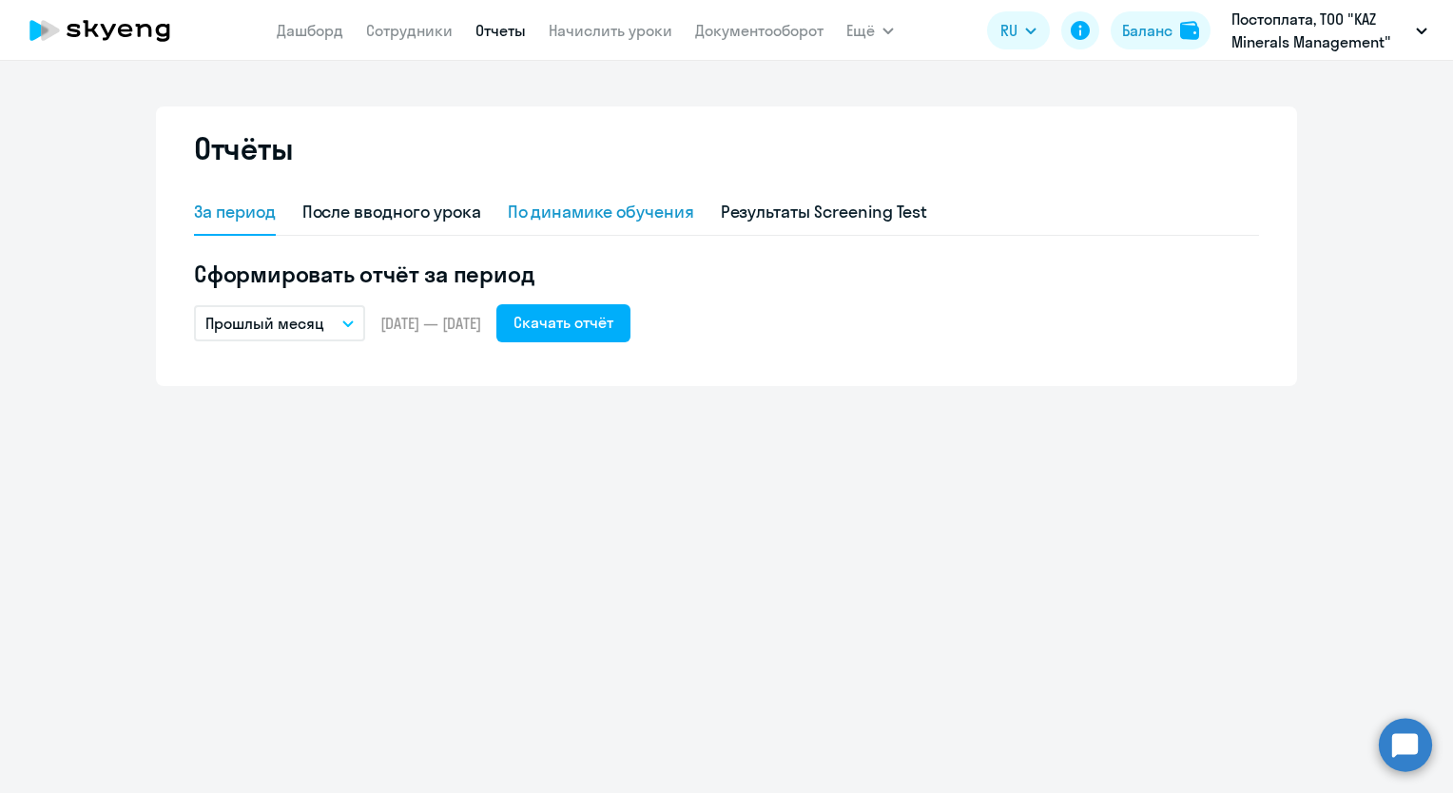
click at [597, 215] on div "По динамике обучения" at bounding box center [601, 212] width 186 height 25
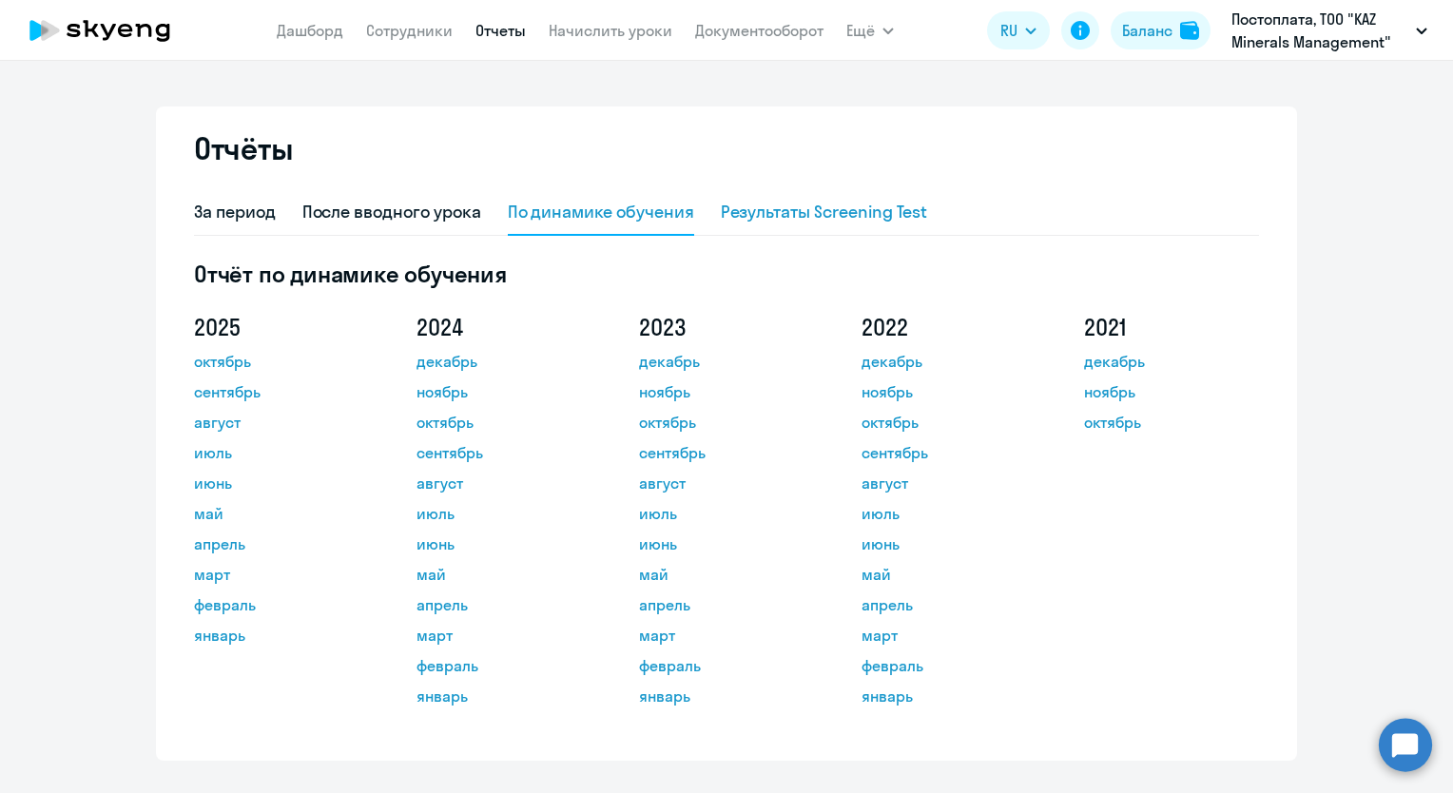
click at [780, 215] on div "Результаты Screening Test" at bounding box center [824, 212] width 207 height 25
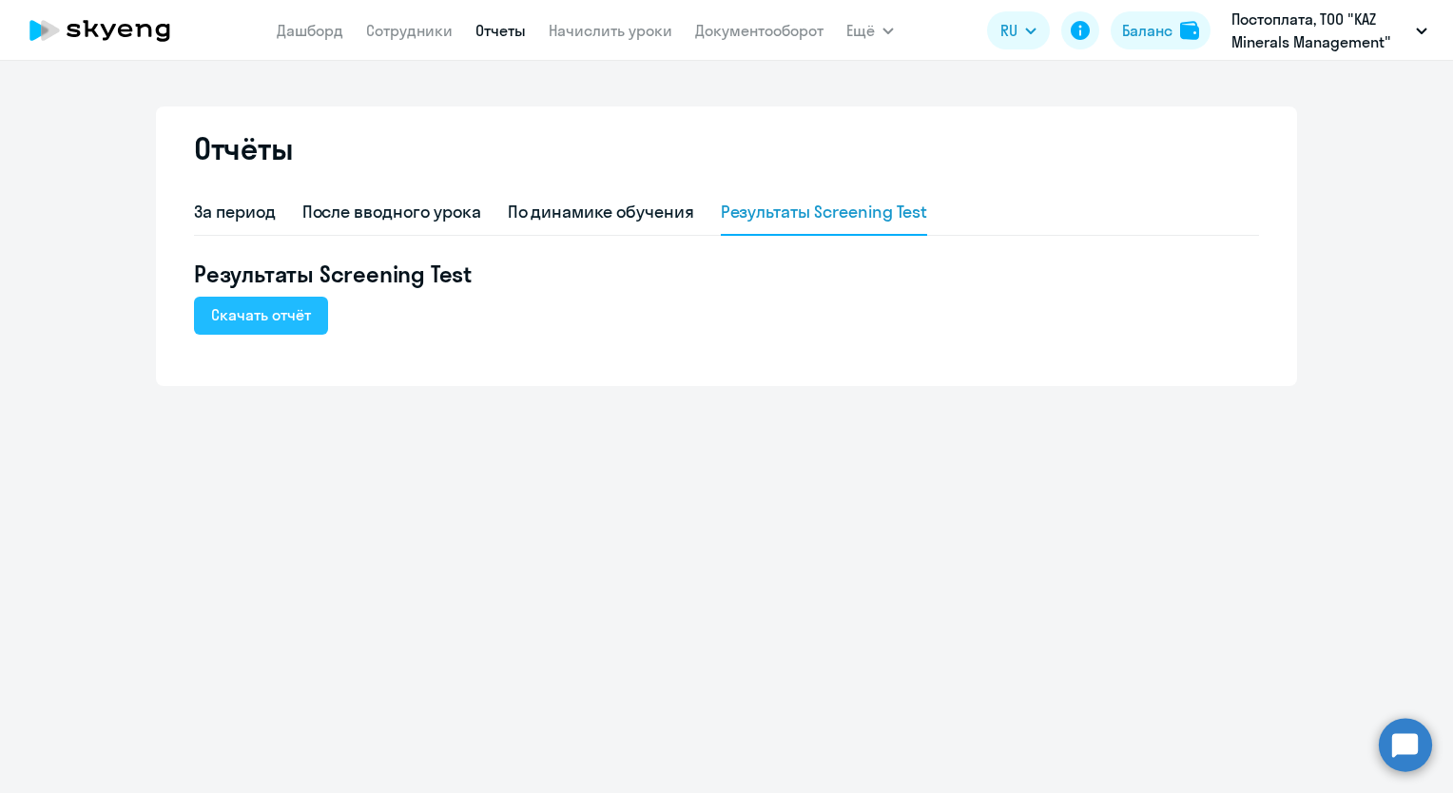
click at [302, 315] on div "Скачать отчёт" at bounding box center [261, 314] width 100 height 23
drag, startPoint x: 711, startPoint y: 590, endPoint x: 710, endPoint y: 547, distance: 43.7
click at [711, 591] on div "Отчёты За период После вводного урока По динамике обучения Результаты Screening…" at bounding box center [726, 427] width 1453 height 732
